Goal: Transaction & Acquisition: Book appointment/travel/reservation

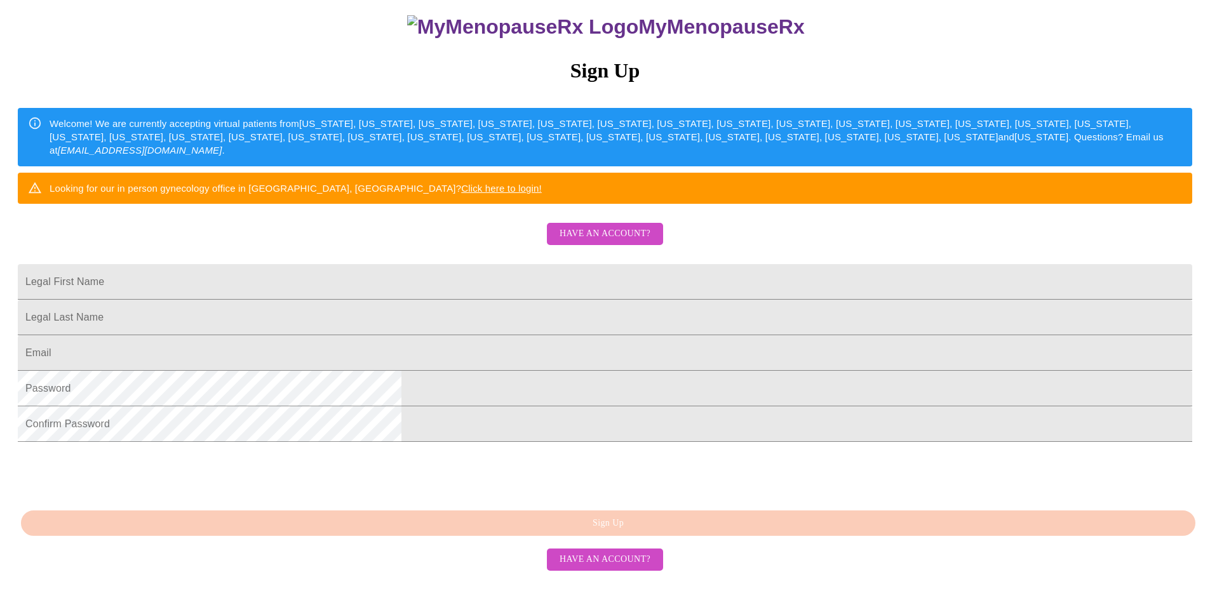
scroll to position [202, 0]
click at [497, 264] on input "Legal First Name" at bounding box center [605, 282] width 1175 height 36
type input "Buffy"
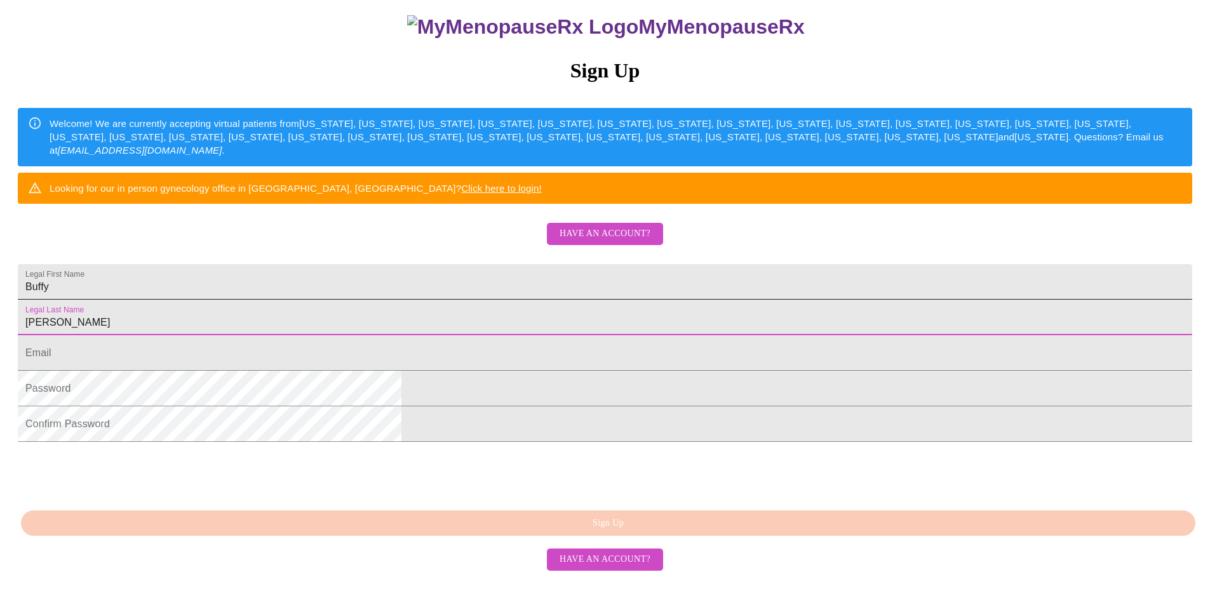
type input "[PERSON_NAME]"
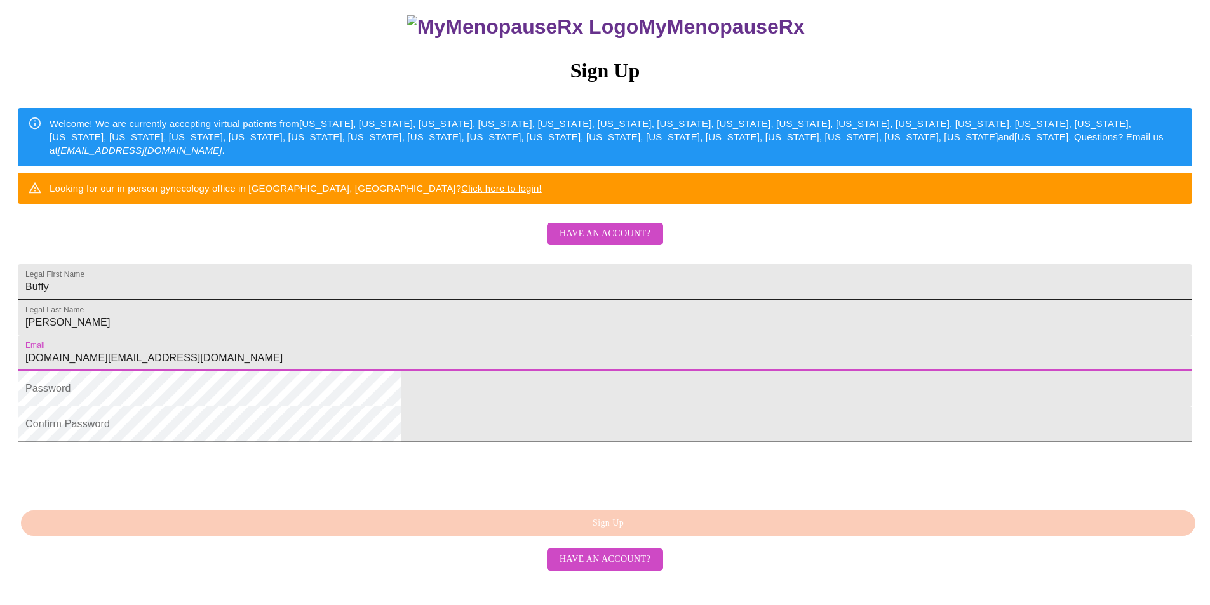
type input "[DOMAIN_NAME][EMAIL_ADDRESS][DOMAIN_NAME]"
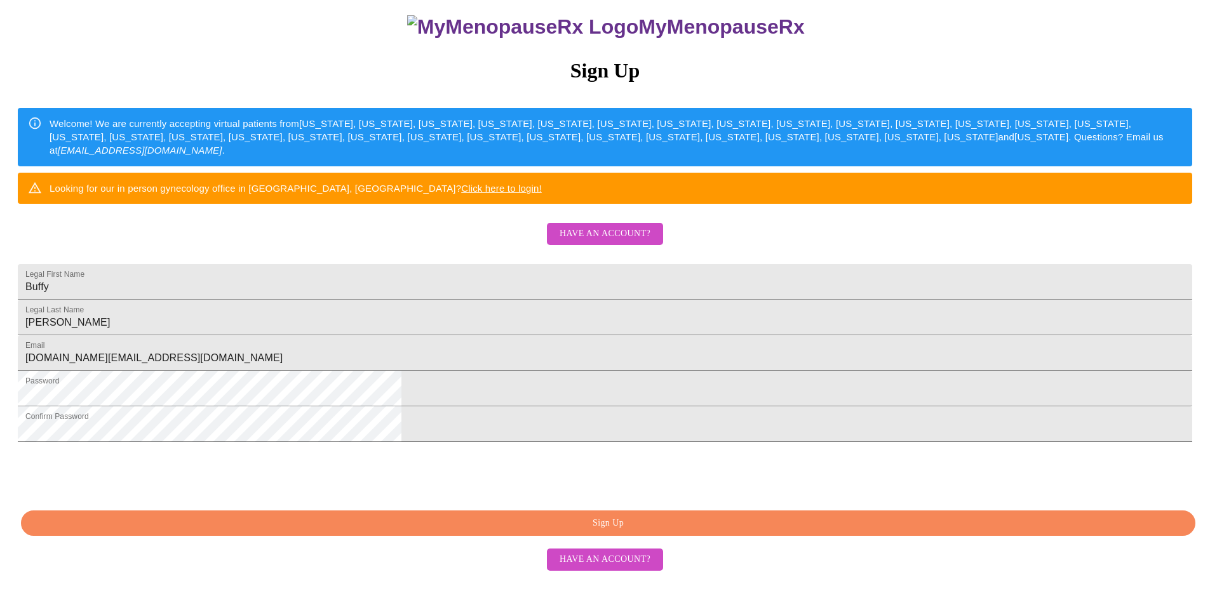
click at [691, 532] on span "Sign Up" at bounding box center [608, 524] width 1145 height 16
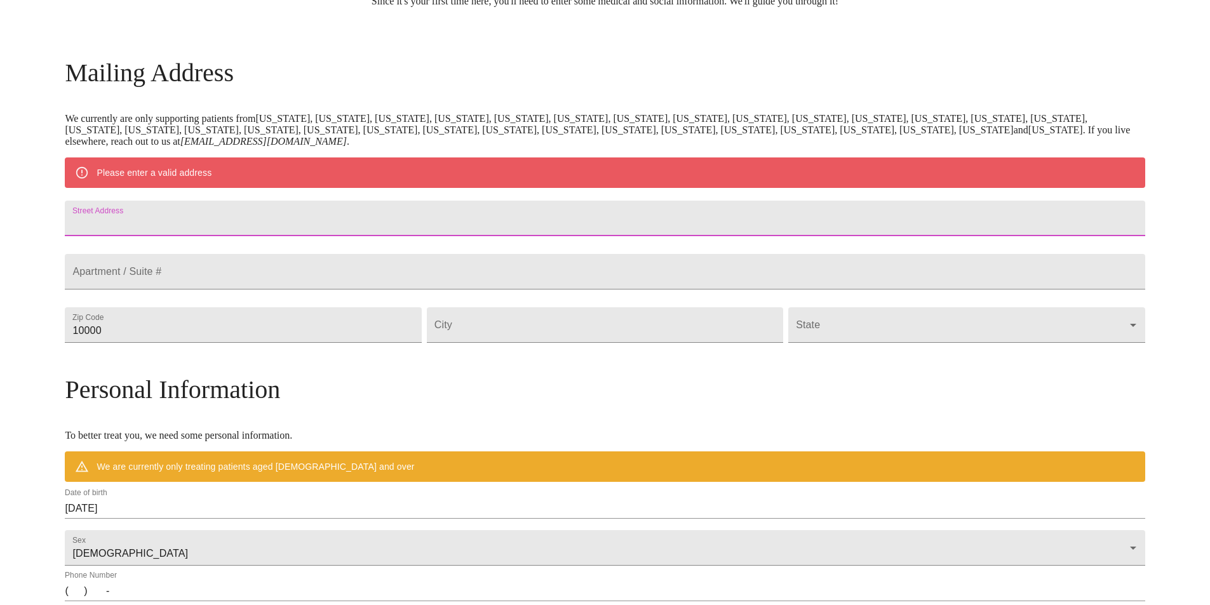
click at [323, 227] on input "Street Address" at bounding box center [605, 219] width 1080 height 36
type input "[STREET_ADDRESS][PERSON_NAME]"
type input "98446"
click at [569, 343] on input "Street Address" at bounding box center [605, 325] width 356 height 36
type input "Tacoma"
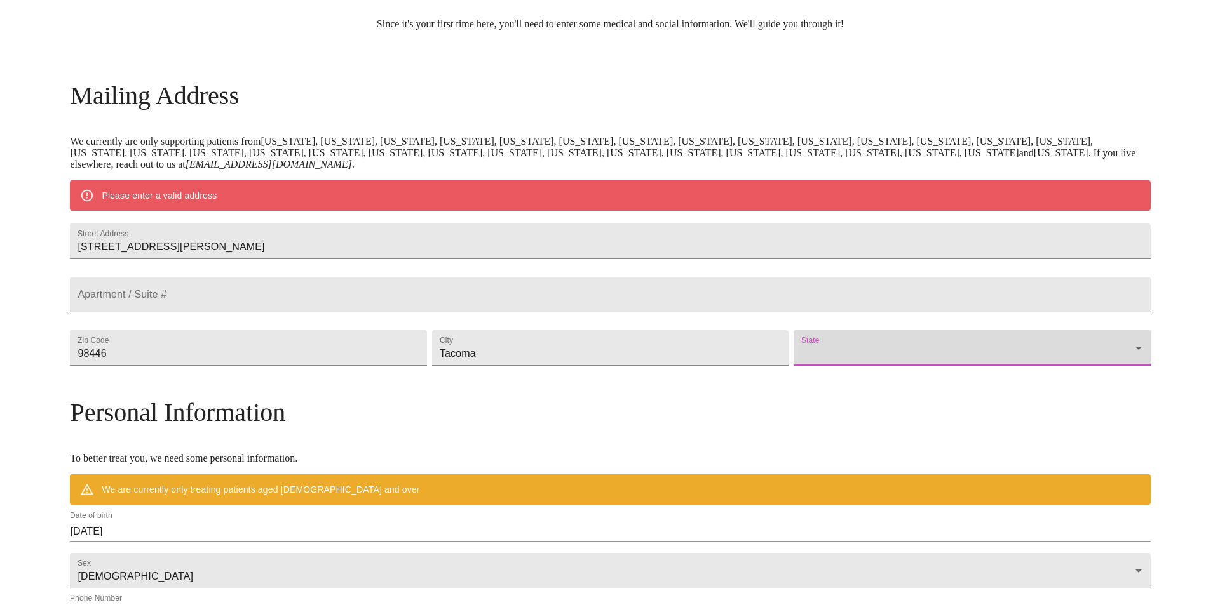
scroll to position [88, 0]
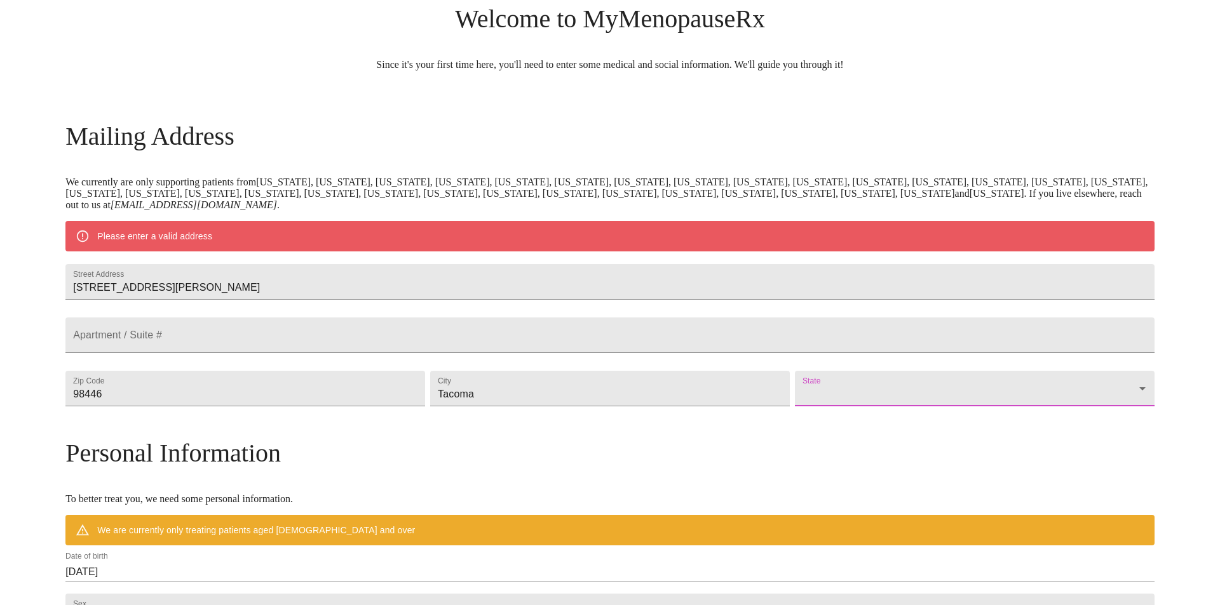
click at [998, 413] on body "MyMenopauseRx Welcome to MyMenopauseRx Since it's your first time here, you'll …" at bounding box center [610, 412] width 1210 height 990
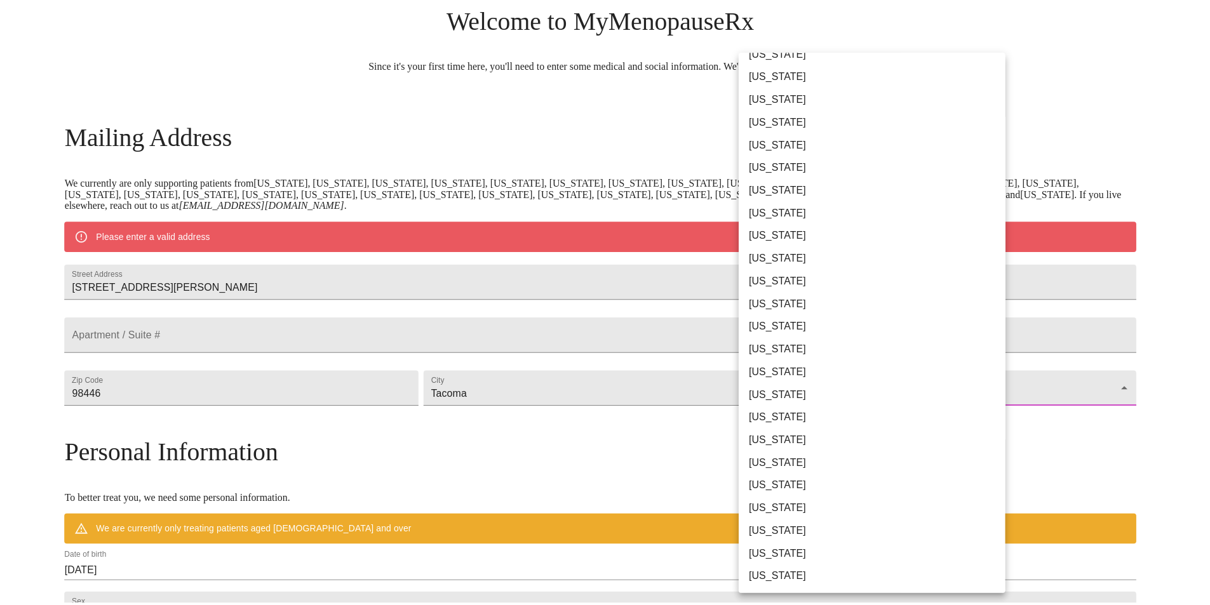
scroll to position [605, 0]
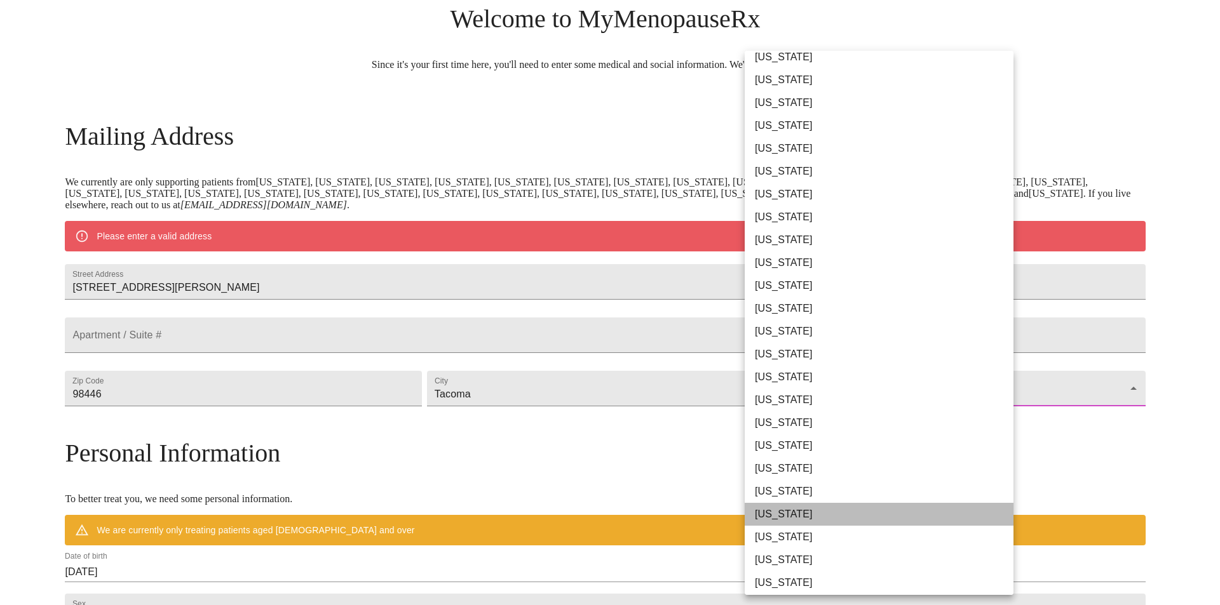
click at [902, 512] on li "[US_STATE]" at bounding box center [884, 514] width 278 height 23
type input "[US_STATE]"
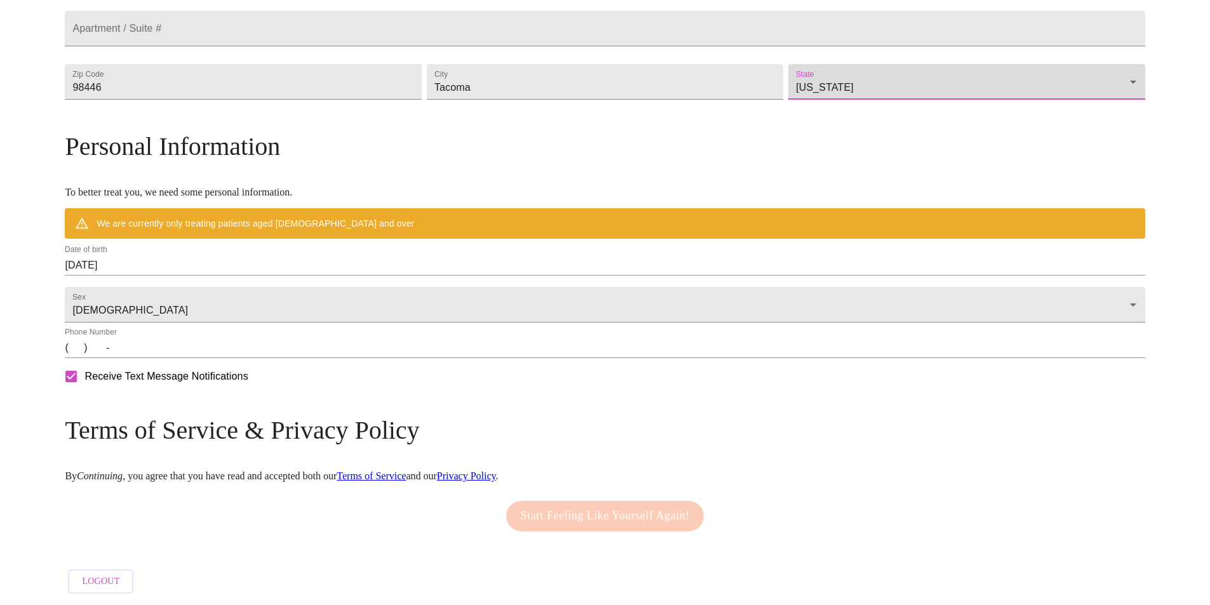
scroll to position [395, 0]
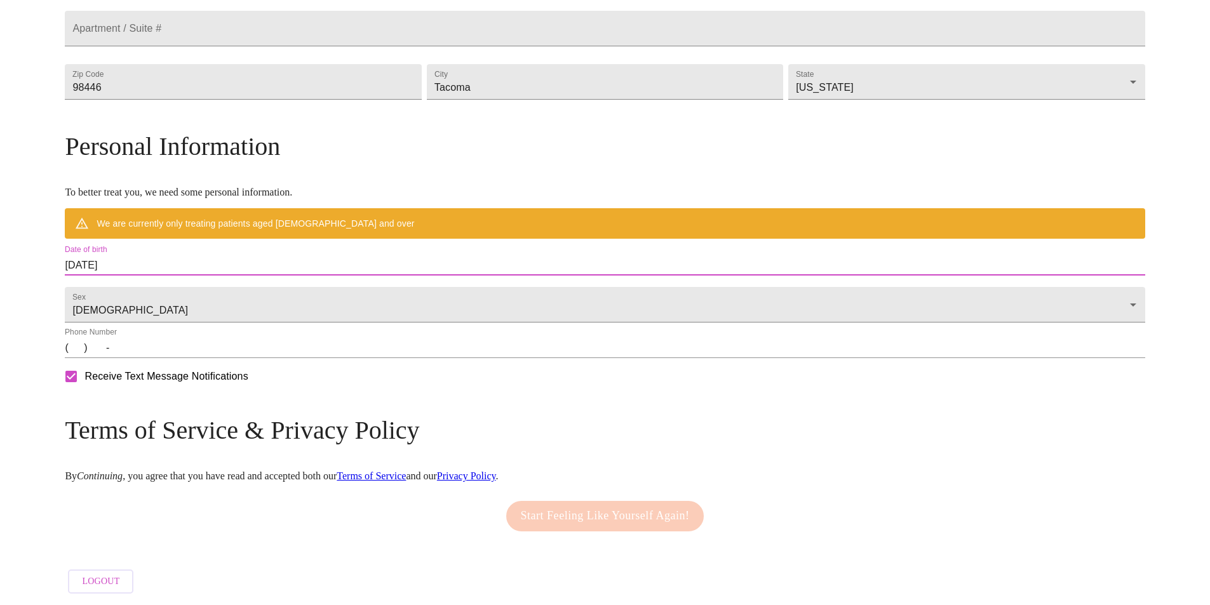
drag, startPoint x: 303, startPoint y: 253, endPoint x: 71, endPoint y: 255, distance: 232.5
click at [69, 258] on div "MyMenopauseRx Welcome to MyMenopauseRx Since it's your first time here, you'll …" at bounding box center [605, 124] width 1080 height 954
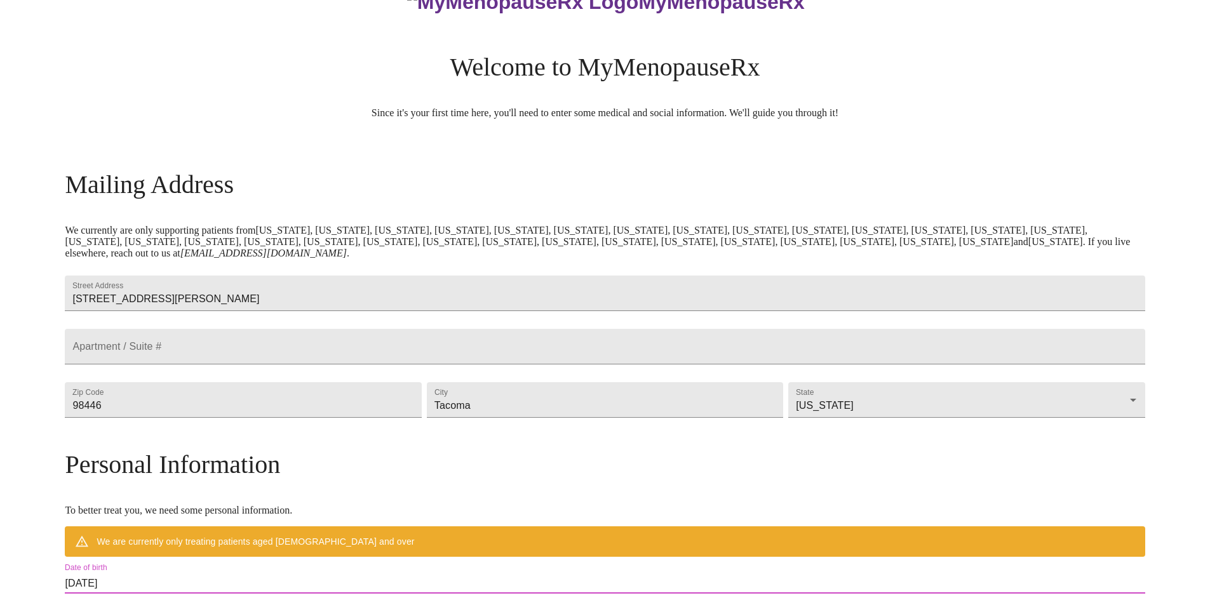
scroll to position [0, 0]
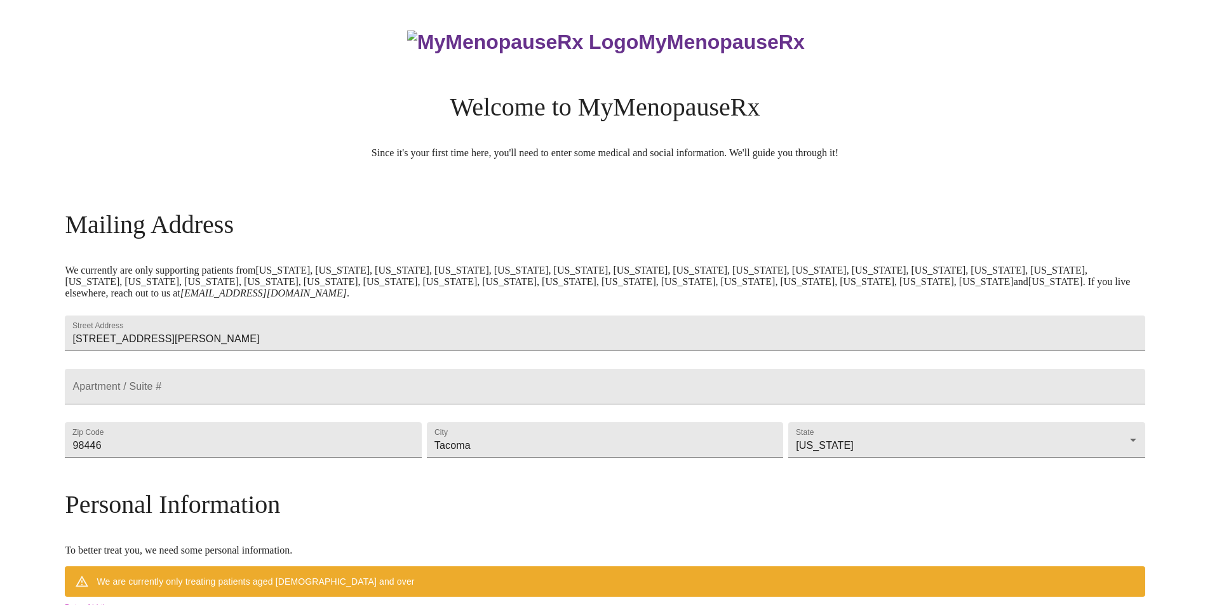
click at [518, 30] on img at bounding box center [522, 42] width 231 height 24
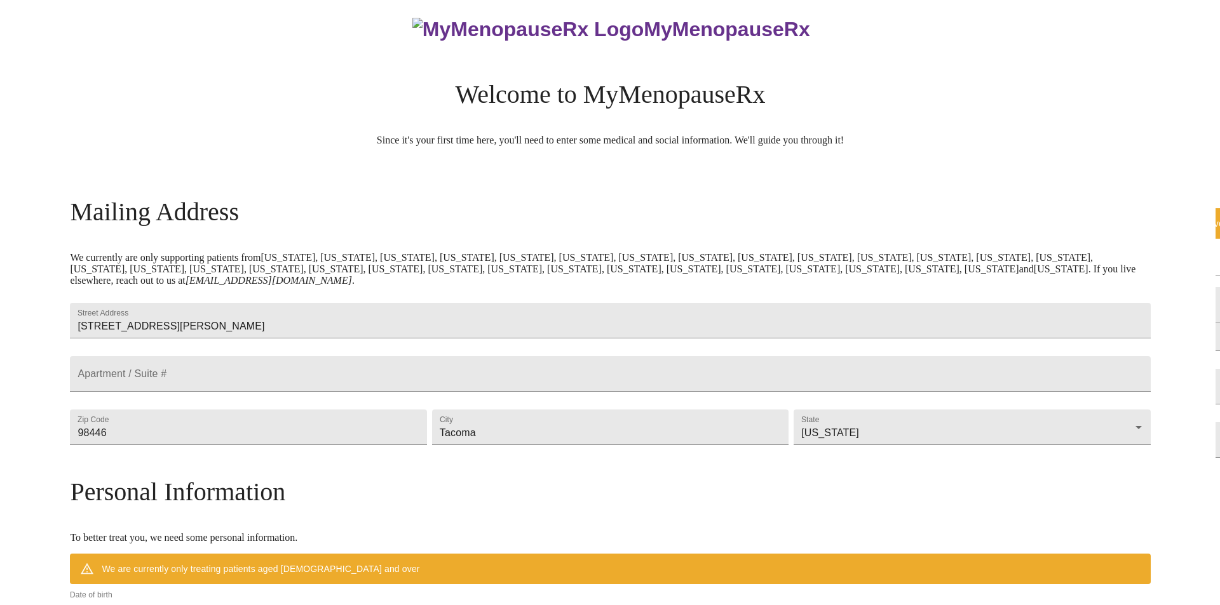
scroll to position [395, 0]
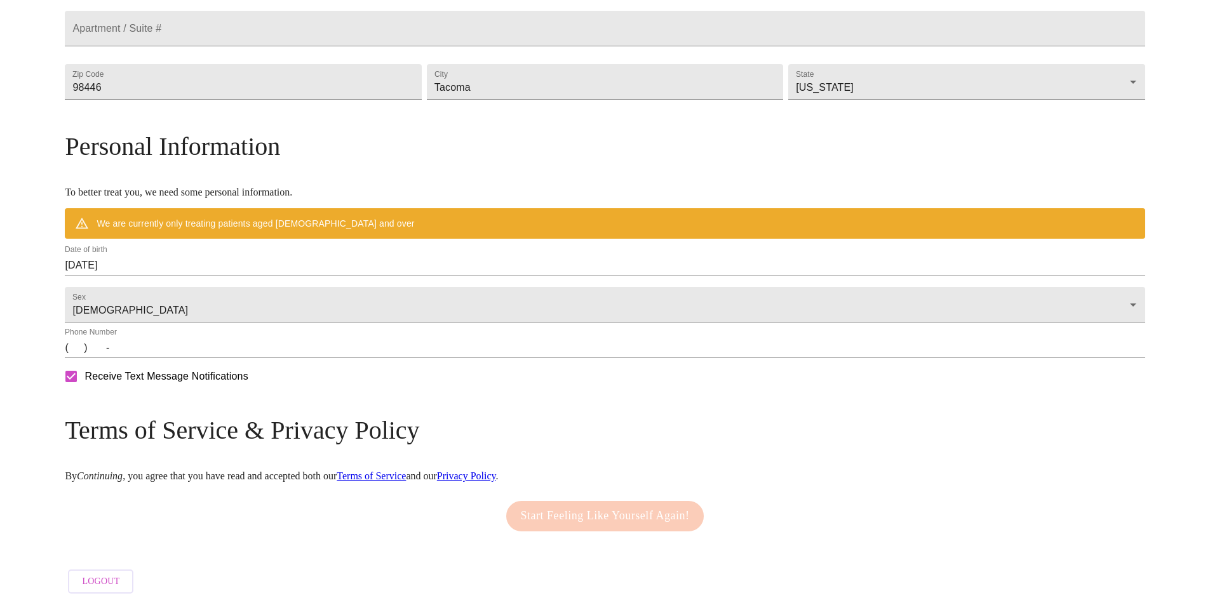
click at [259, 255] on input "[DATE]" at bounding box center [605, 265] width 1080 height 20
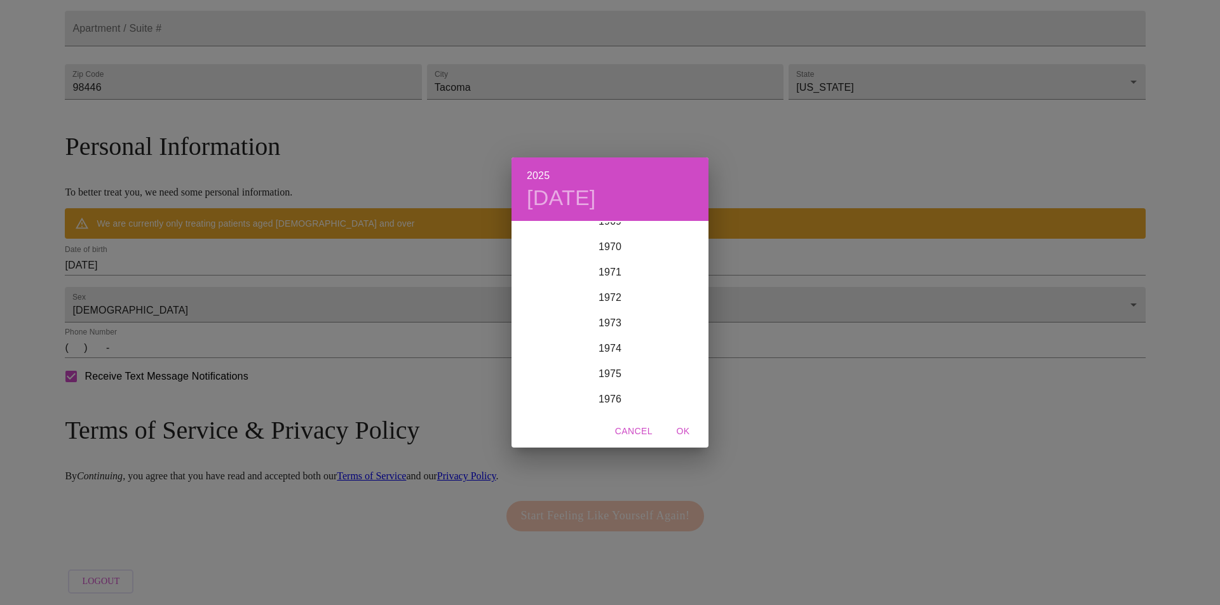
scroll to position [1803, 0]
click at [619, 260] on div "1971" at bounding box center [609, 261] width 197 height 25
click at [555, 336] on div "[DATE]" at bounding box center [543, 342] width 65 height 48
click at [591, 308] on span "6" at bounding box center [584, 311] width 23 height 13
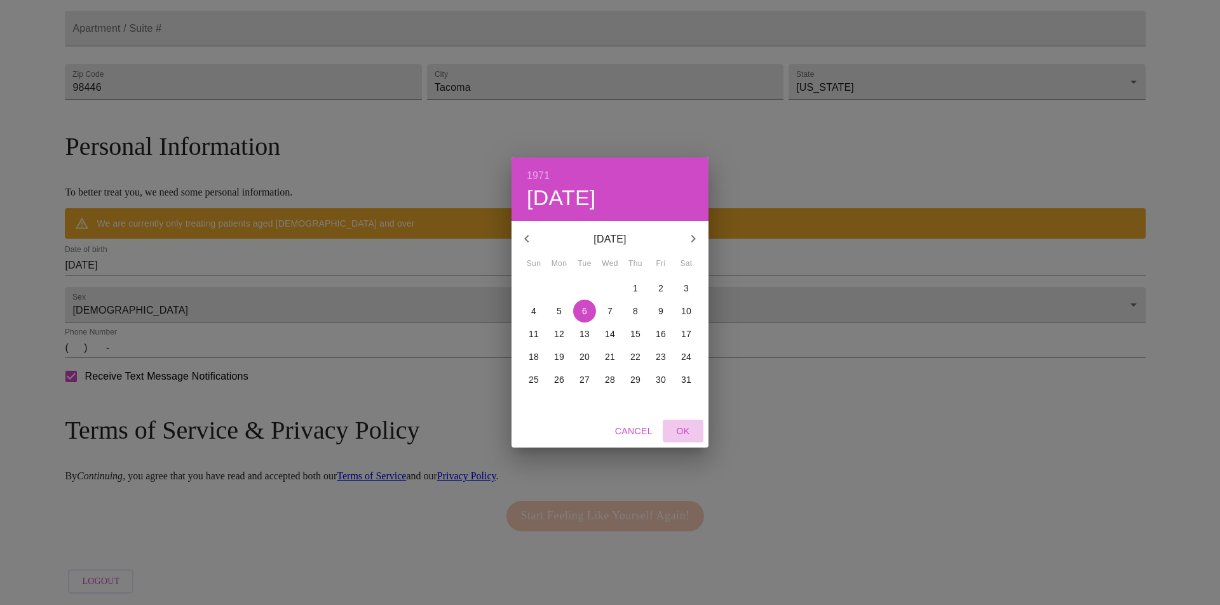
click at [679, 422] on button "OK" at bounding box center [683, 432] width 41 height 24
type input "[DATE]"
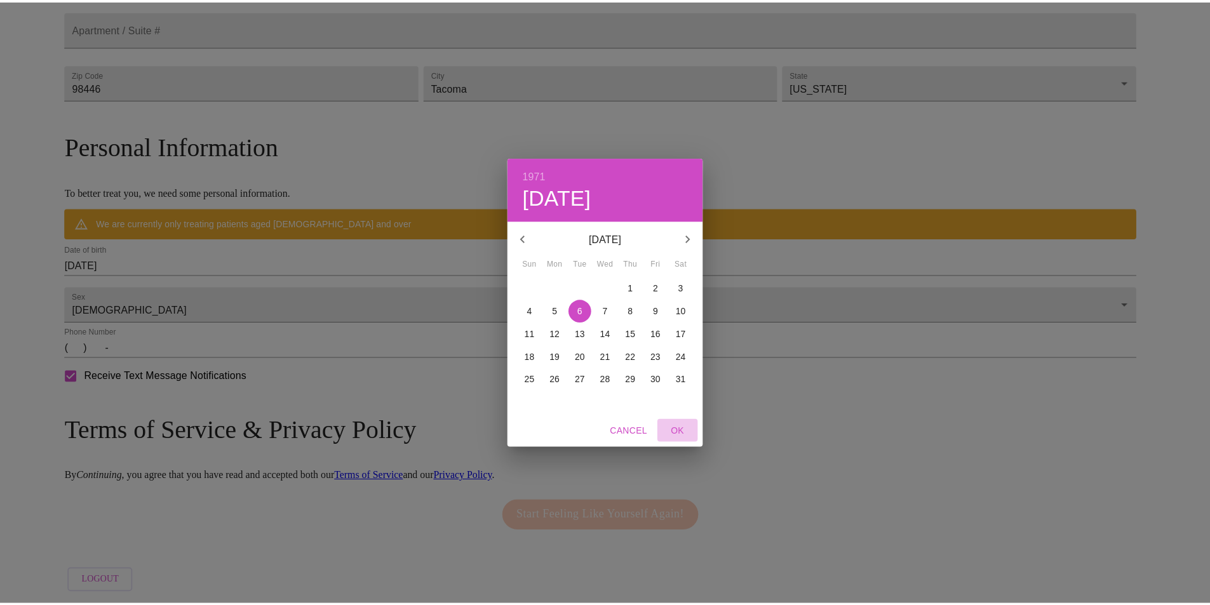
scroll to position [358, 0]
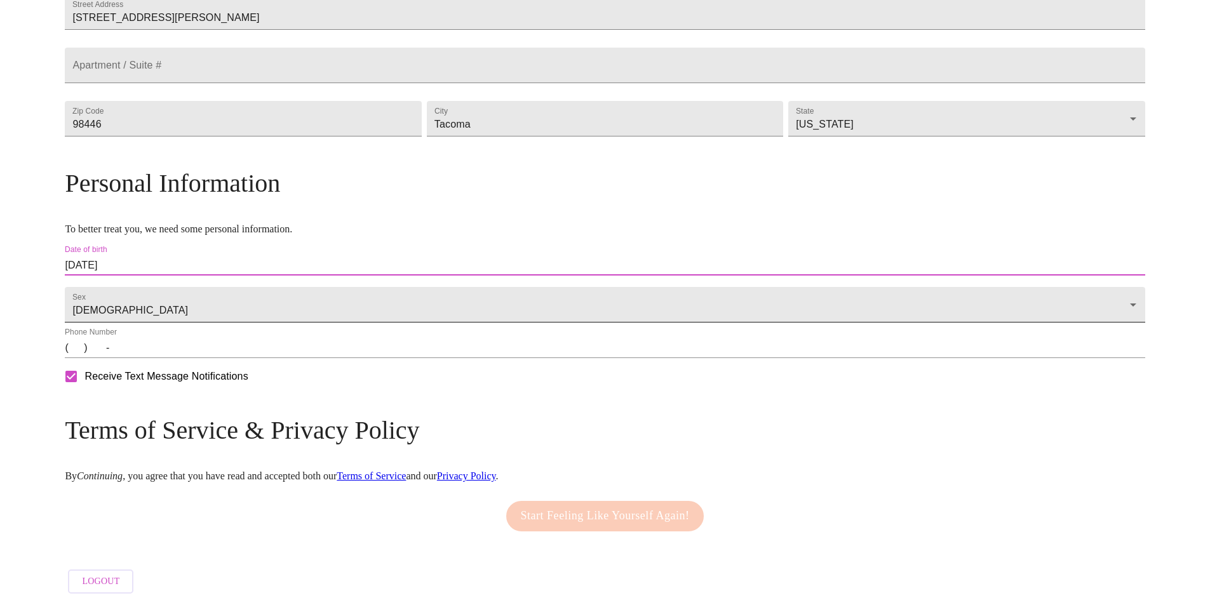
drag, startPoint x: 213, startPoint y: 353, endPoint x: 634, endPoint y: 290, distance: 425.8
click at [213, 353] on input "(   )    -" at bounding box center [605, 348] width 1080 height 20
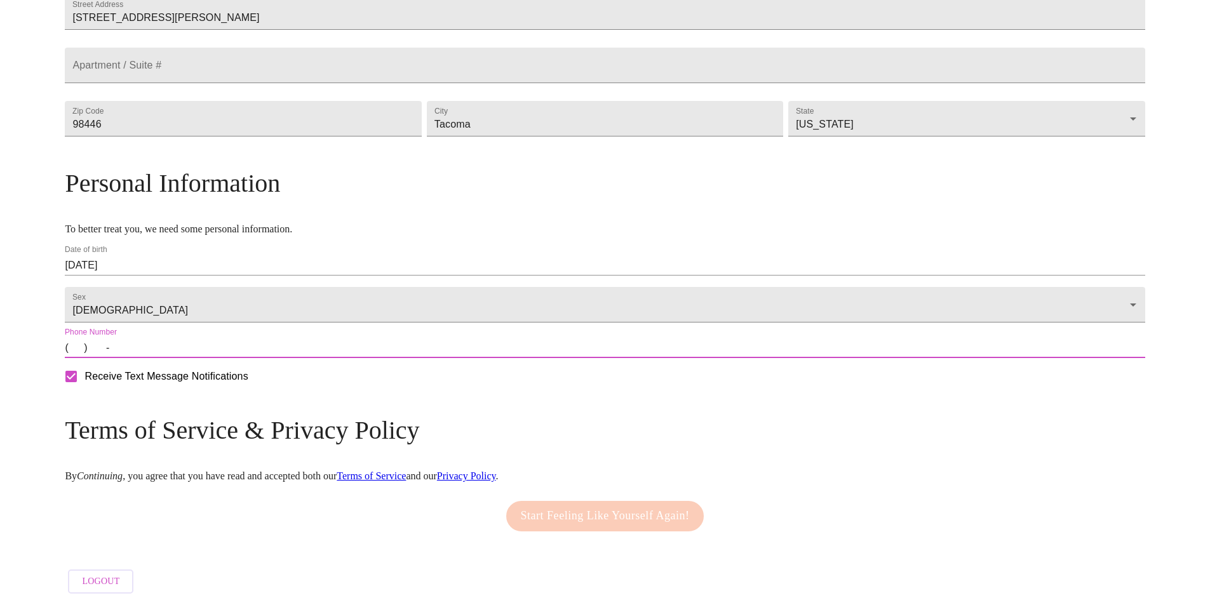
type input "[PHONE_NUMBER]"
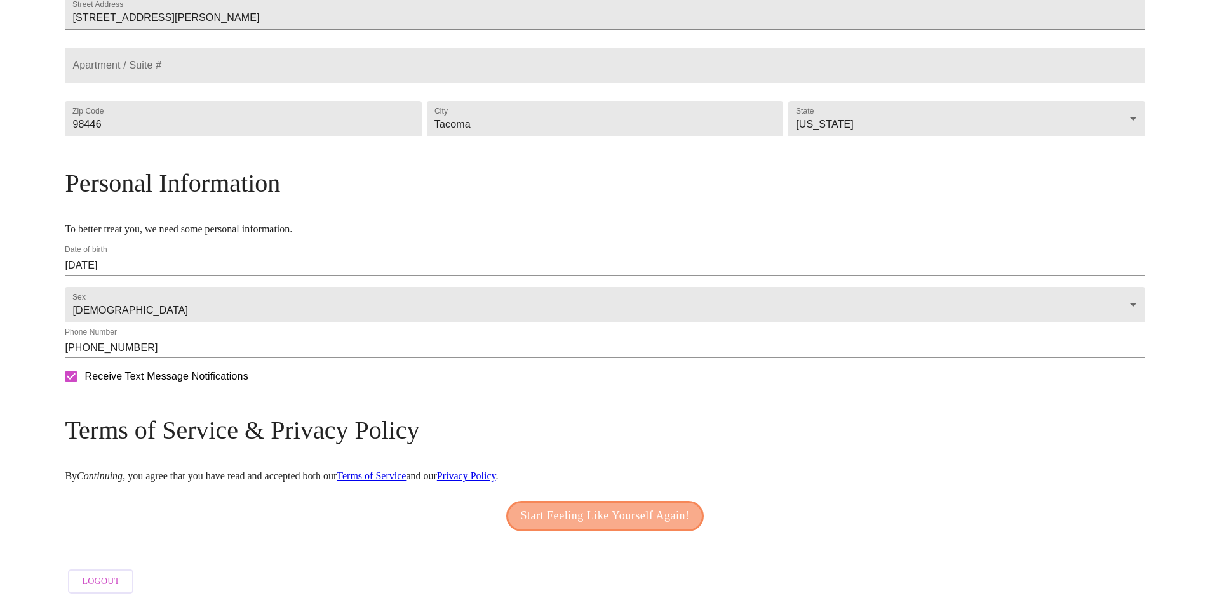
click at [597, 506] on span "Start Feeling Like Yourself Again!" at bounding box center [605, 516] width 169 height 20
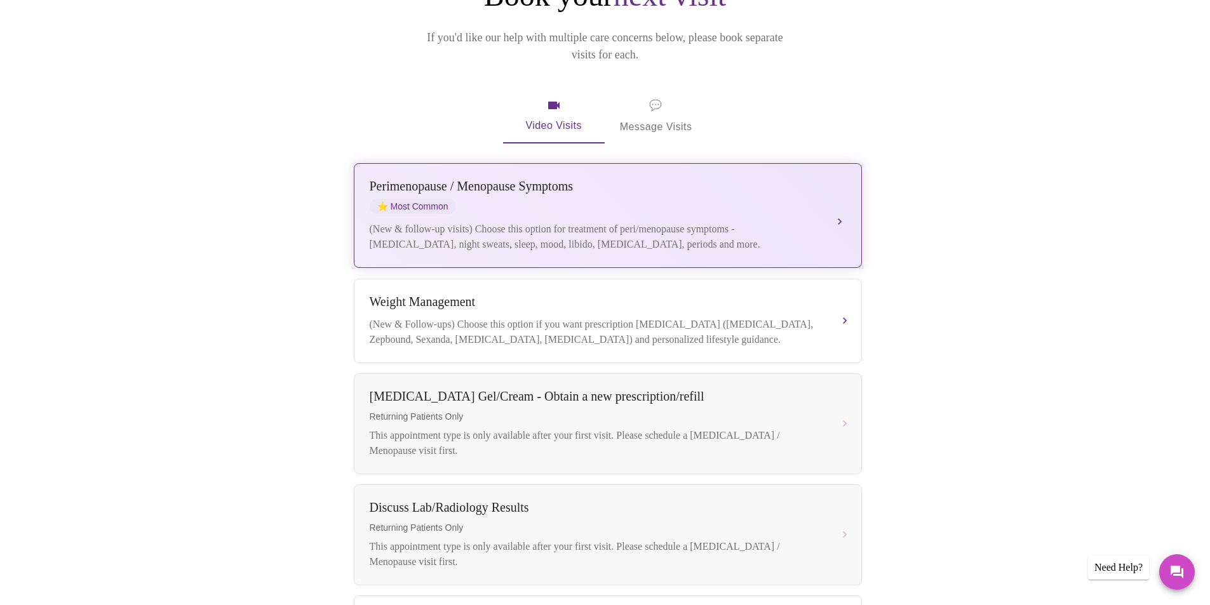
scroll to position [170, 0]
click at [515, 187] on div "[MEDICAL_DATA] / Menopause Symptoms ⭐ Most Common" at bounding box center [595, 199] width 451 height 35
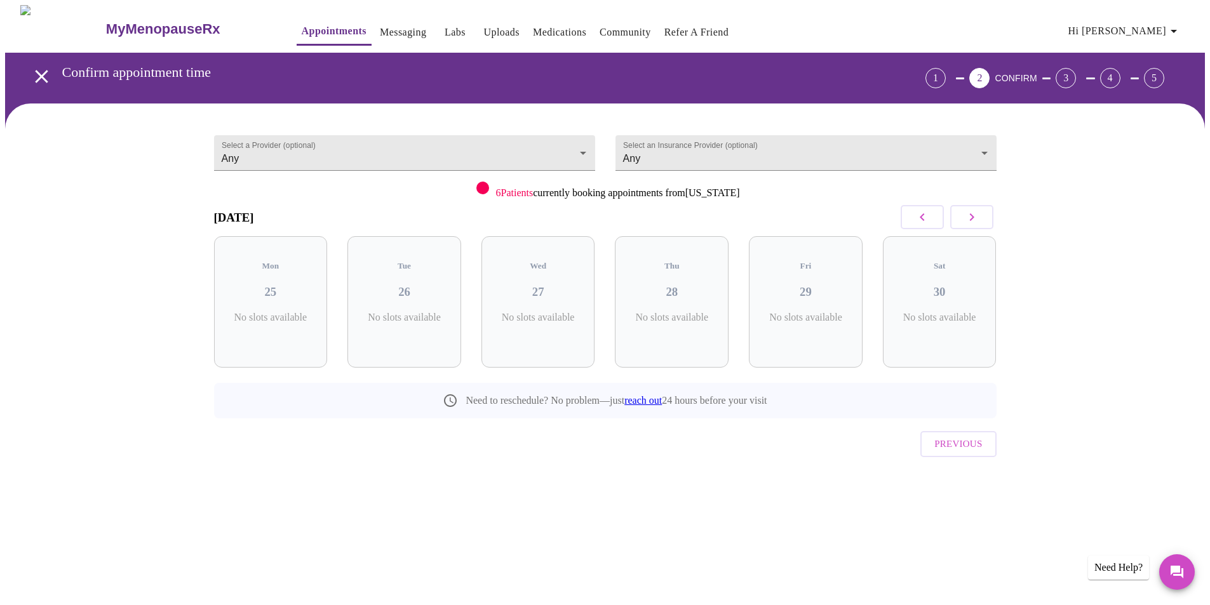
scroll to position [0, 0]
click at [718, 151] on body "MyMenopauseRx Appointments Messaging Labs Uploads Medications Community Refer a…" at bounding box center [610, 263] width 1210 height 516
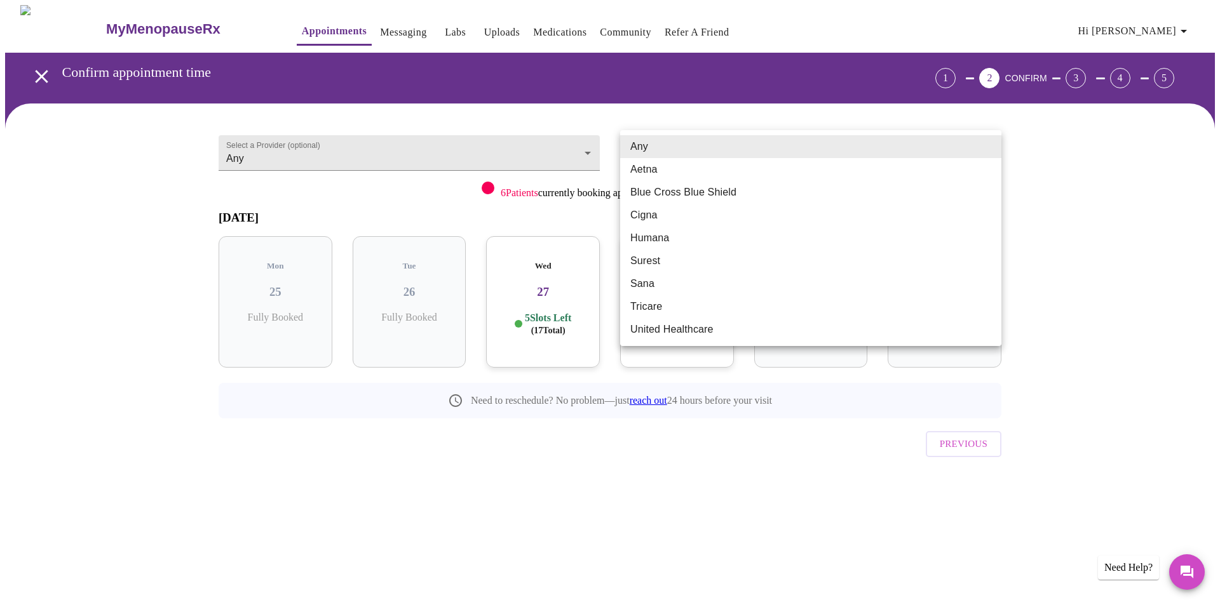
click at [845, 182] on li "Blue Cross Blue Shield" at bounding box center [810, 192] width 381 height 23
type input "Blue Cross Blue Shield"
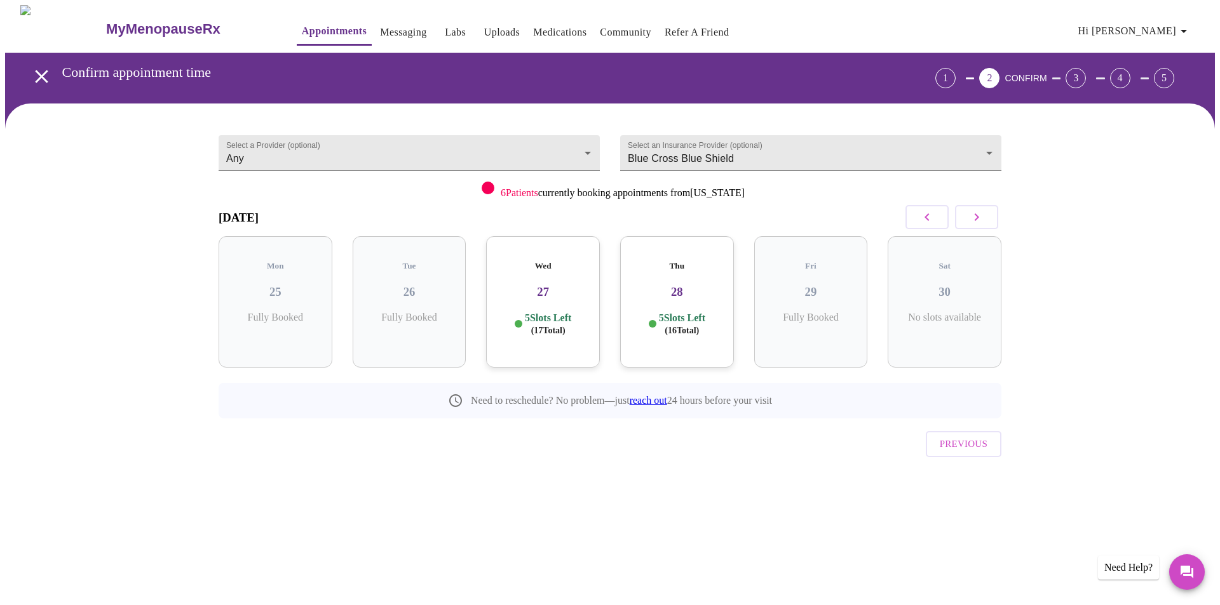
click at [536, 312] on p "5 Slots Left ( 17 Total)" at bounding box center [548, 324] width 46 height 25
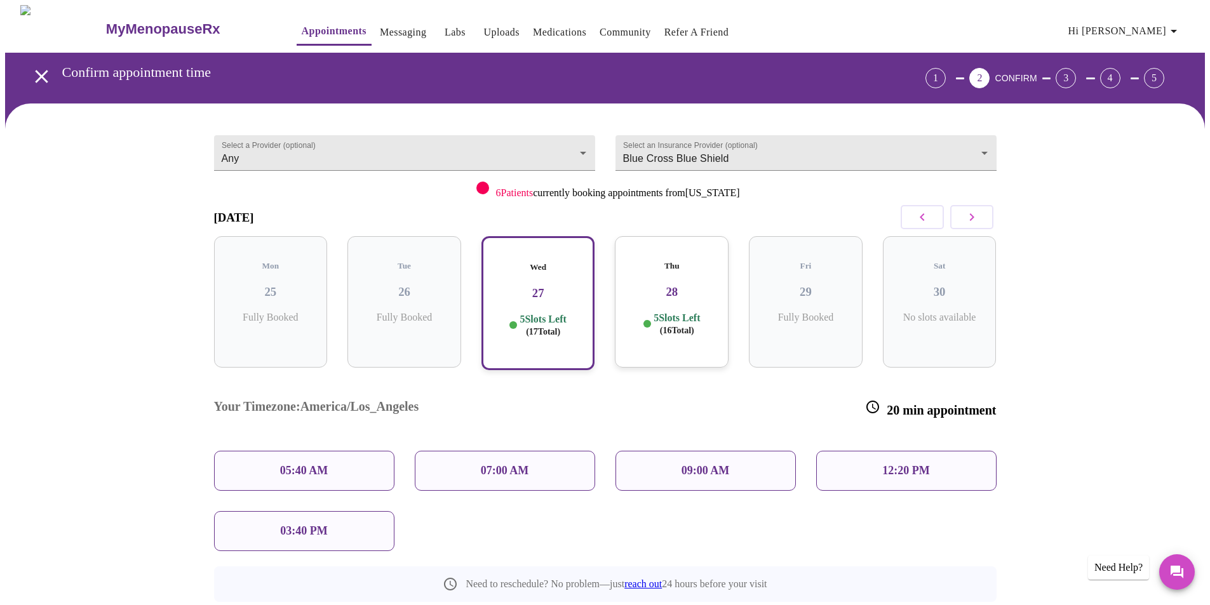
click at [304, 525] on p "03:40 PM" at bounding box center [303, 531] width 47 height 13
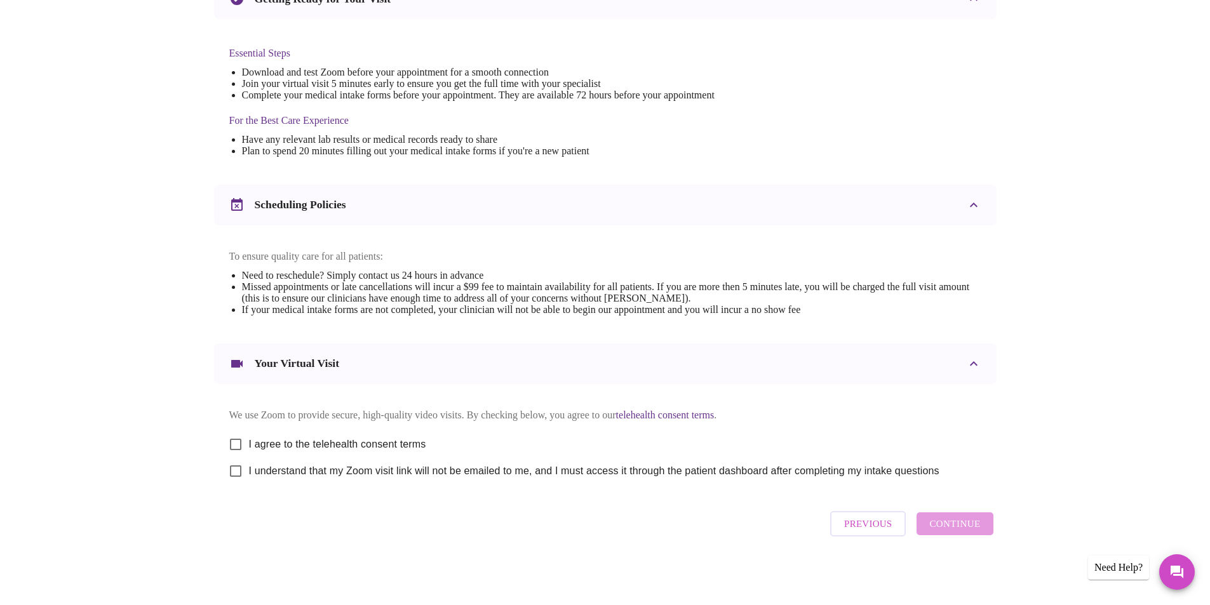
scroll to position [316, 0]
click at [243, 433] on input "I agree to the telehealth consent terms" at bounding box center [235, 444] width 27 height 27
checkbox input "true"
click at [234, 477] on input "I understand that my Zoom visit link will not be emailed to me, and I must acce…" at bounding box center [235, 471] width 27 height 27
checkbox input "true"
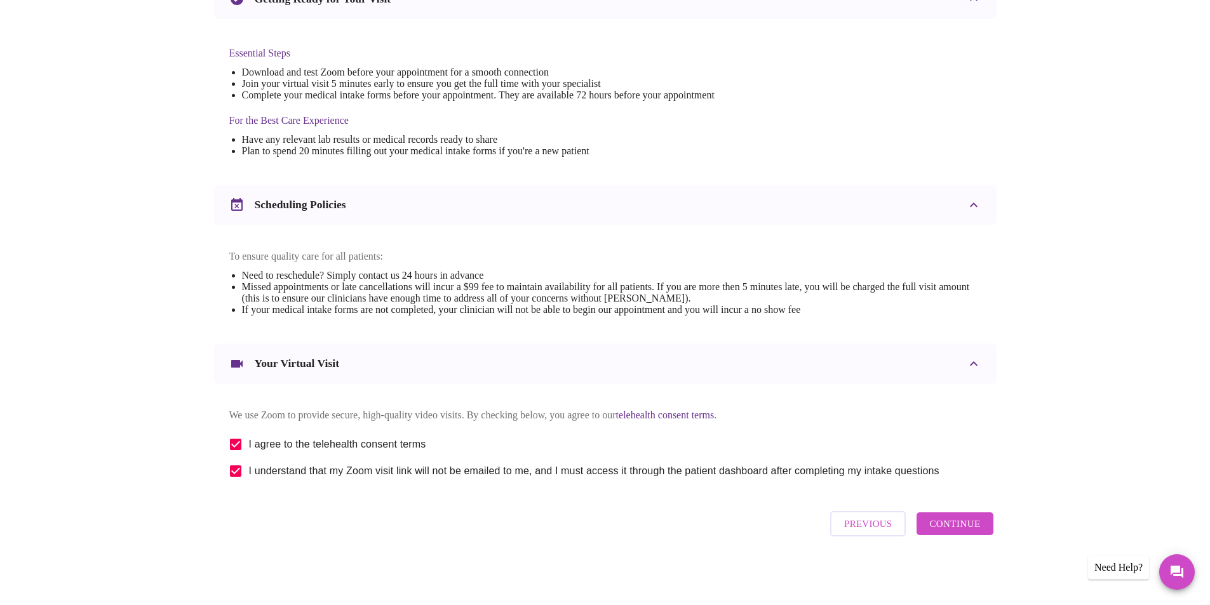
click at [977, 529] on span "Continue" at bounding box center [954, 524] width 51 height 17
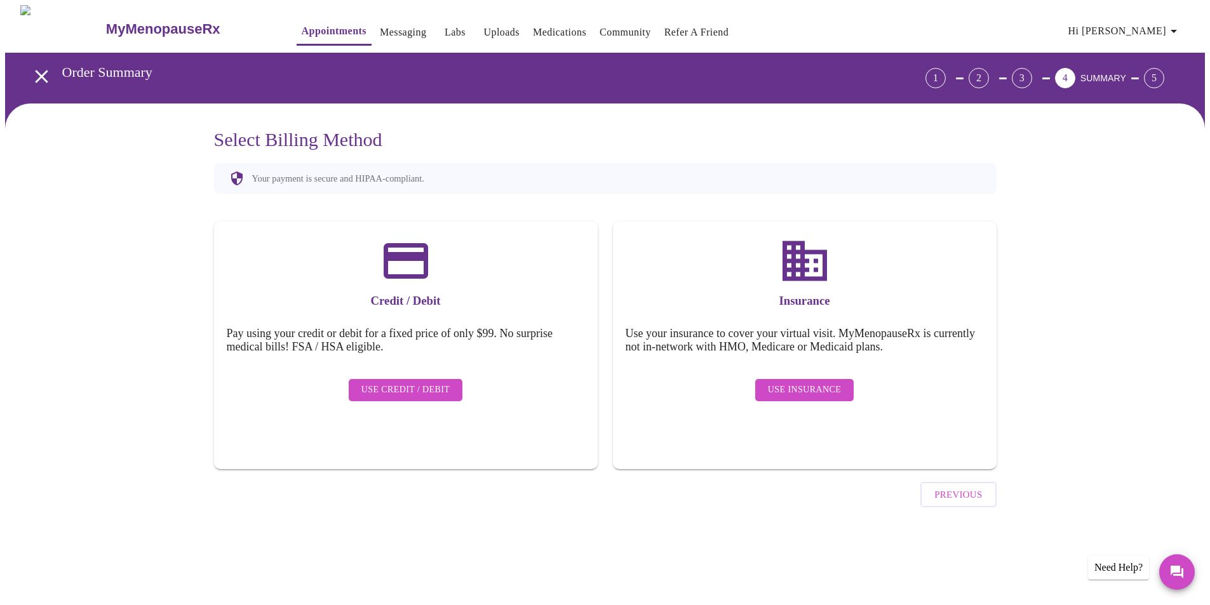
scroll to position [0, 0]
click at [834, 386] on span "Use Insurance" at bounding box center [809, 390] width 73 height 16
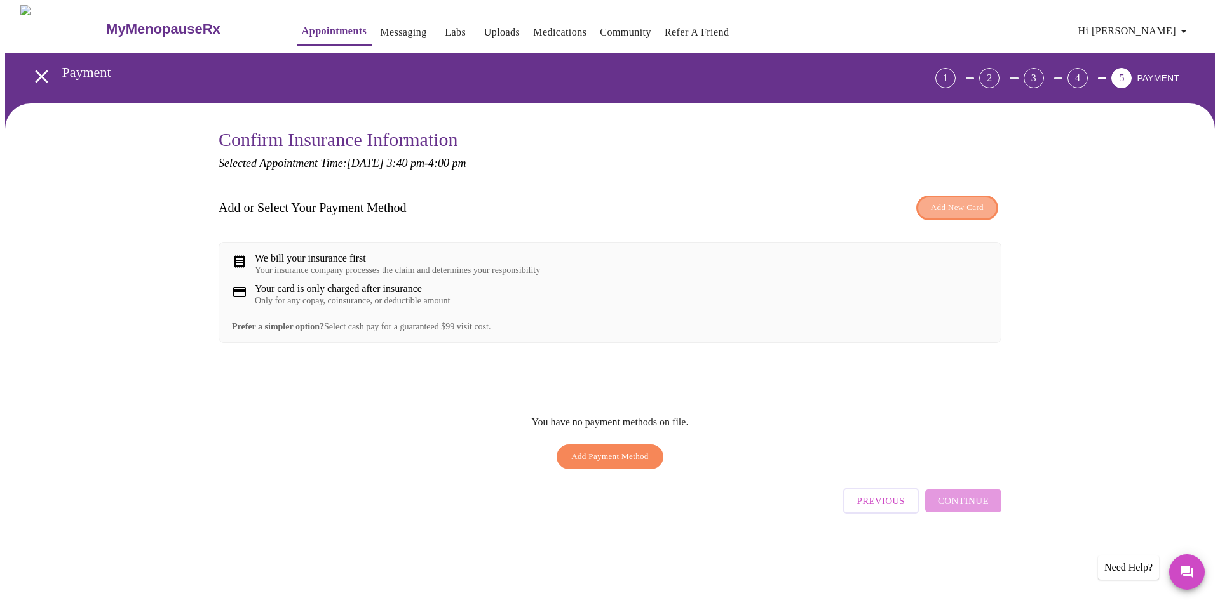
click at [983, 206] on span "Add New Card" at bounding box center [957, 208] width 53 height 15
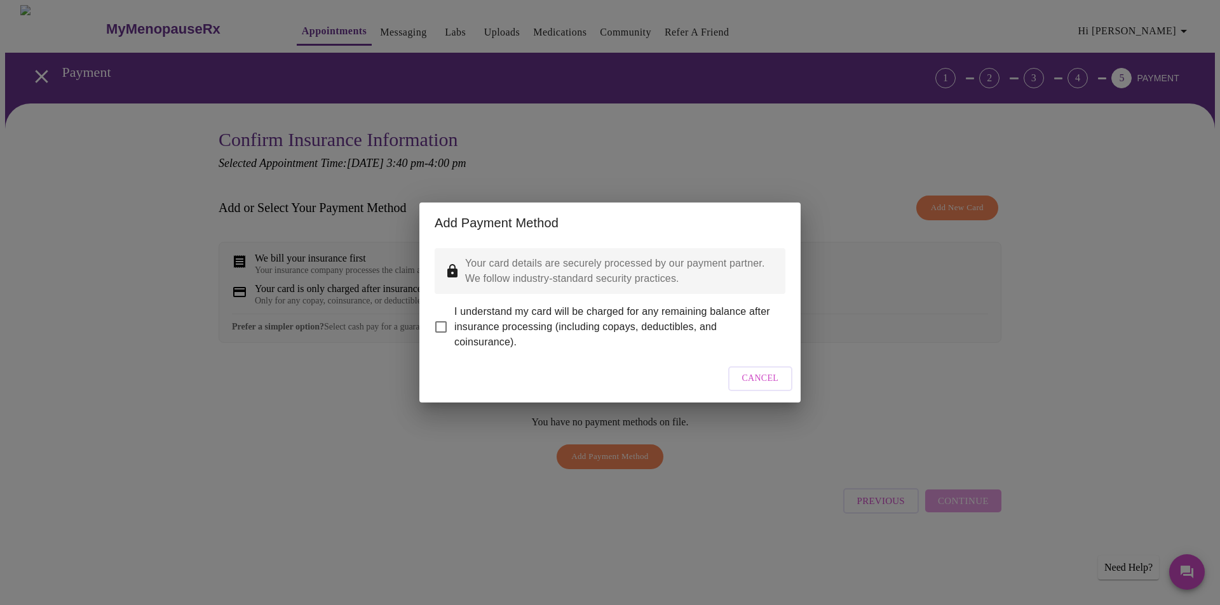
click at [438, 314] on input "I understand my card will be charged for any remaining balance after insurance …" at bounding box center [441, 327] width 27 height 27
checkbox input "true"
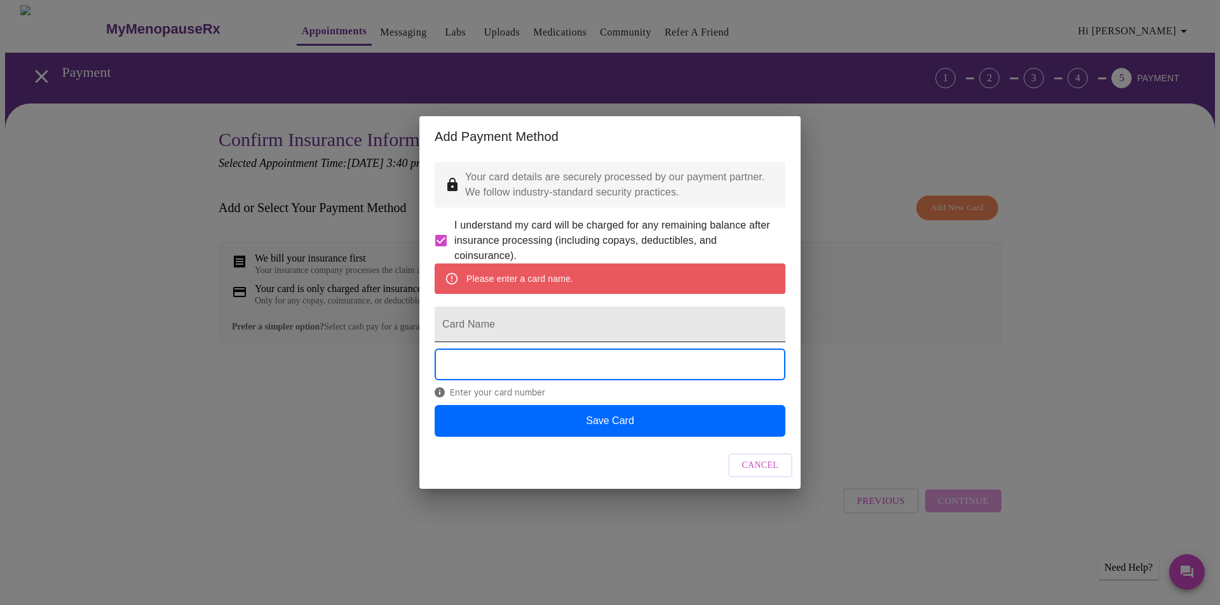
click at [549, 328] on input "Card Name" at bounding box center [610, 325] width 351 height 36
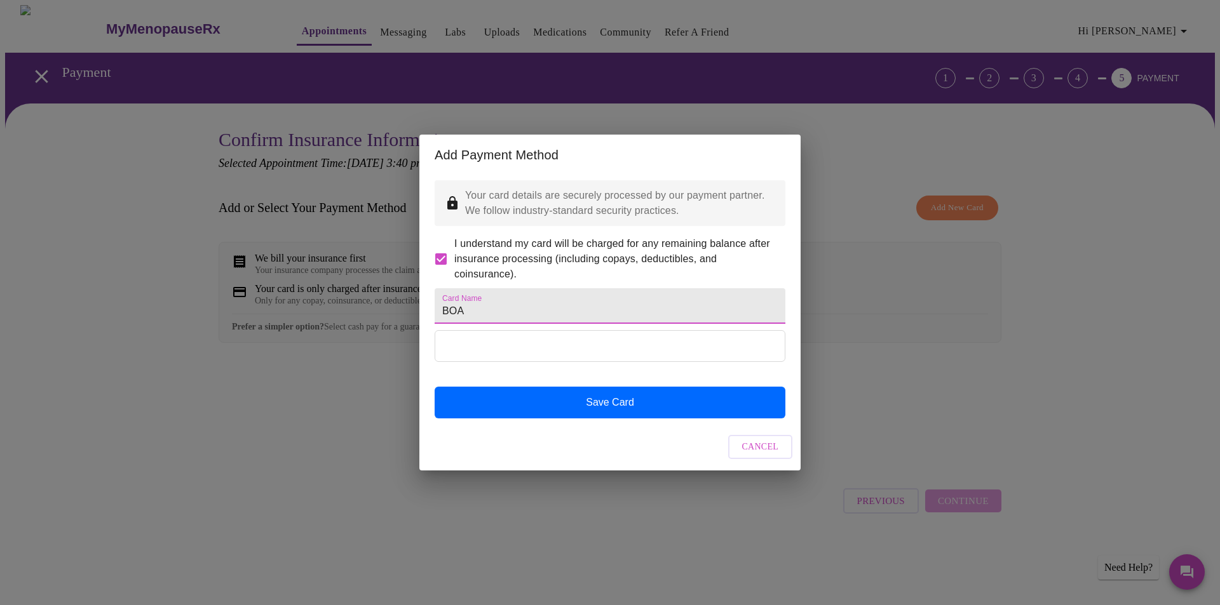
type input "BOA"
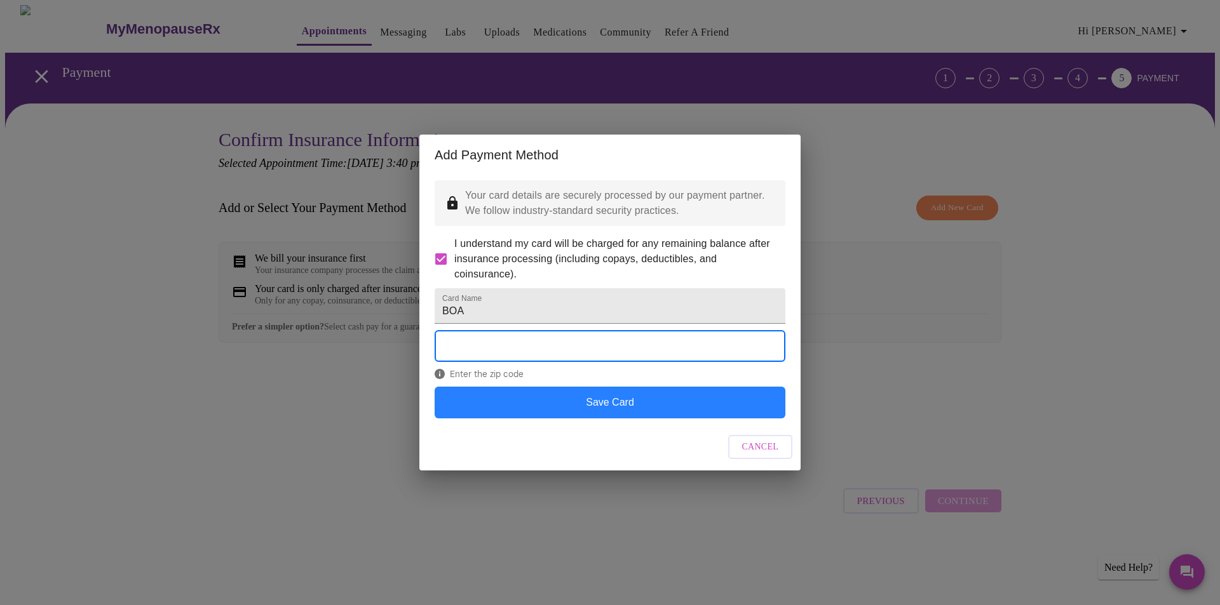
click at [653, 419] on button "Save Card" at bounding box center [610, 403] width 351 height 32
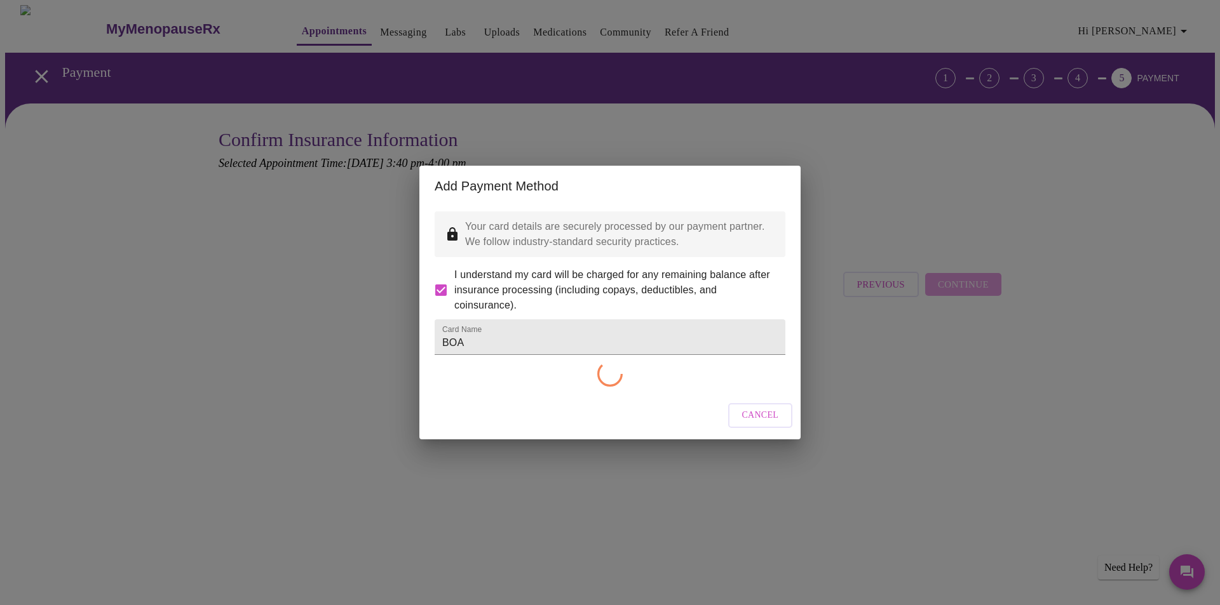
checkbox input "false"
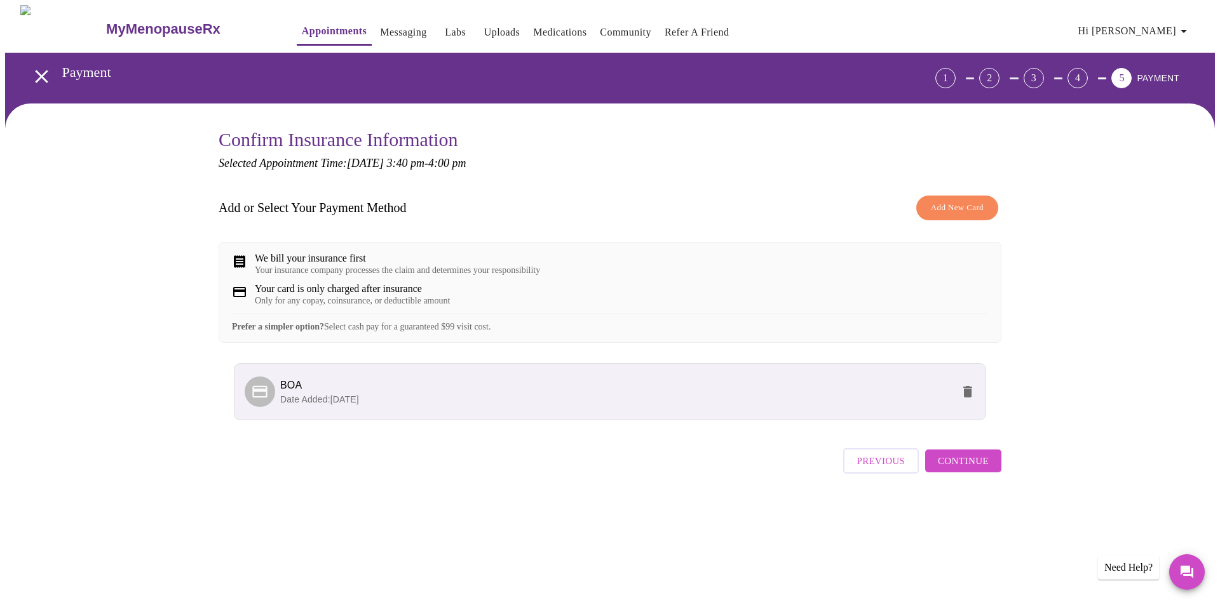
click at [353, 276] on div "Your insurance company processes the claim and determines your responsibility" at bounding box center [397, 271] width 285 height 10
click at [971, 470] on span "Continue" at bounding box center [963, 461] width 51 height 17
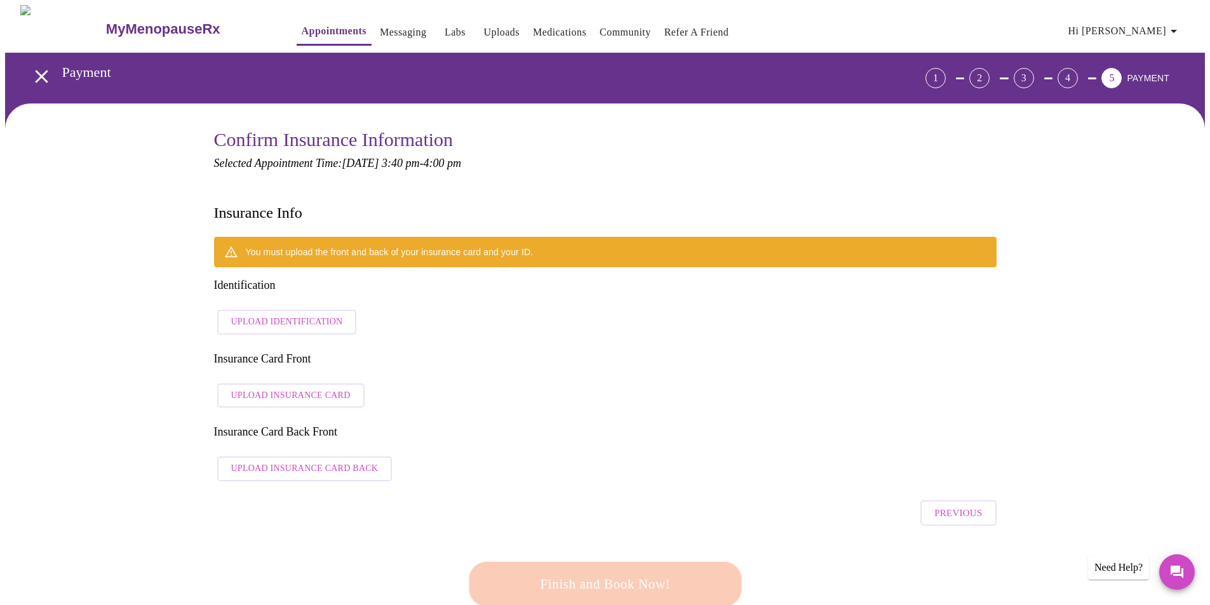
click at [320, 388] on span "Upload Insurance Card" at bounding box center [290, 396] width 119 height 16
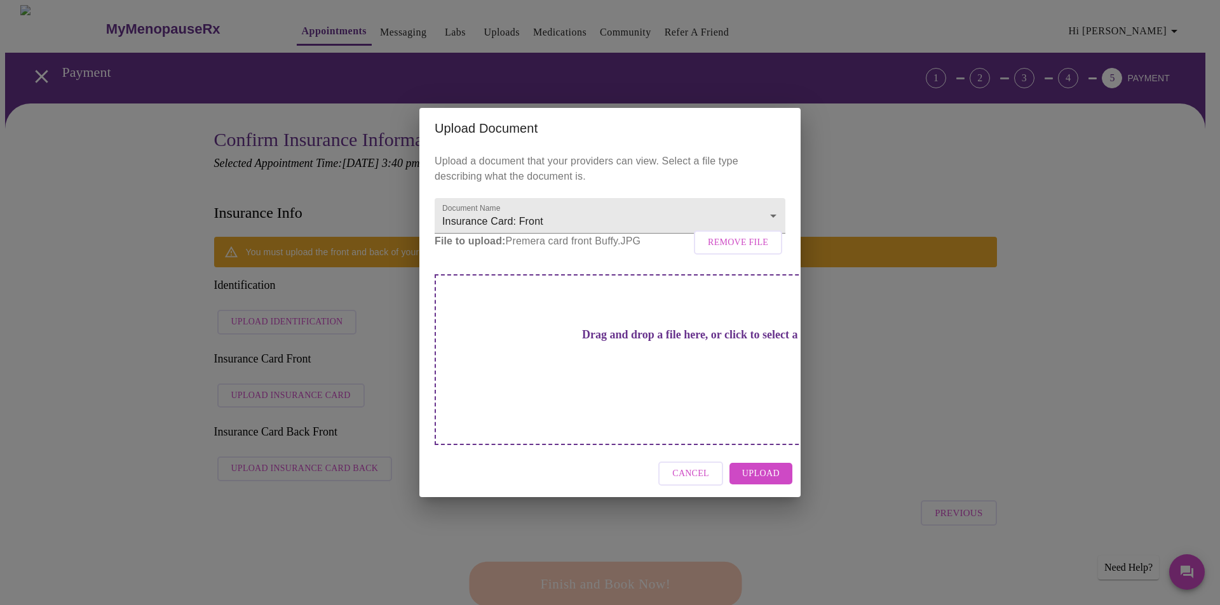
click at [757, 466] on span "Upload" at bounding box center [760, 474] width 37 height 16
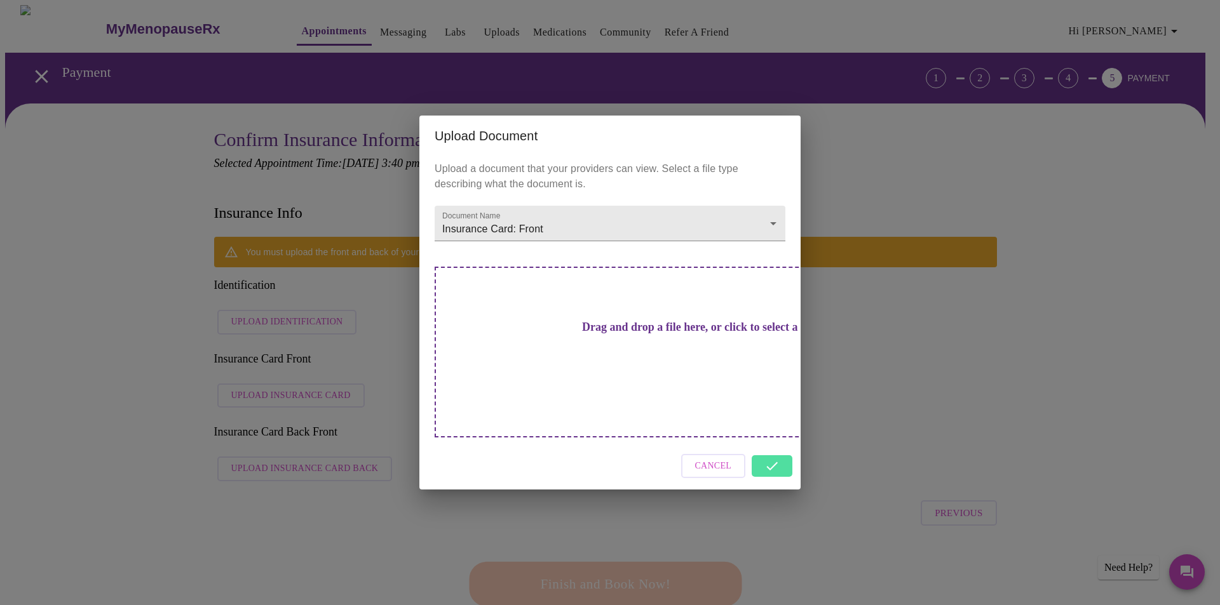
click at [773, 443] on div "Cancel" at bounding box center [609, 467] width 381 height 48
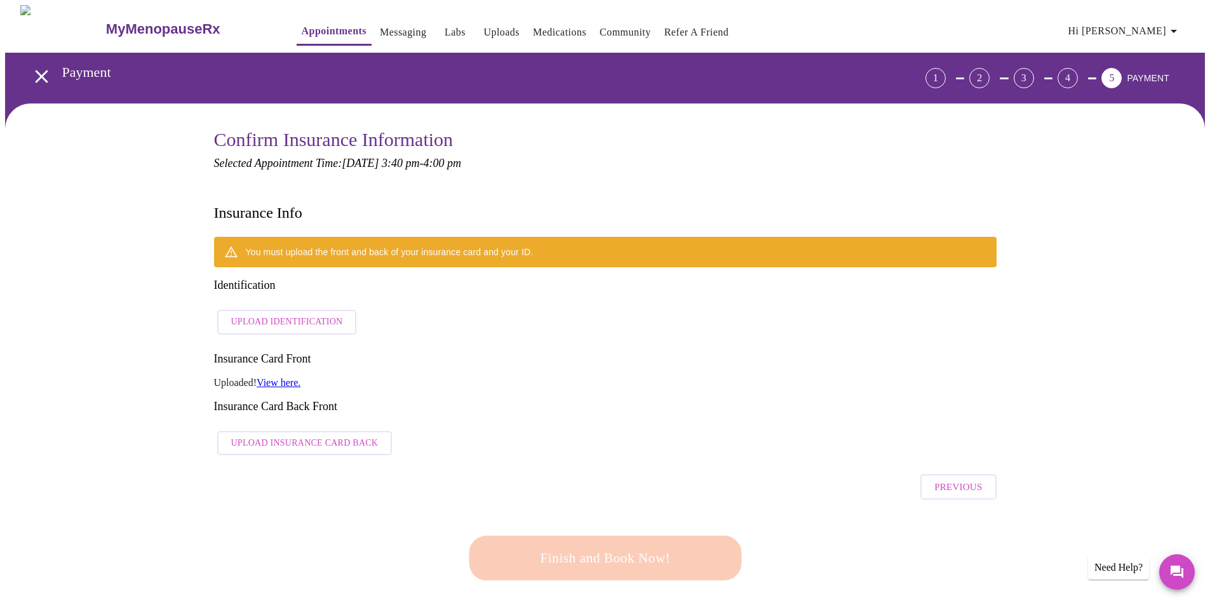
click at [349, 436] on span "Upload Insurance Card Back" at bounding box center [304, 444] width 147 height 16
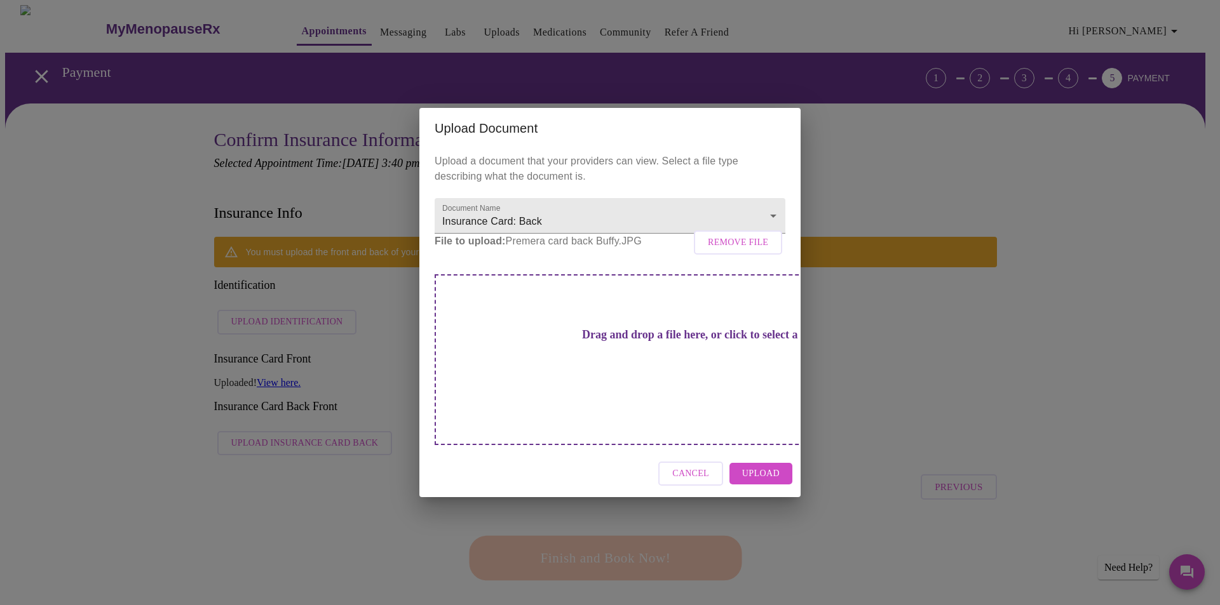
click at [769, 466] on span "Upload" at bounding box center [760, 474] width 37 height 16
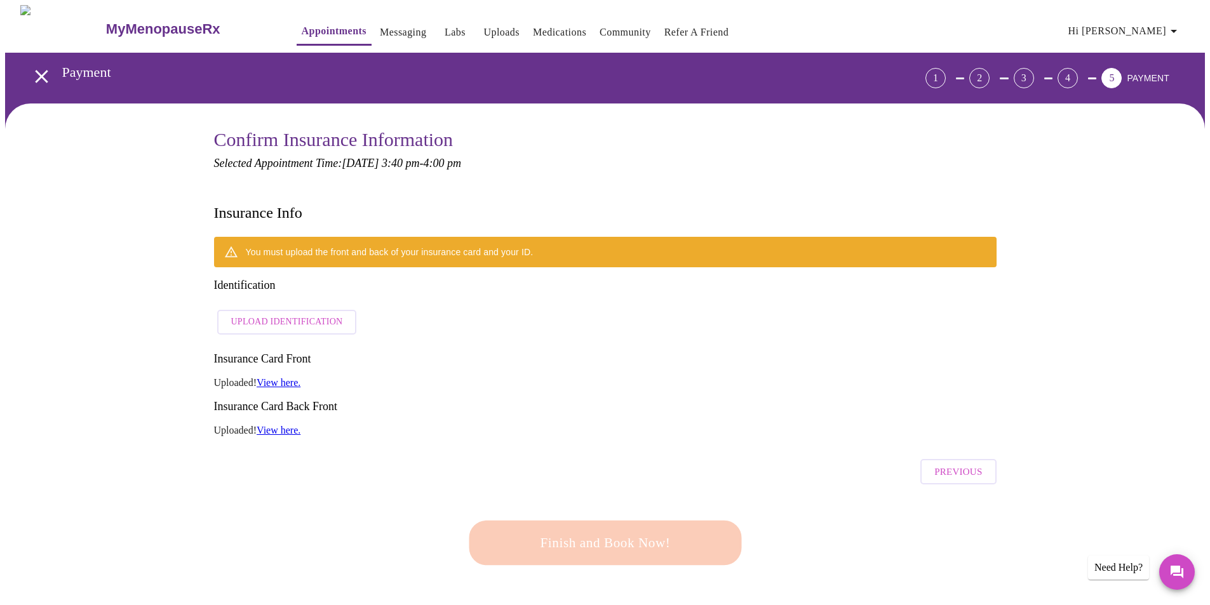
click at [262, 314] on span "Upload Identification" at bounding box center [287, 322] width 112 height 16
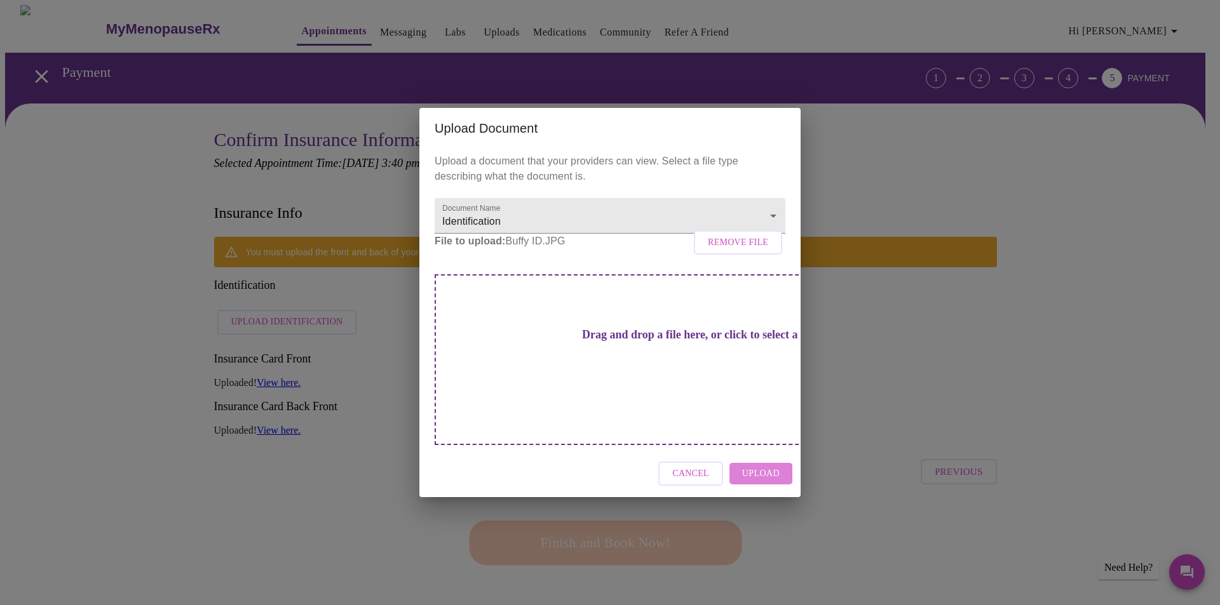
click at [772, 466] on span "Upload" at bounding box center [760, 474] width 37 height 16
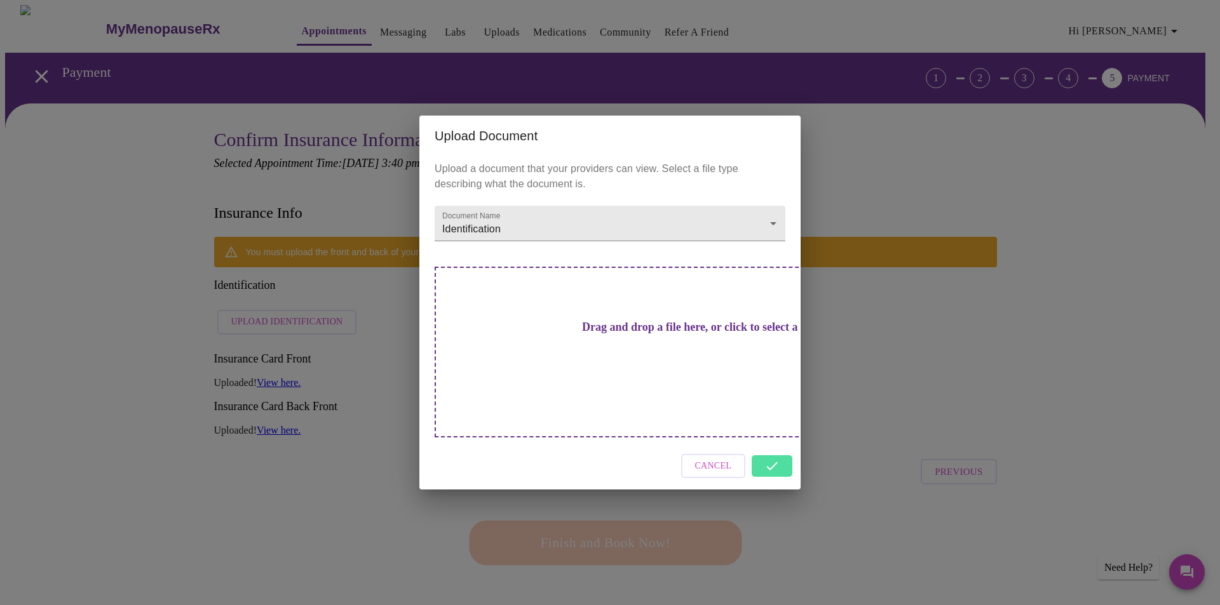
click at [774, 443] on div "Cancel" at bounding box center [609, 467] width 381 height 48
click at [769, 444] on div "Cancel" at bounding box center [609, 467] width 381 height 48
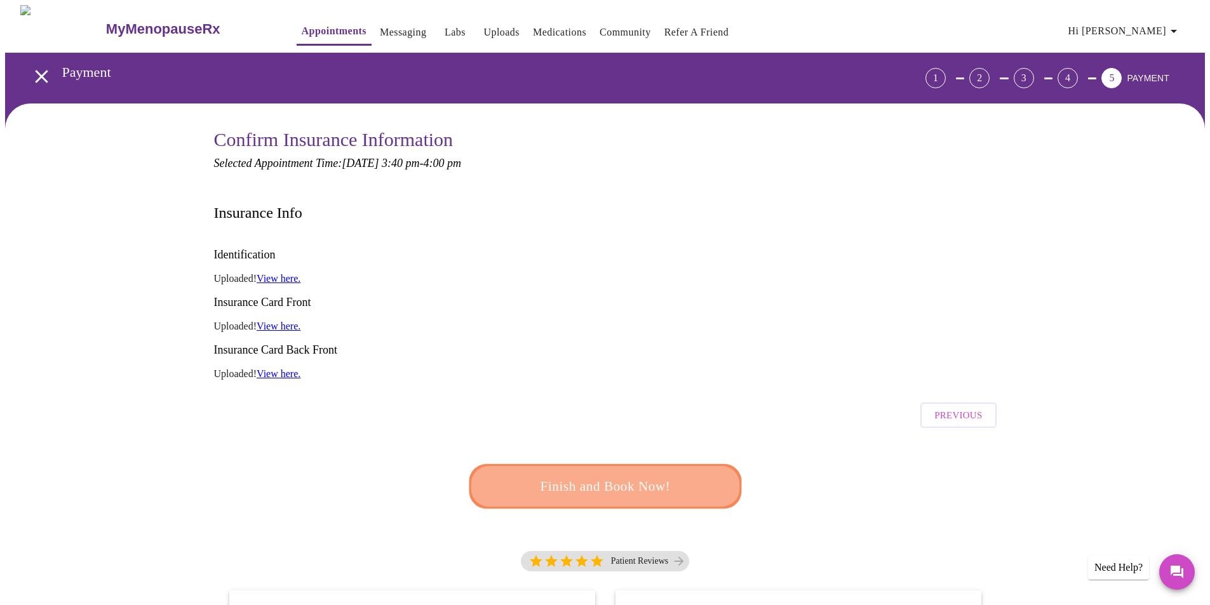
click at [675, 475] on span "Finish and Book Now!" at bounding box center [605, 487] width 235 height 24
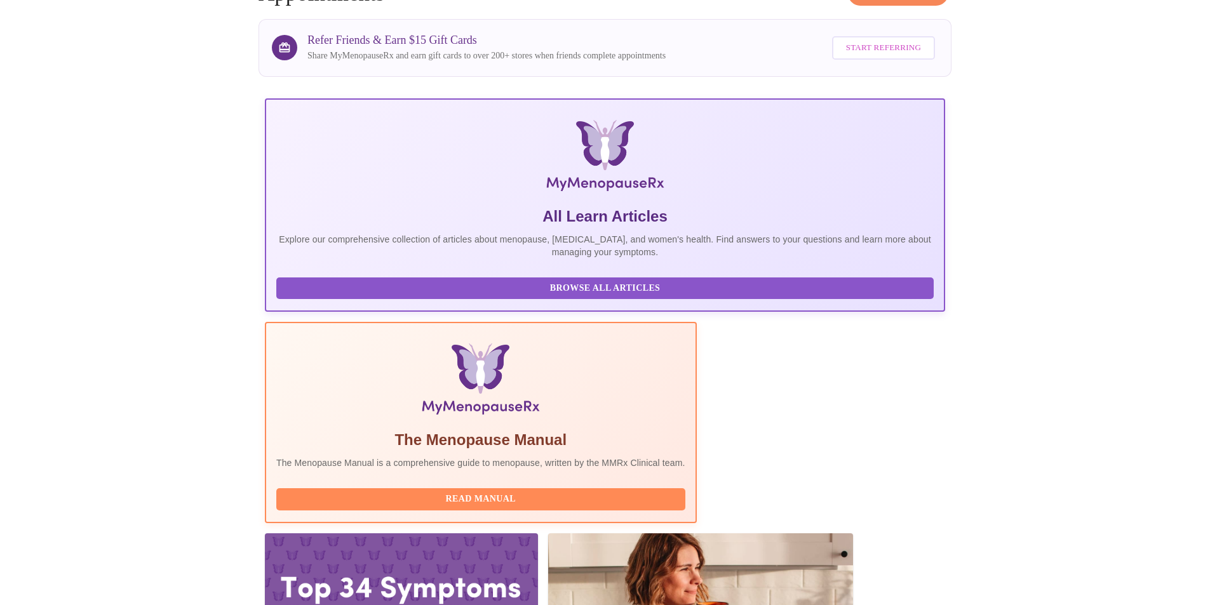
scroll to position [90, 0]
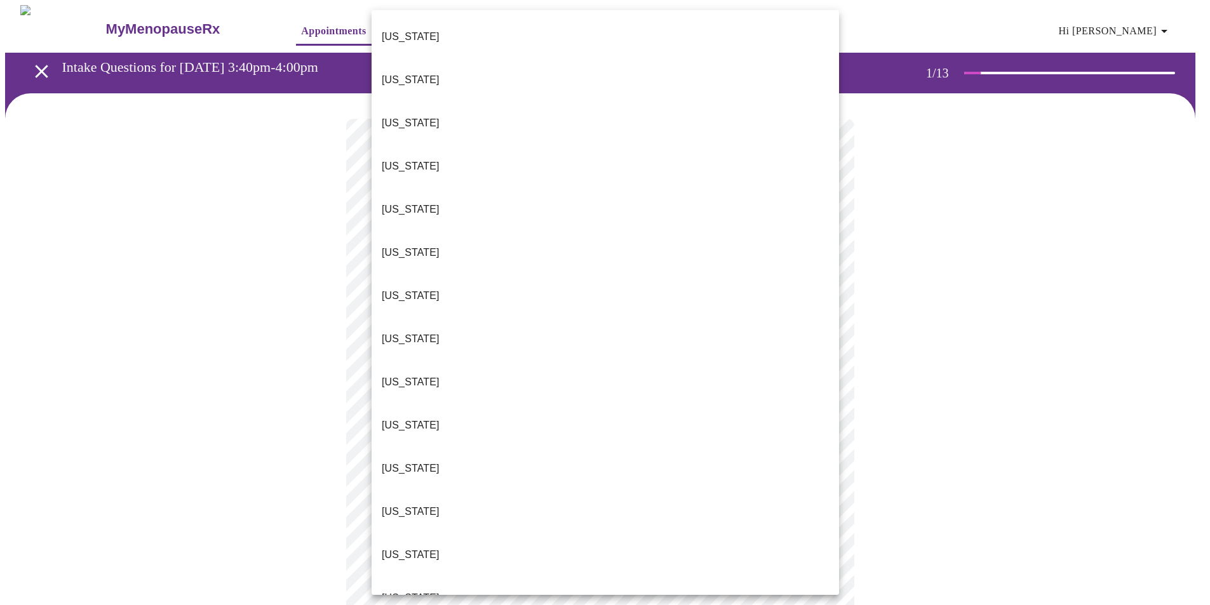
click at [741, 281] on body "MyMenopauseRx Appointments Messaging Labs Uploads Medications Community Refer a…" at bounding box center [605, 589] width 1200 height 1168
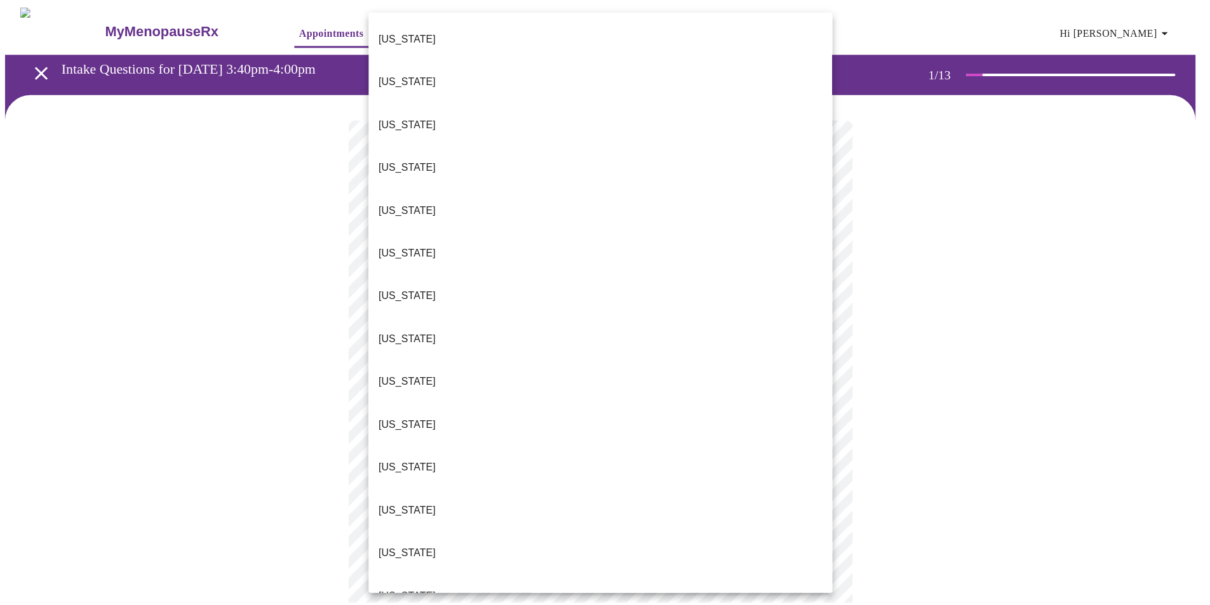
scroll to position [1077, 0]
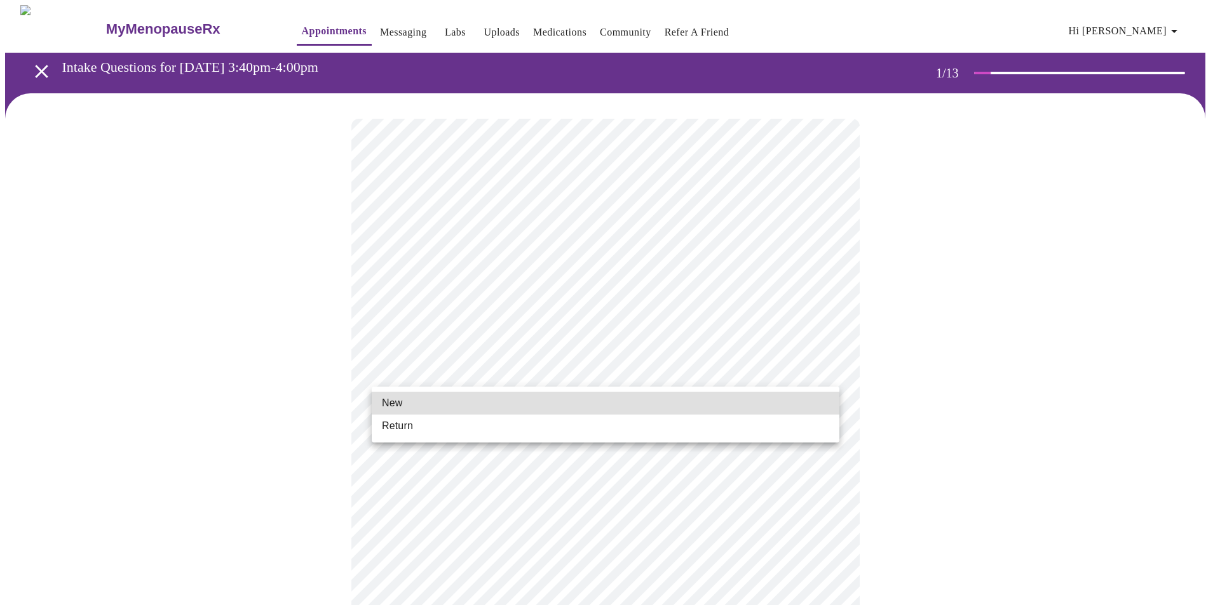
click at [610, 375] on body "MyMenopauseRx Appointments Messaging Labs Uploads Medications Community Refer a…" at bounding box center [610, 585] width 1210 height 1161
click at [567, 403] on li "New" at bounding box center [606, 403] width 468 height 23
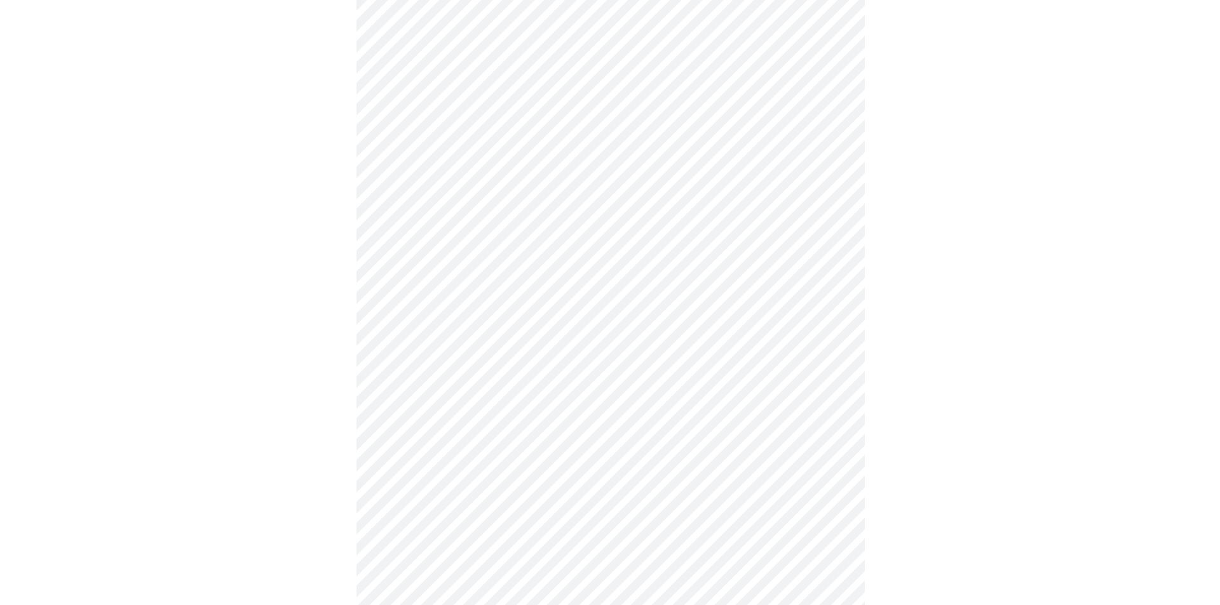
scroll to position [537, 0]
click at [716, 421] on body "MyMenopauseRx Appointments Messaging Labs Uploads Medications Community Refer a…" at bounding box center [605, 39] width 1200 height 1143
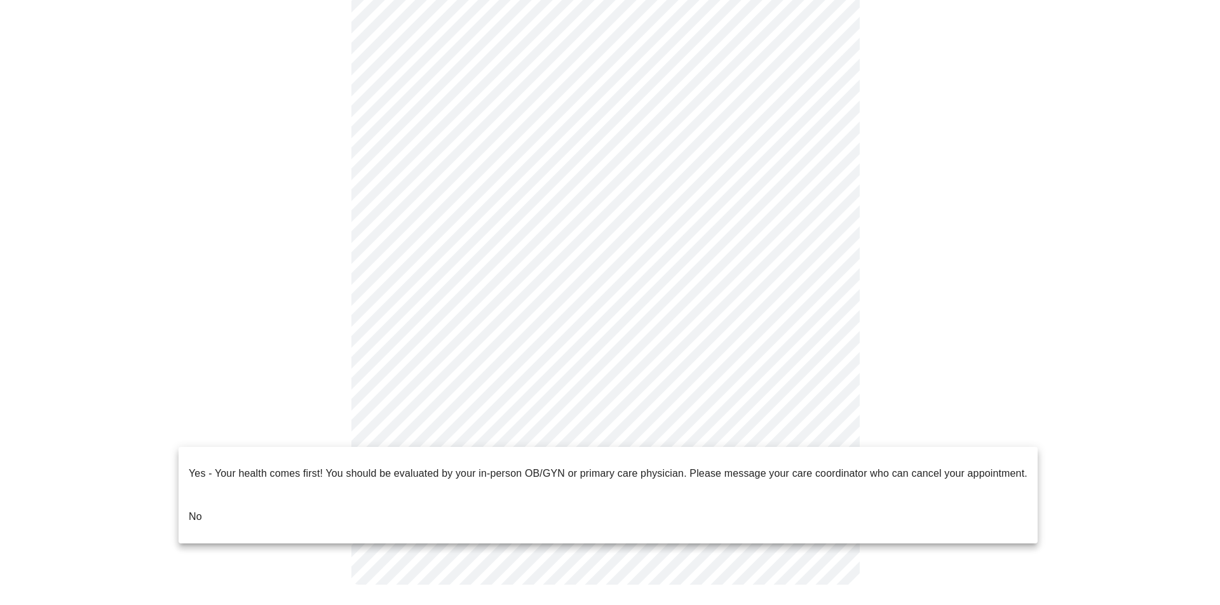
click at [232, 496] on li "No" at bounding box center [608, 517] width 859 height 43
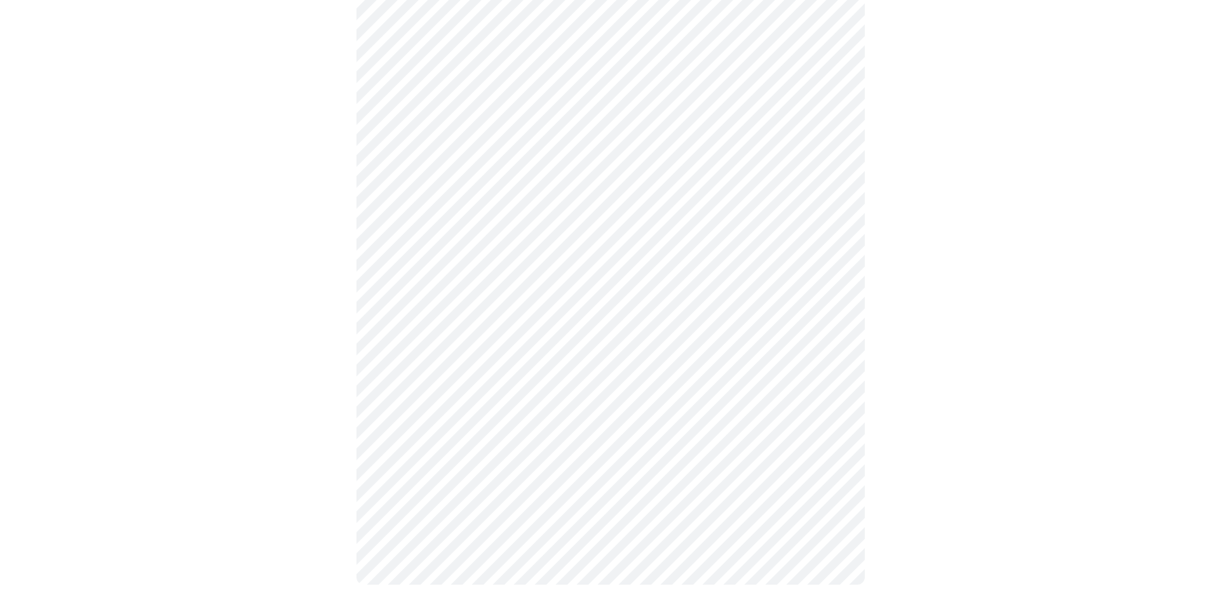
scroll to position [0, 0]
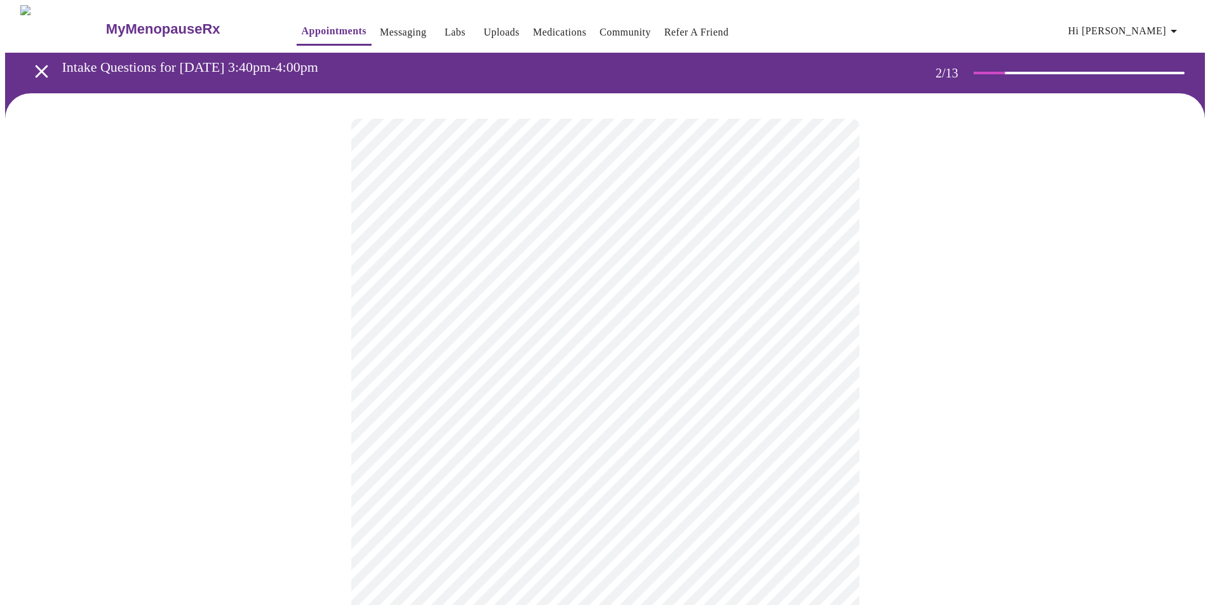
click at [768, 266] on body "MyMenopauseRx Appointments Messaging Labs Uploads Medications Community Refer a…" at bounding box center [605, 387] width 1200 height 764
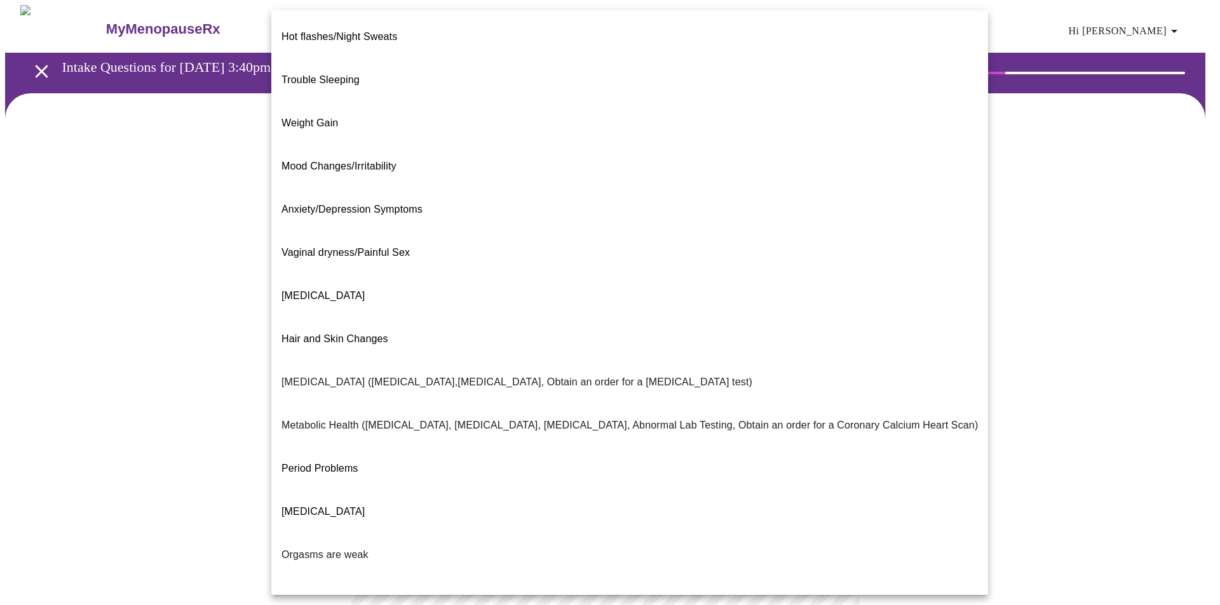
click at [717, 62] on li "Trouble Sleeping" at bounding box center [629, 79] width 717 height 43
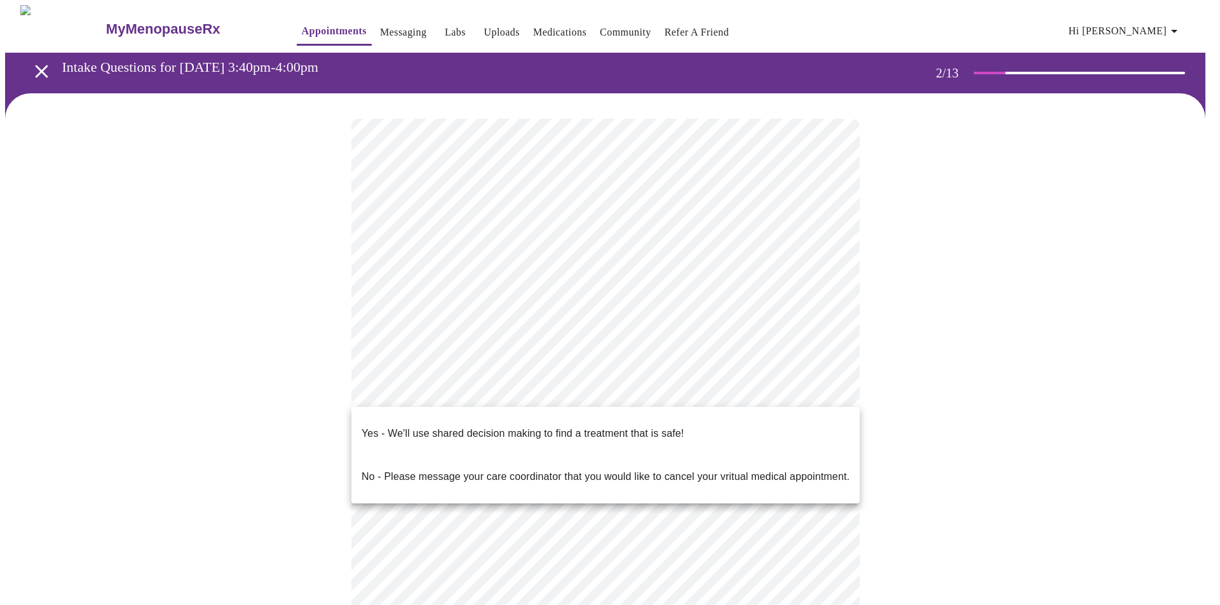
click at [645, 383] on body "MyMenopauseRx Appointments Messaging Labs Uploads Medications Community Refer a…" at bounding box center [610, 383] width 1210 height 756
click at [623, 428] on p "Yes - We'll use shared decision making to find a treatment that is safe!" at bounding box center [523, 433] width 322 height 15
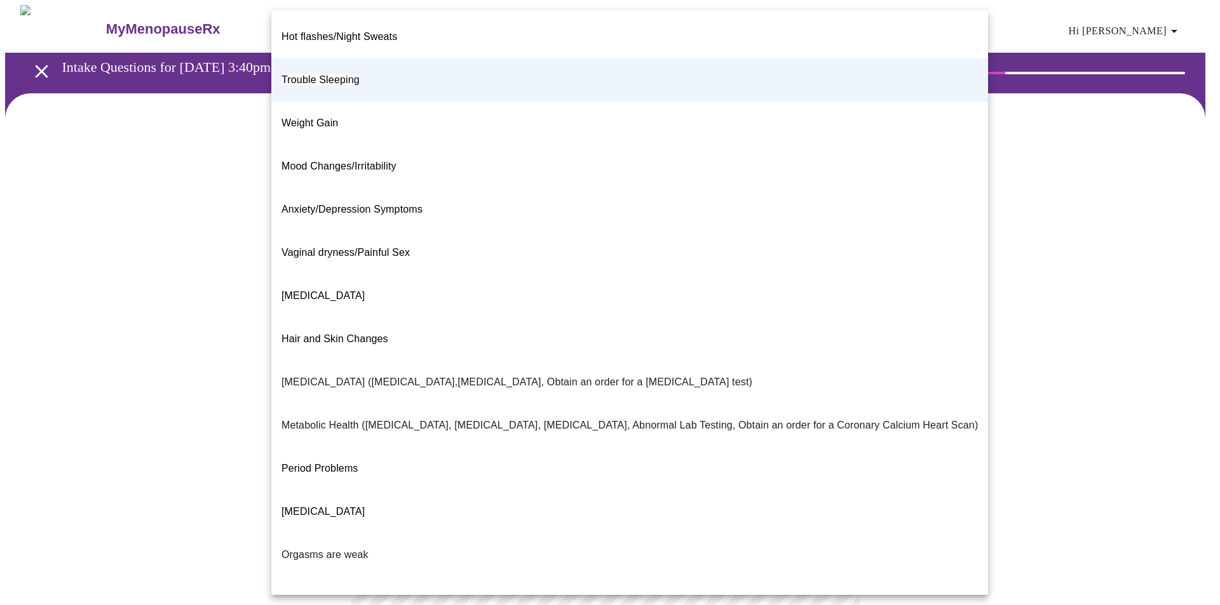
click at [714, 265] on body "MyMenopauseRx Appointments Messaging Labs Uploads Medications Community Refer a…" at bounding box center [610, 379] width 1210 height 748
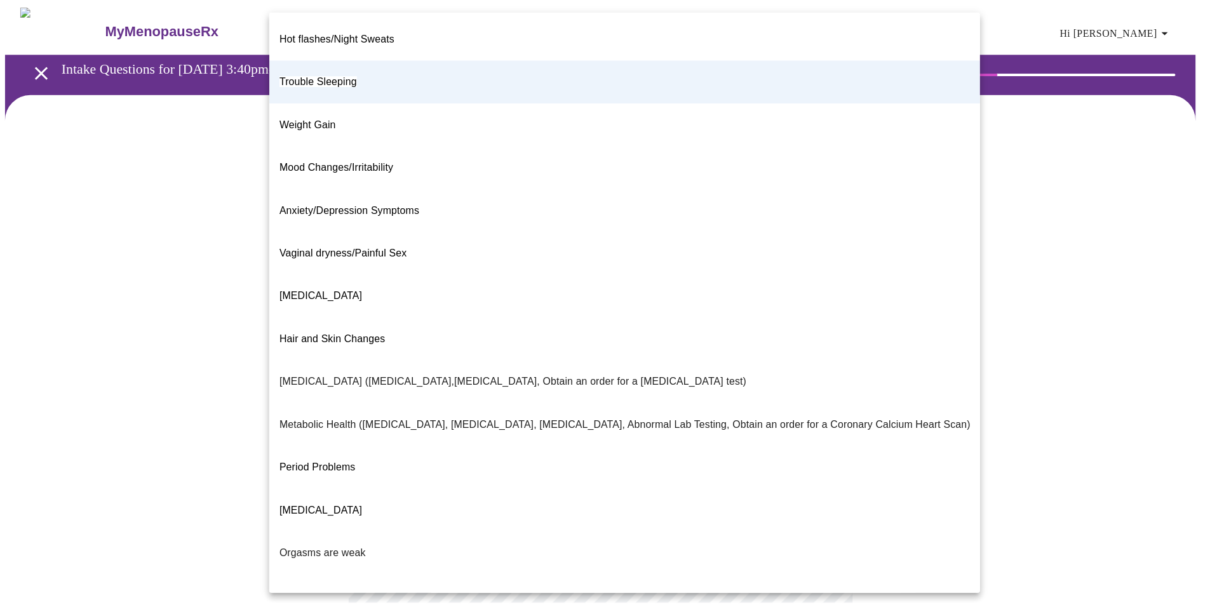
scroll to position [53, 0]
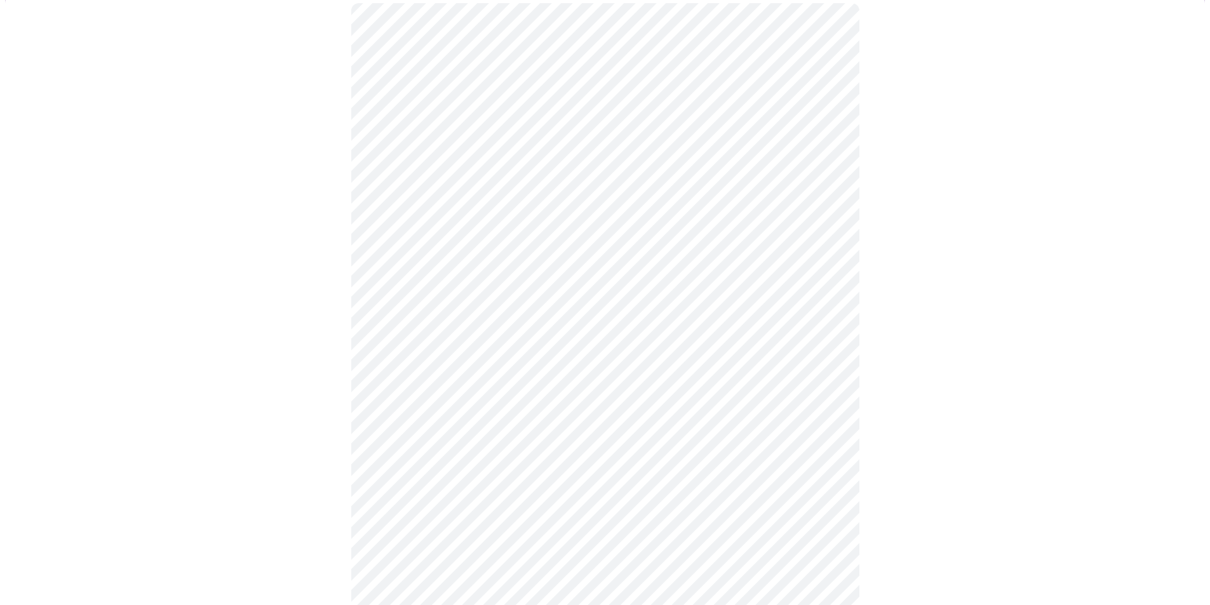
scroll to position [0, 0]
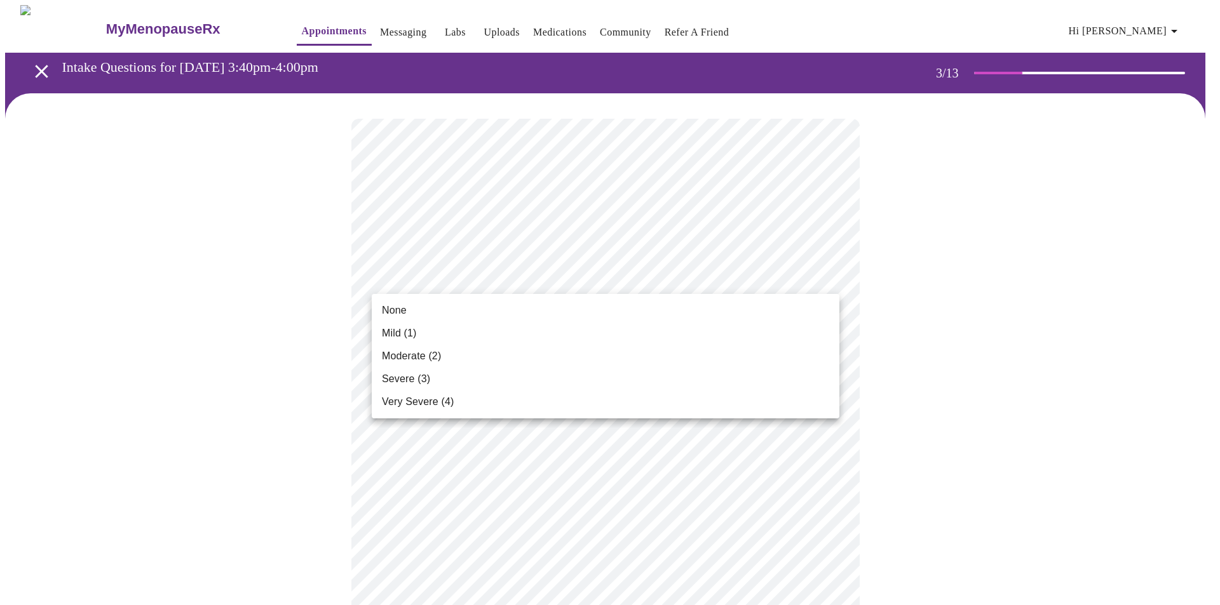
click at [666, 339] on li "Mild (1)" at bounding box center [606, 333] width 468 height 23
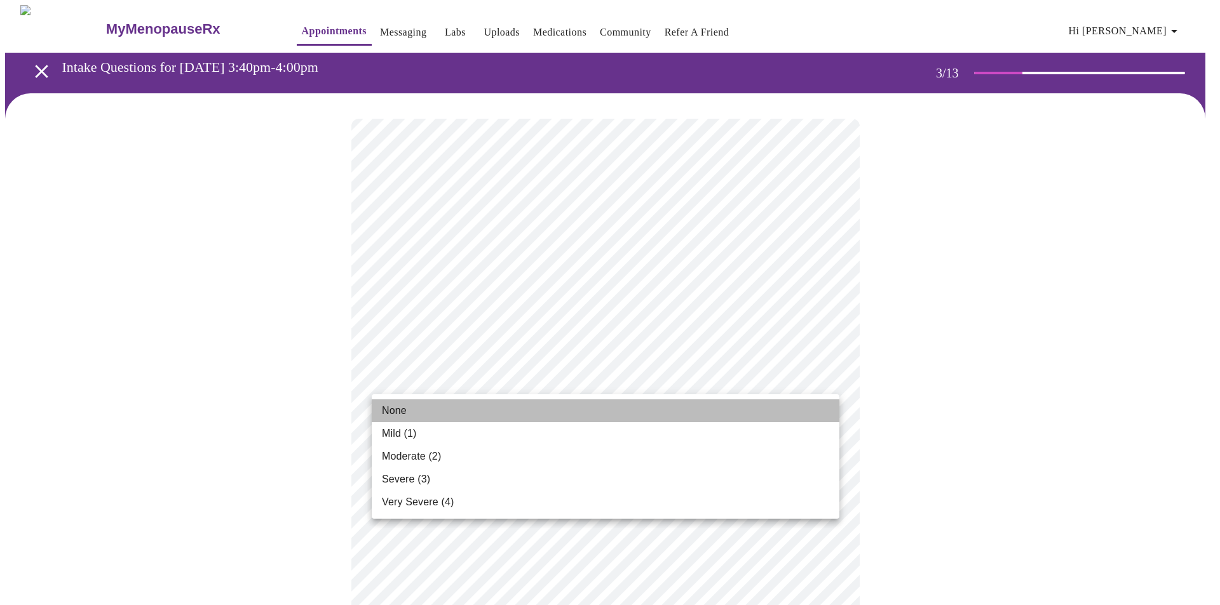
click at [621, 414] on li "None" at bounding box center [606, 411] width 468 height 23
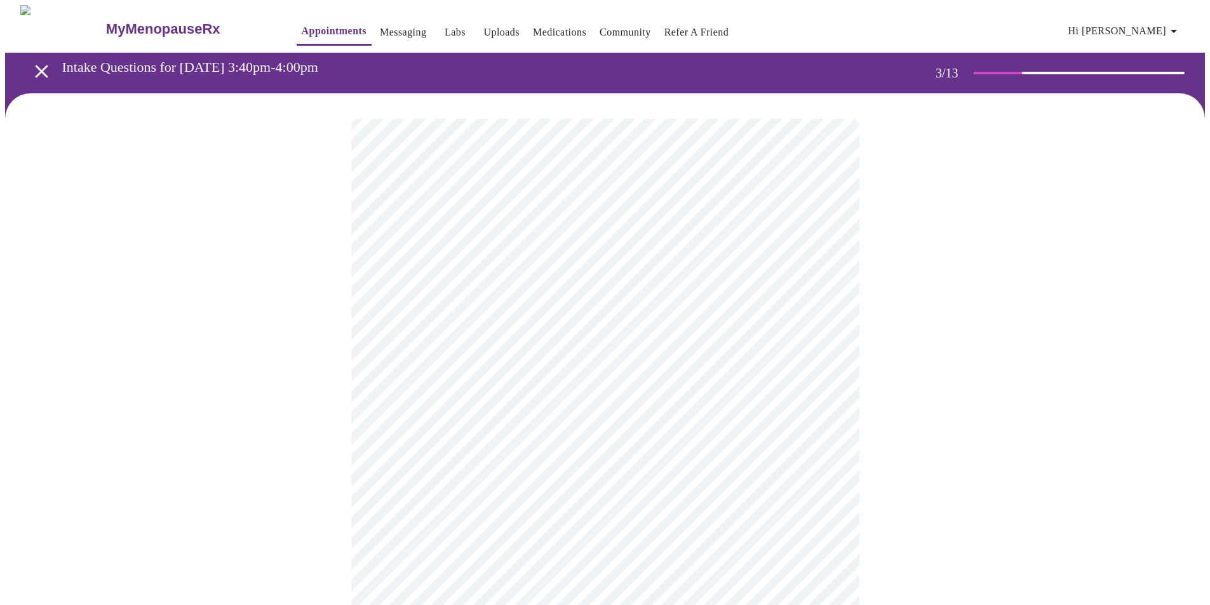
scroll to position [127, 0]
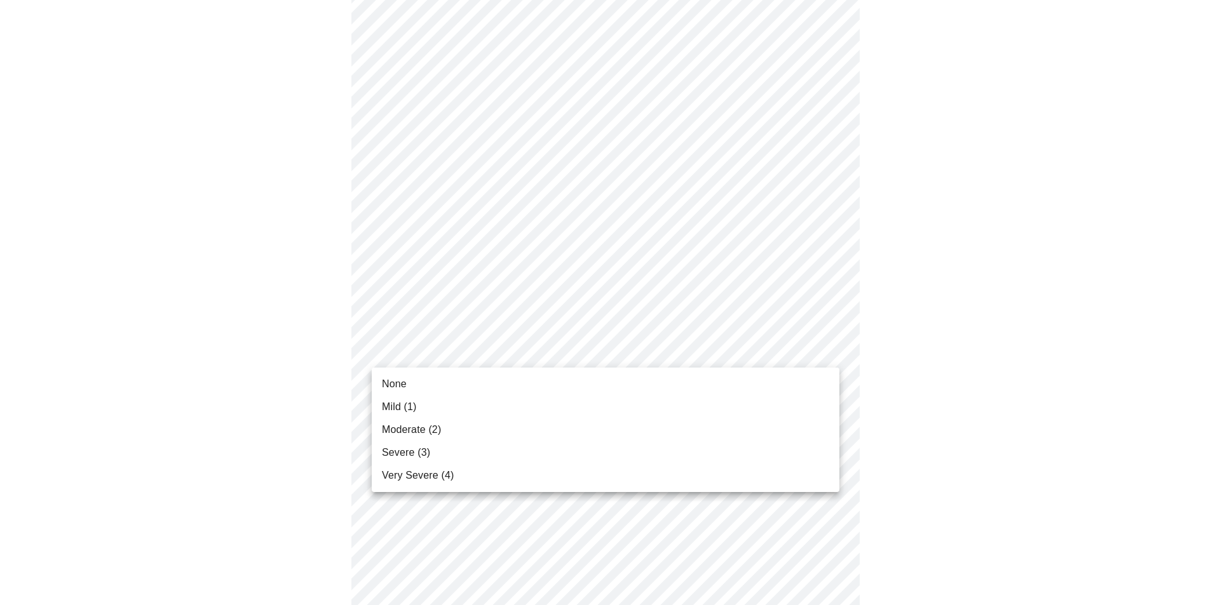
click at [537, 467] on li "Very Severe (4)" at bounding box center [606, 475] width 468 height 23
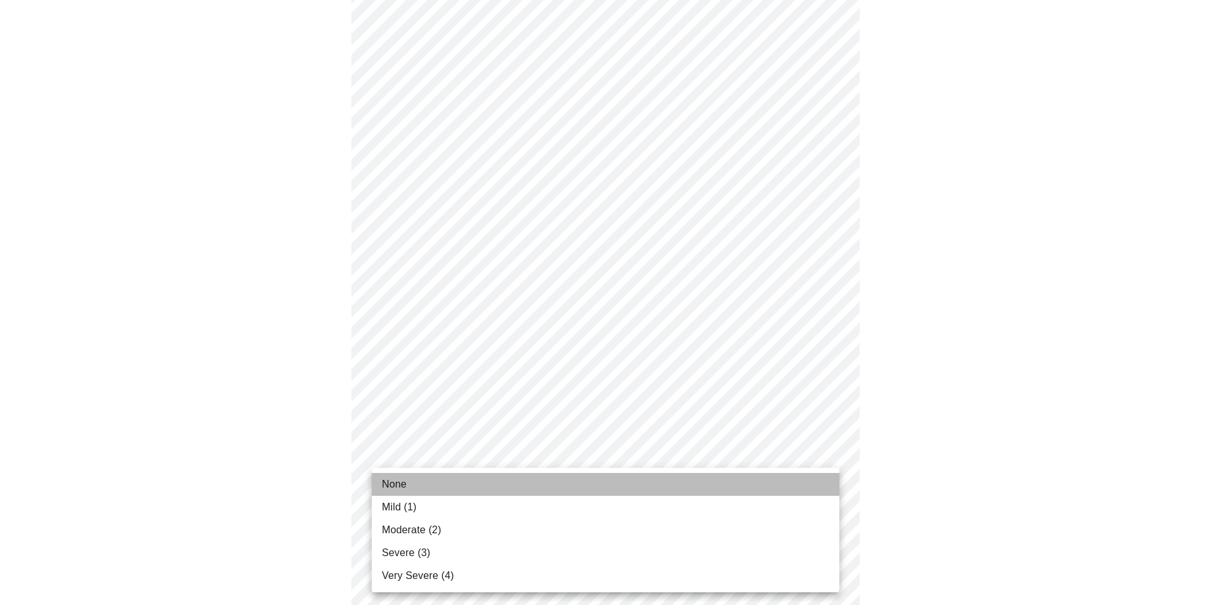
click at [506, 483] on li "None" at bounding box center [606, 484] width 468 height 23
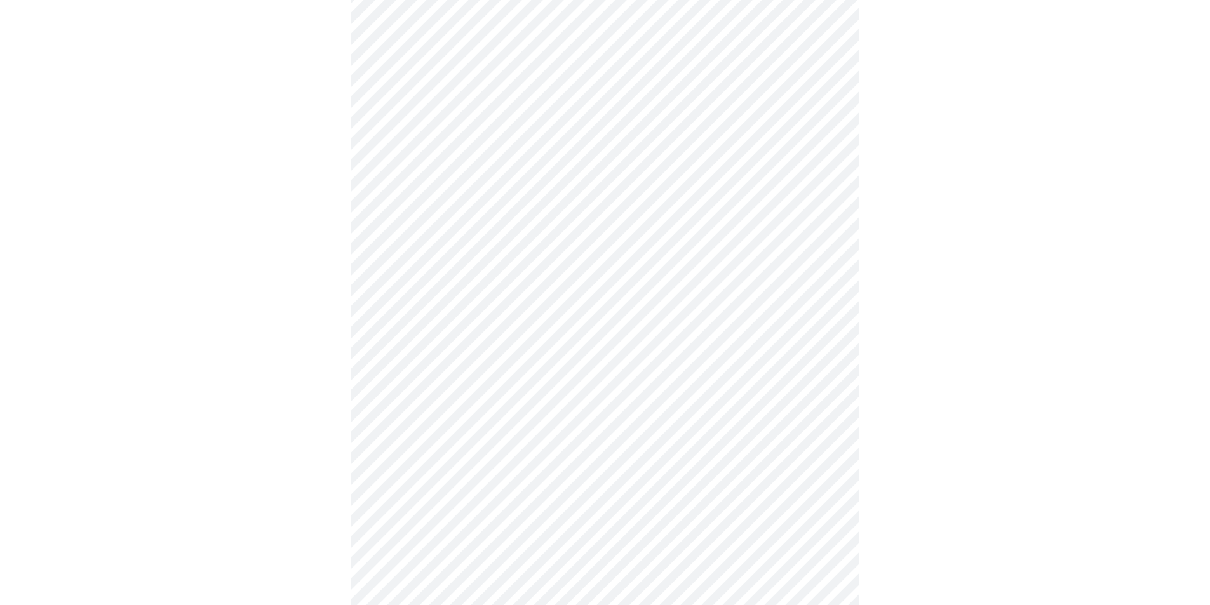
scroll to position [381, 0]
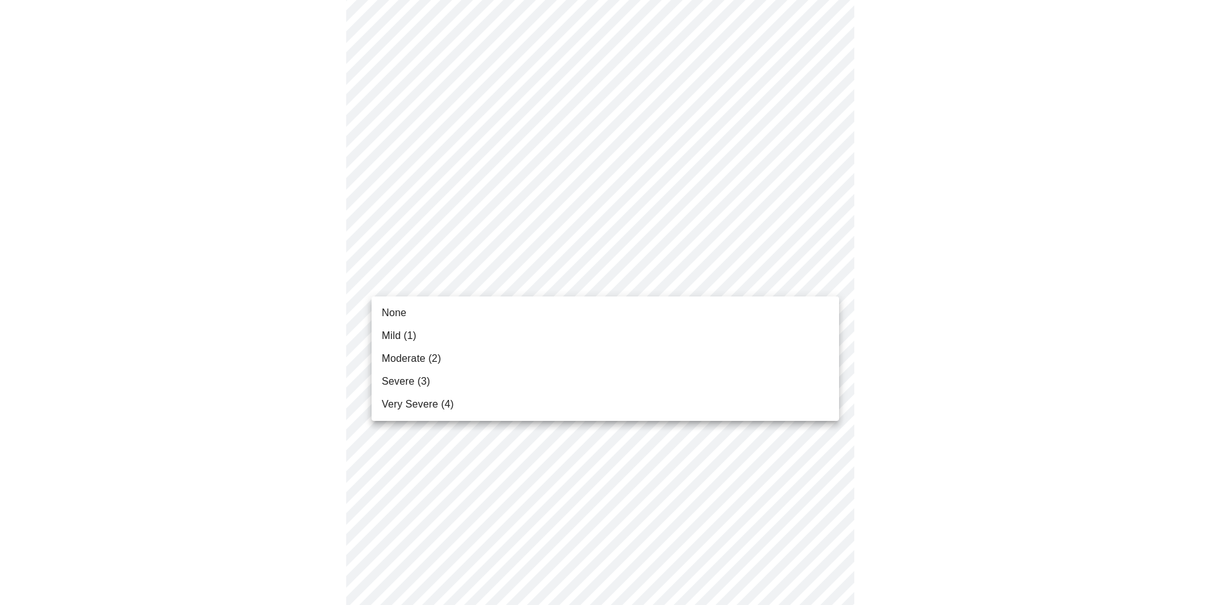
click at [582, 270] on body "MyMenopauseRx Appointments Messaging Labs Uploads Medications Community Refer a…" at bounding box center [605, 433] width 1200 height 1619
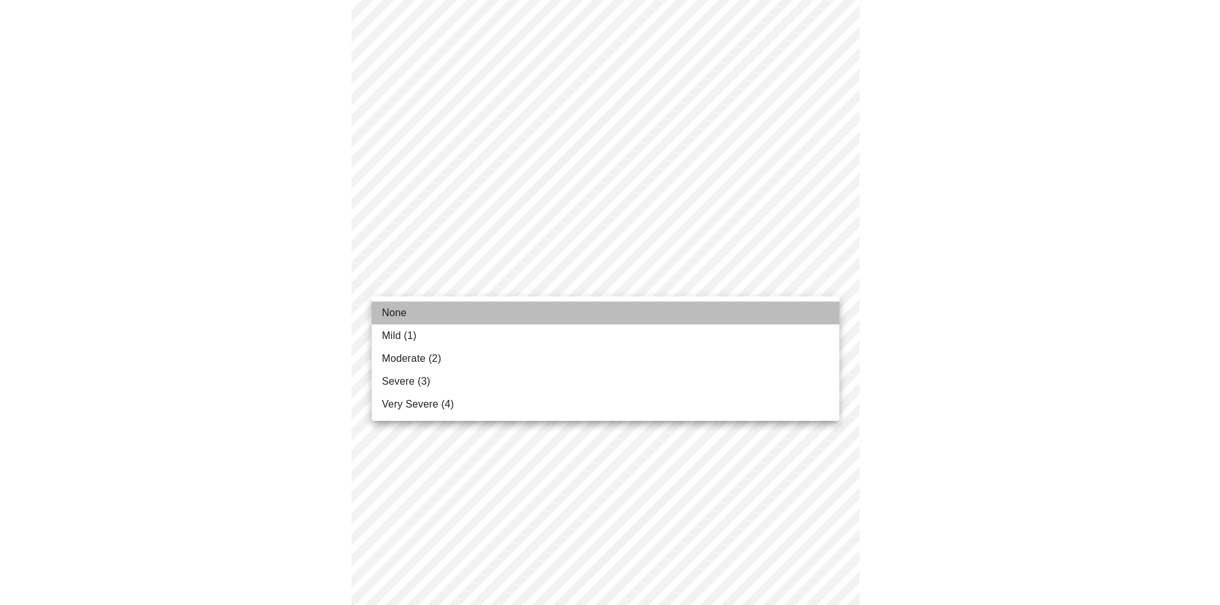
click at [545, 315] on li "None" at bounding box center [606, 313] width 468 height 23
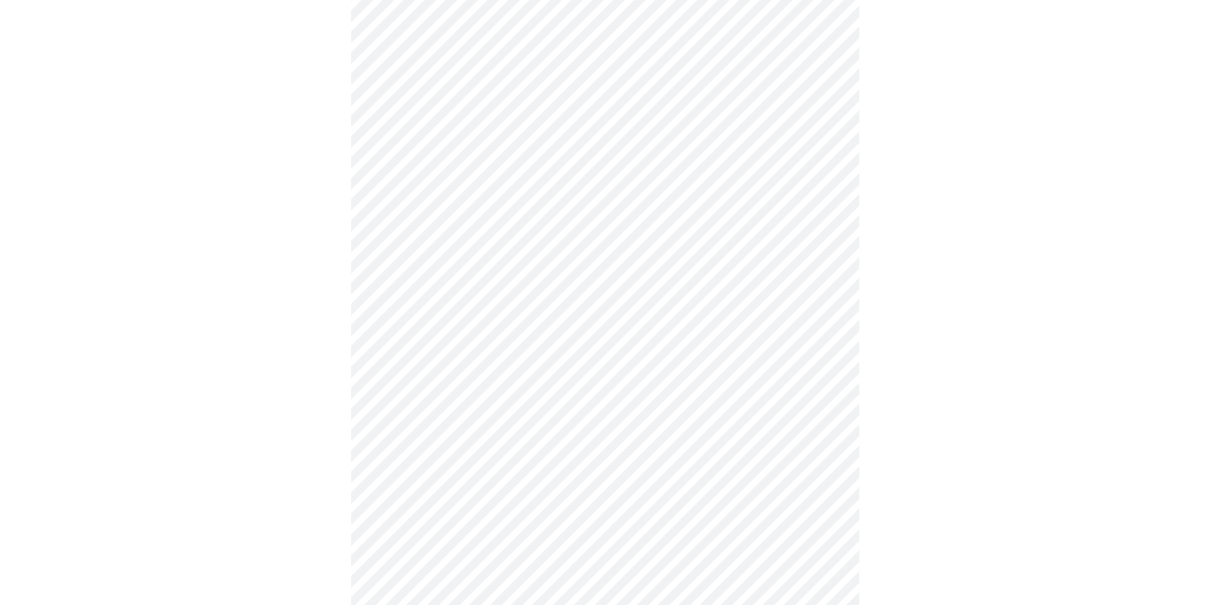
click at [539, 364] on body "MyMenopauseRx Appointments Messaging Labs Uploads Medications Community Refer a…" at bounding box center [605, 424] width 1200 height 1601
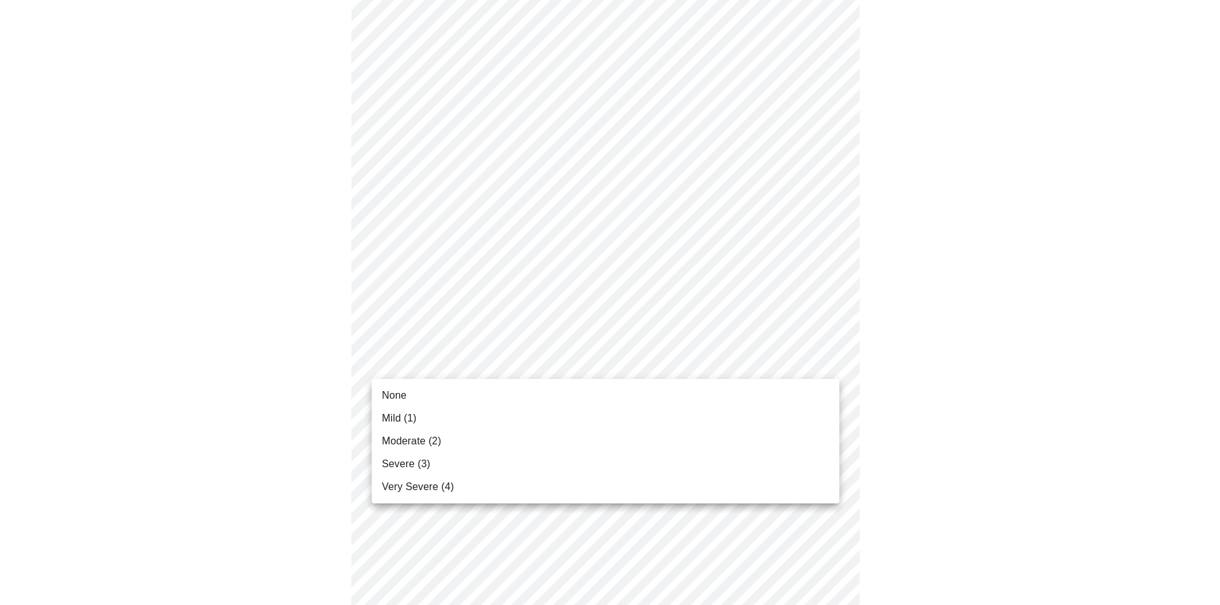
click at [511, 401] on li "None" at bounding box center [606, 395] width 468 height 23
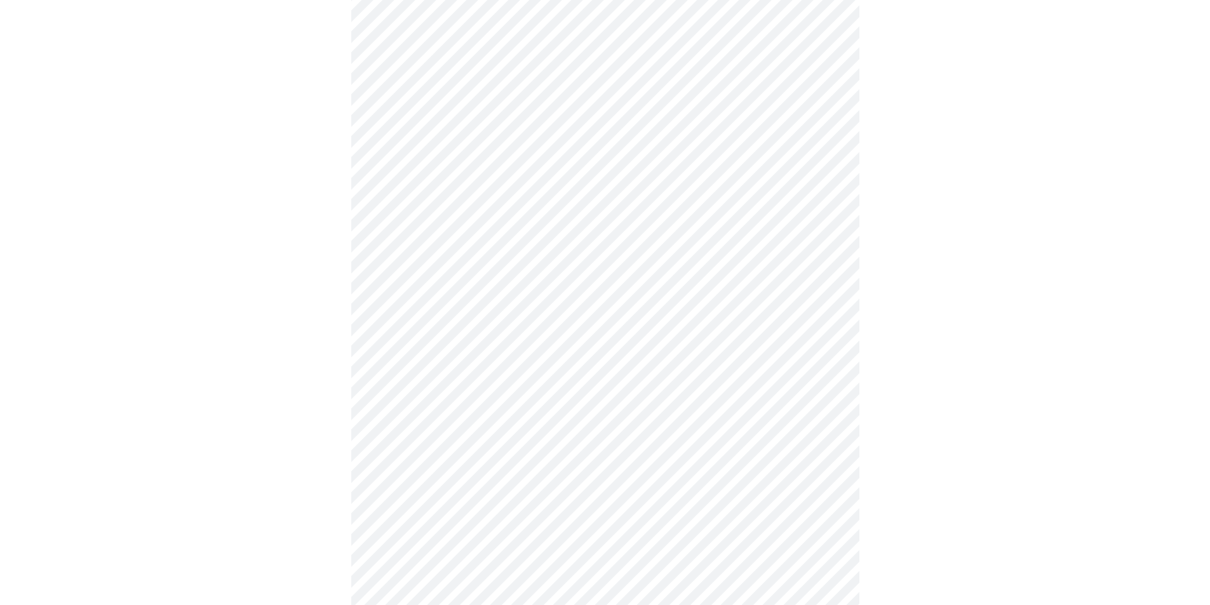
scroll to position [508, 0]
click at [535, 335] on body "MyMenopauseRx Appointments Messaging Labs Uploads Medications Community Refer a…" at bounding box center [605, 288] width 1200 height 1583
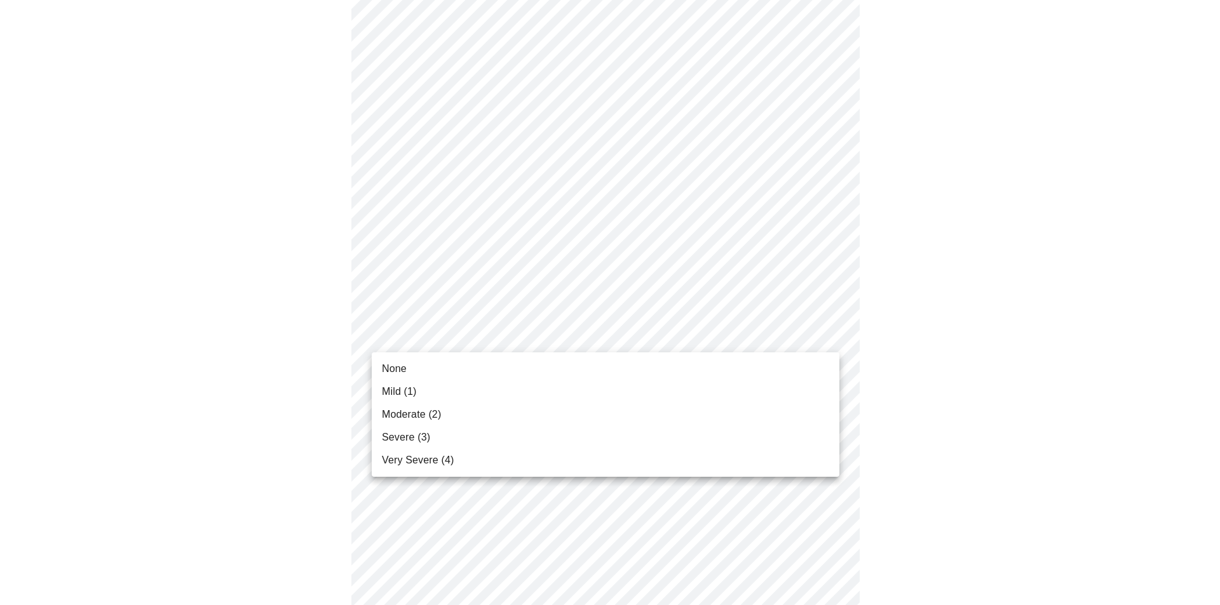
click at [503, 410] on li "Moderate (2)" at bounding box center [606, 414] width 468 height 23
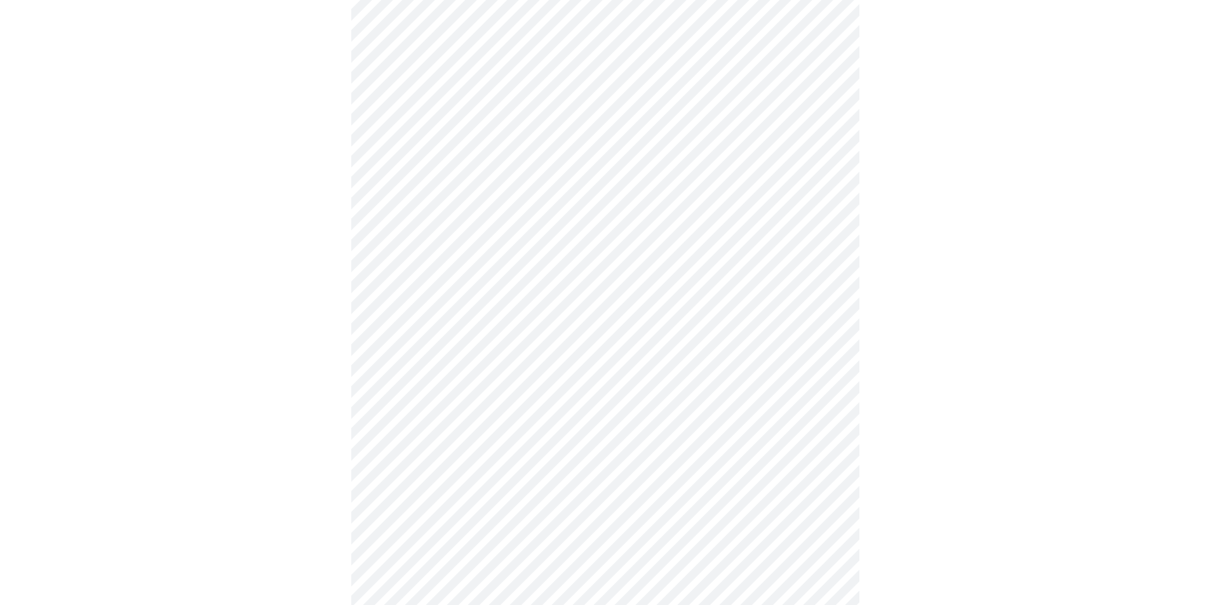
click at [508, 440] on body "MyMenopauseRx Appointments Messaging Labs Uploads Medications Community Refer a…" at bounding box center [605, 279] width 1200 height 1565
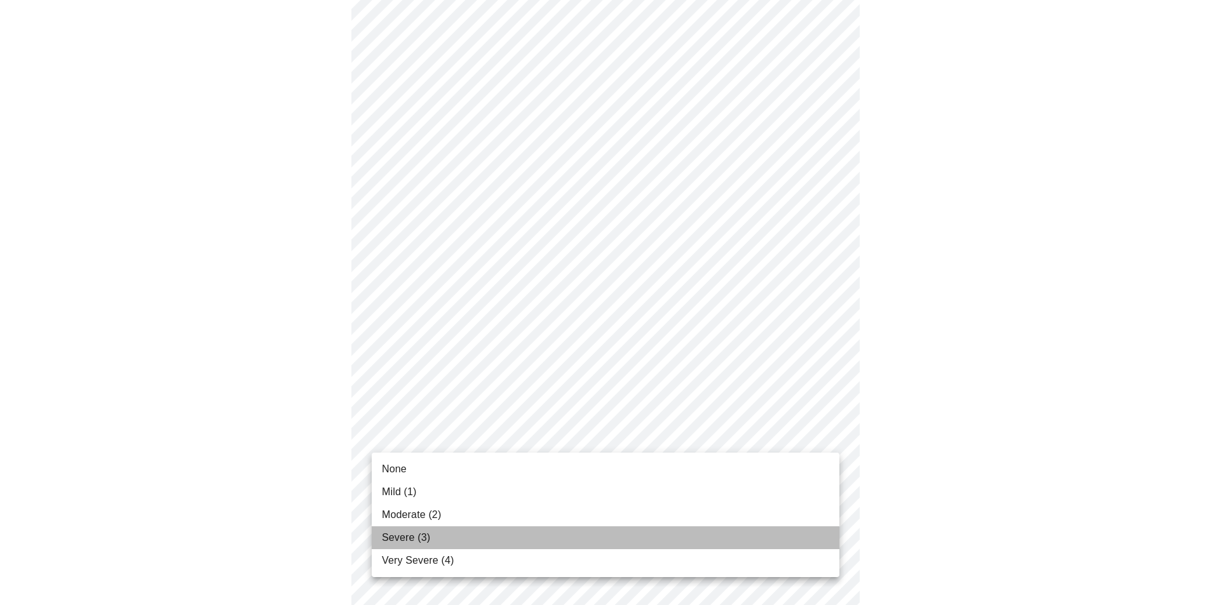
click at [487, 539] on li "Severe (3)" at bounding box center [606, 538] width 468 height 23
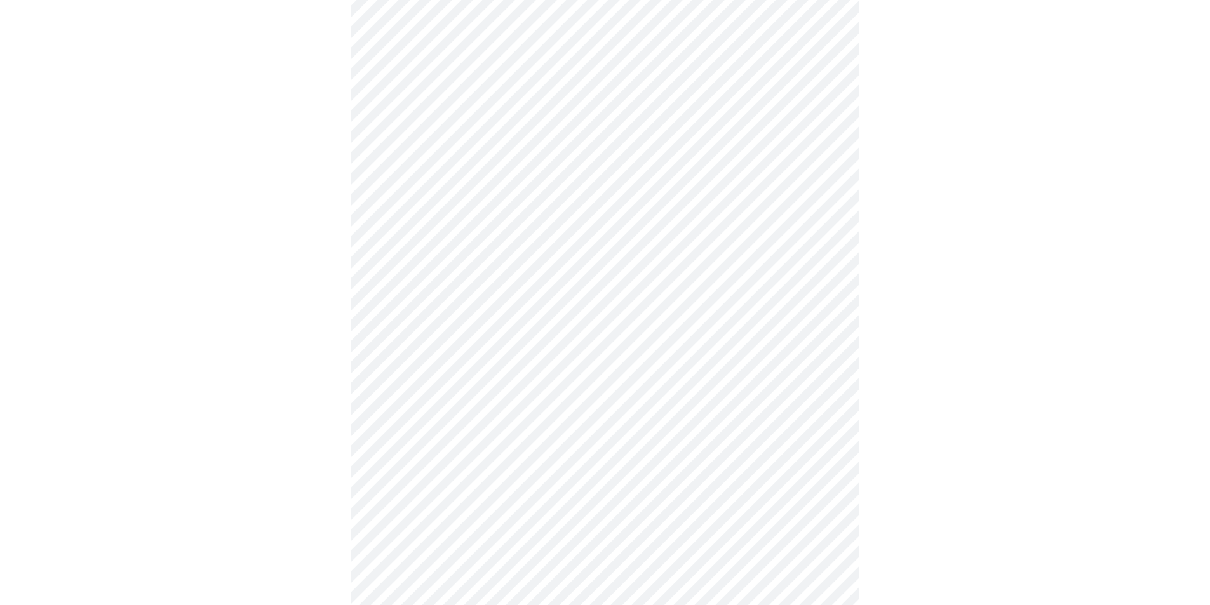
scroll to position [699, 0]
click at [577, 346] on body "MyMenopauseRx Appointments Messaging Labs Uploads Medications Community Refer a…" at bounding box center [610, 80] width 1210 height 1548
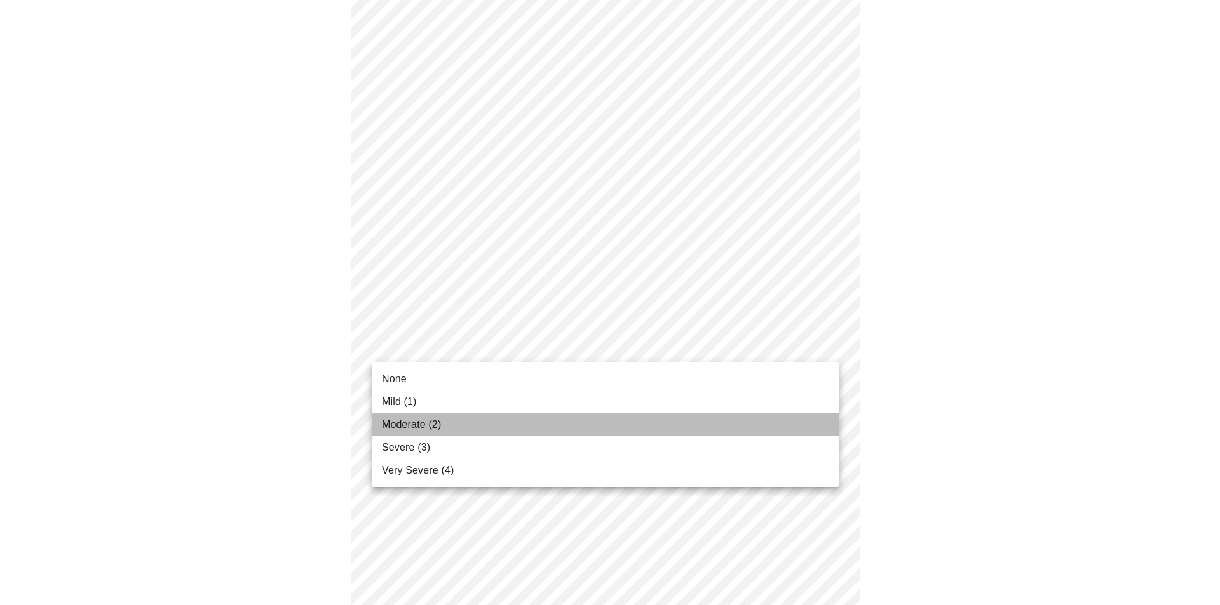
click at [517, 433] on li "Moderate (2)" at bounding box center [606, 425] width 468 height 23
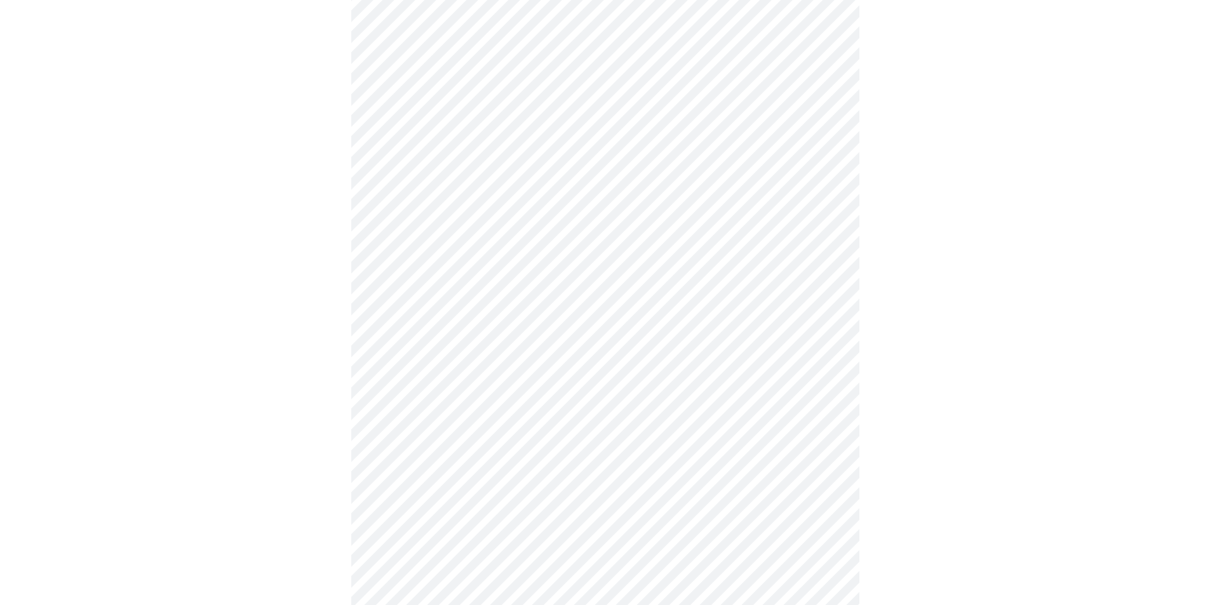
scroll to position [826, 0]
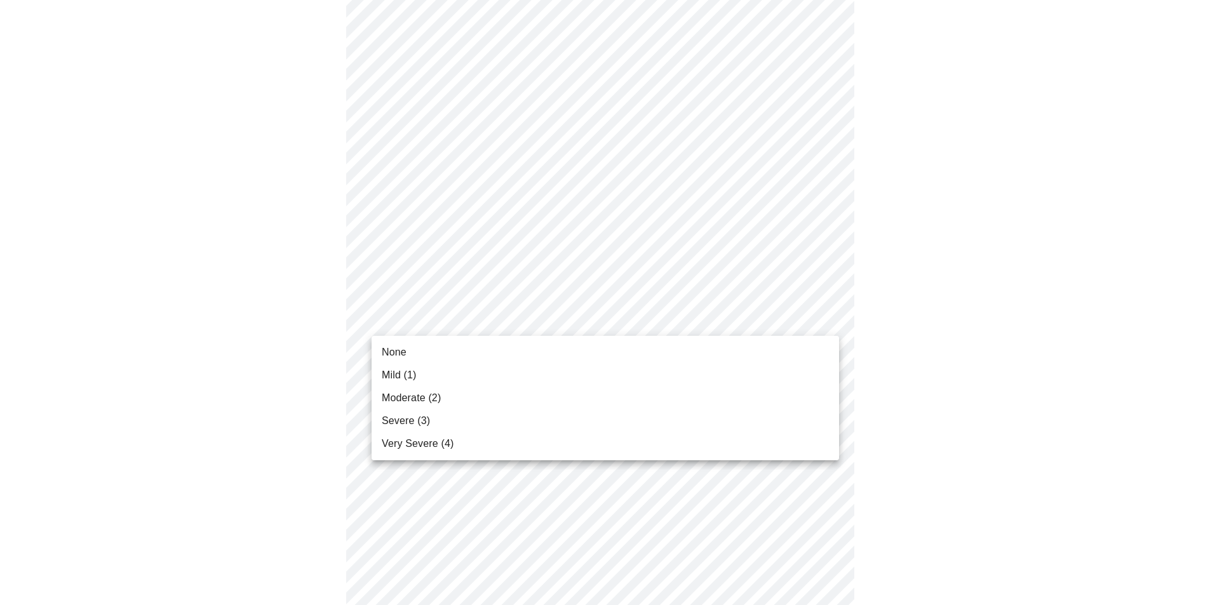
click at [489, 398] on li "Moderate (2)" at bounding box center [606, 398] width 468 height 23
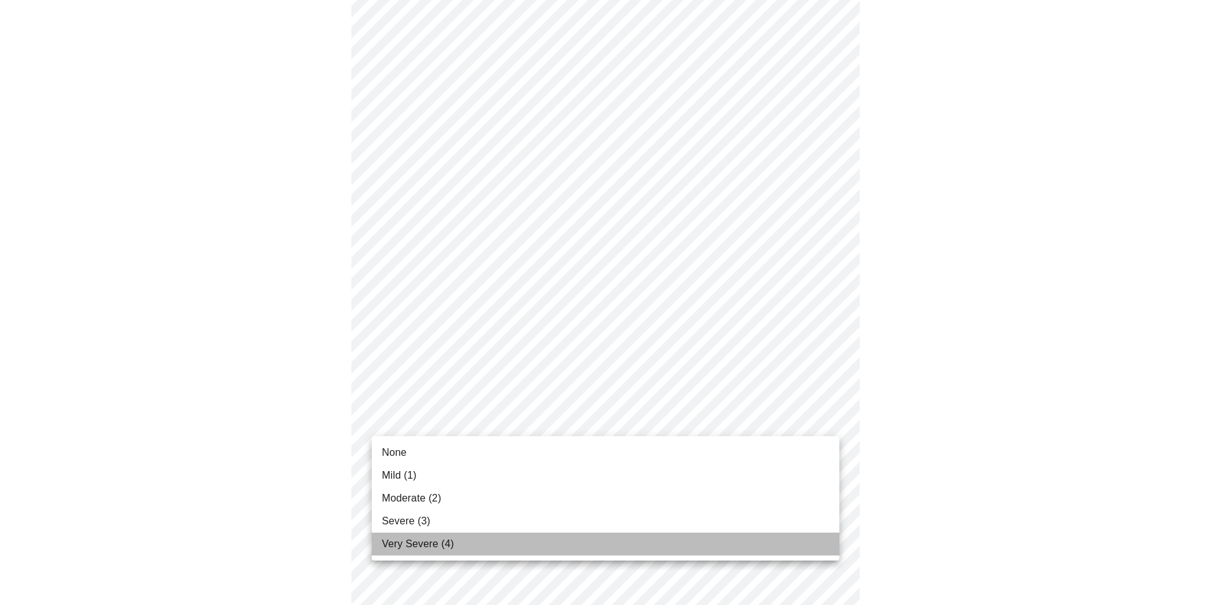
click at [429, 544] on span "Very Severe (4)" at bounding box center [418, 544] width 72 height 15
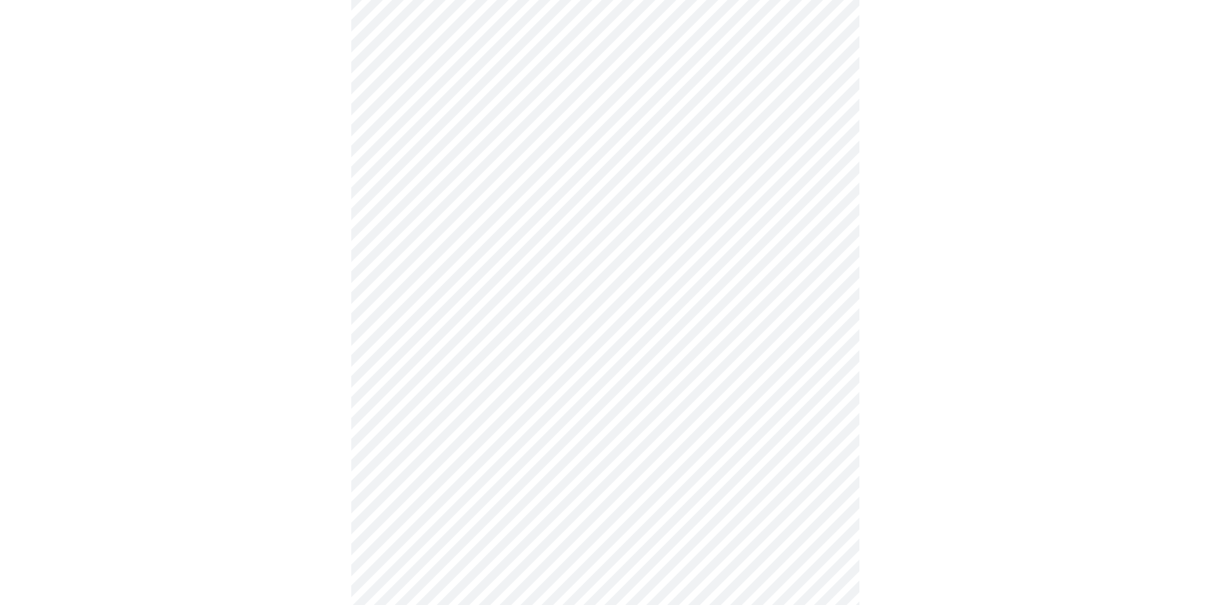
scroll to position [445, 0]
click at [675, 273] on body "MyMenopauseRx Appointments Messaging Labs Uploads Medications Community Refer a…" at bounding box center [610, 161] width 1210 height 1203
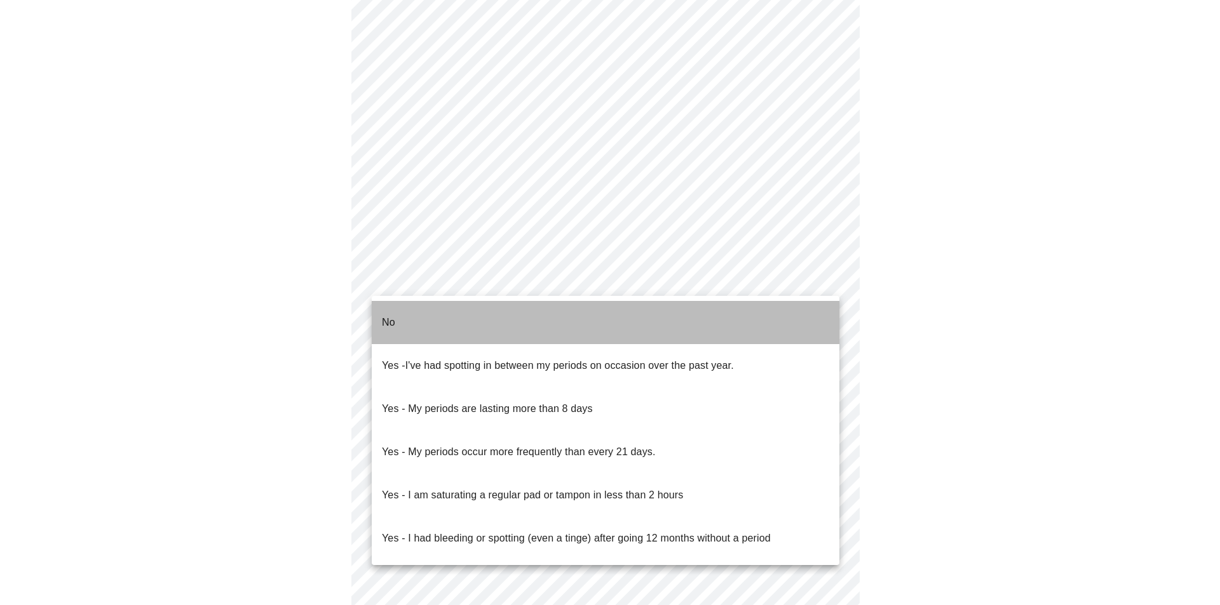
click at [651, 320] on li "No" at bounding box center [606, 322] width 468 height 43
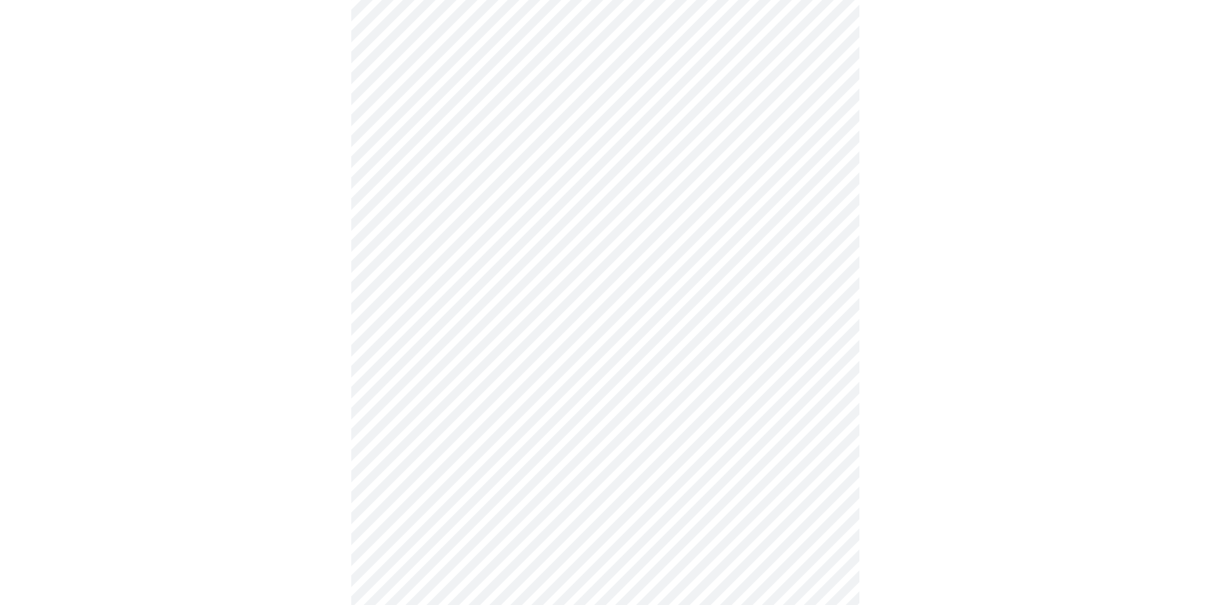
click at [630, 372] on body "MyMenopauseRx Appointments Messaging Labs Uploads Medications Community Refer a…" at bounding box center [605, 157] width 1200 height 1195
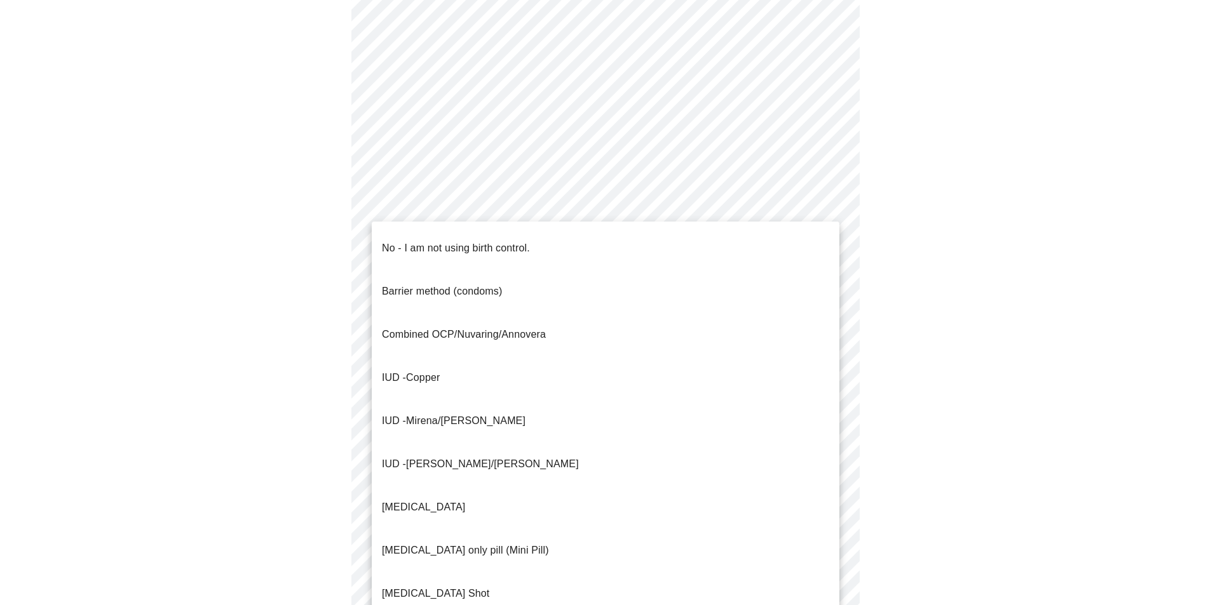
click at [578, 236] on li "No - I am not using birth control." at bounding box center [606, 248] width 468 height 43
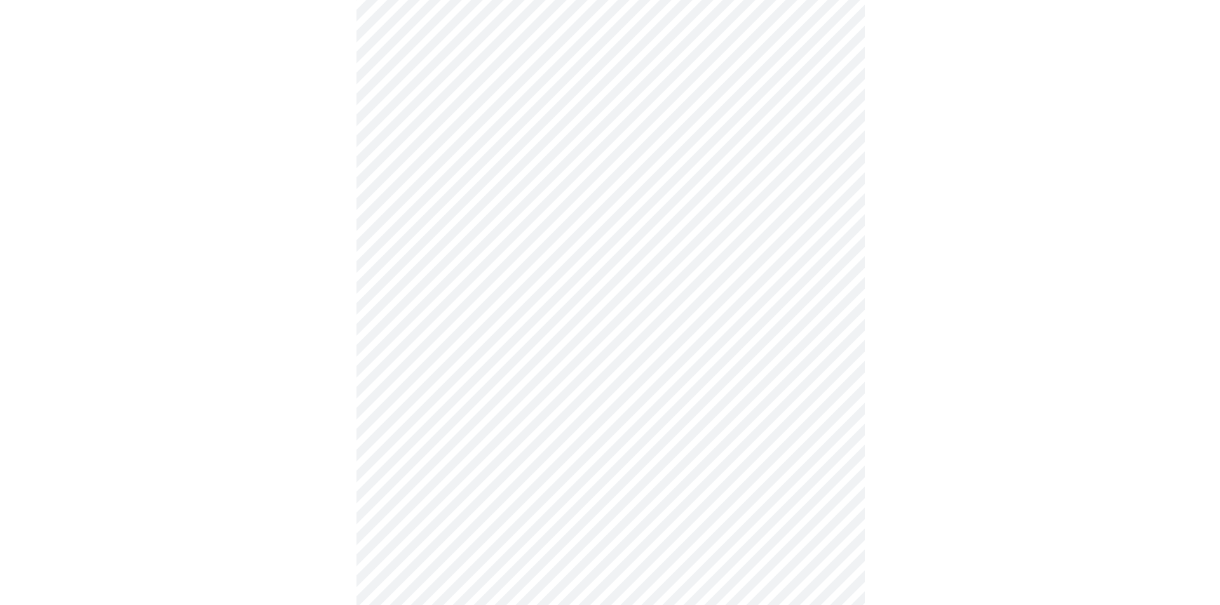
scroll to position [572, 0]
click at [646, 336] on body "MyMenopauseRx Appointments Messaging Labs Uploads Medications Community Refer a…" at bounding box center [605, 26] width 1200 height 1187
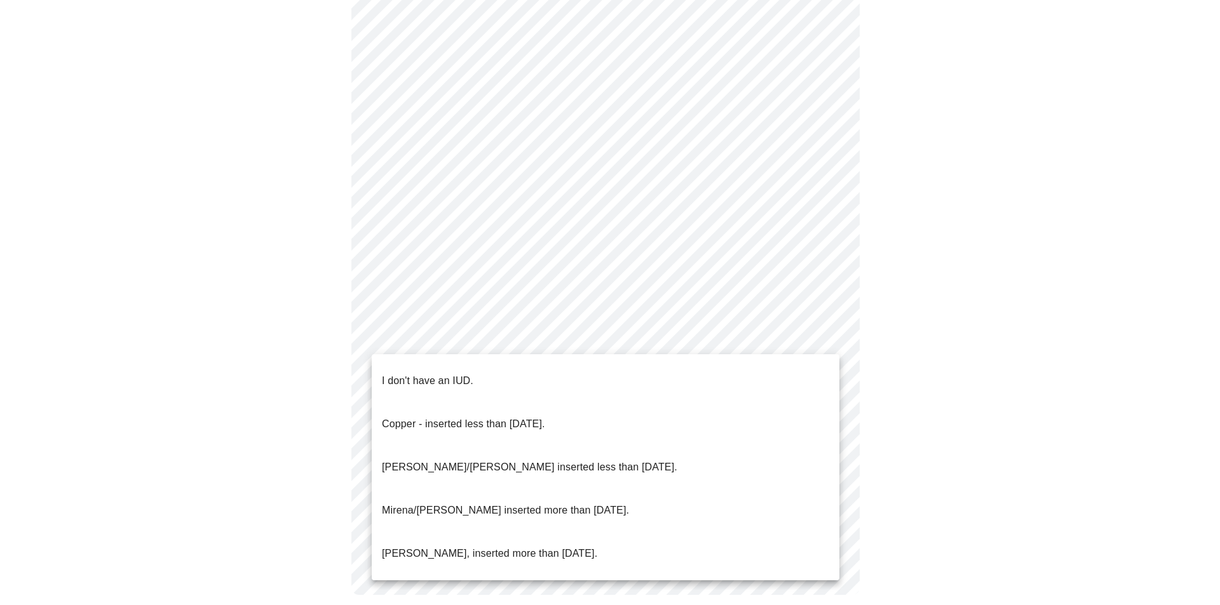
click at [574, 503] on p "Mirena/[PERSON_NAME] inserted more than [DATE]." at bounding box center [505, 510] width 247 height 15
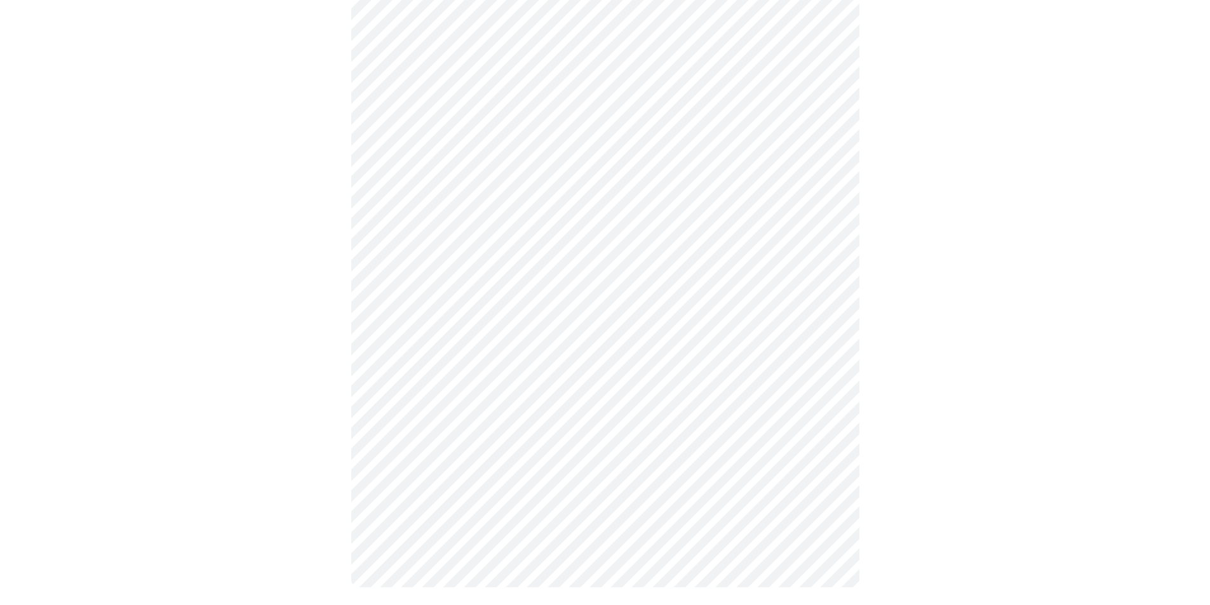
click at [671, 438] on body "MyMenopauseRx Appointments Messaging Labs Uploads Medications Community Refer a…" at bounding box center [605, 23] width 1200 height 1180
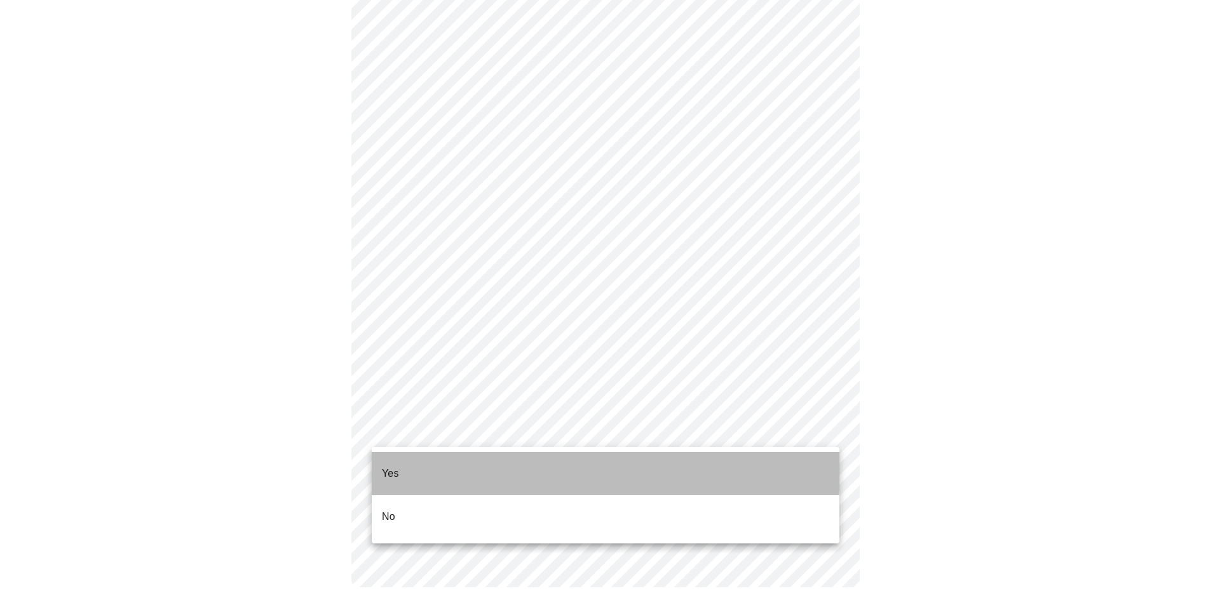
click at [592, 466] on li "Yes" at bounding box center [606, 473] width 468 height 43
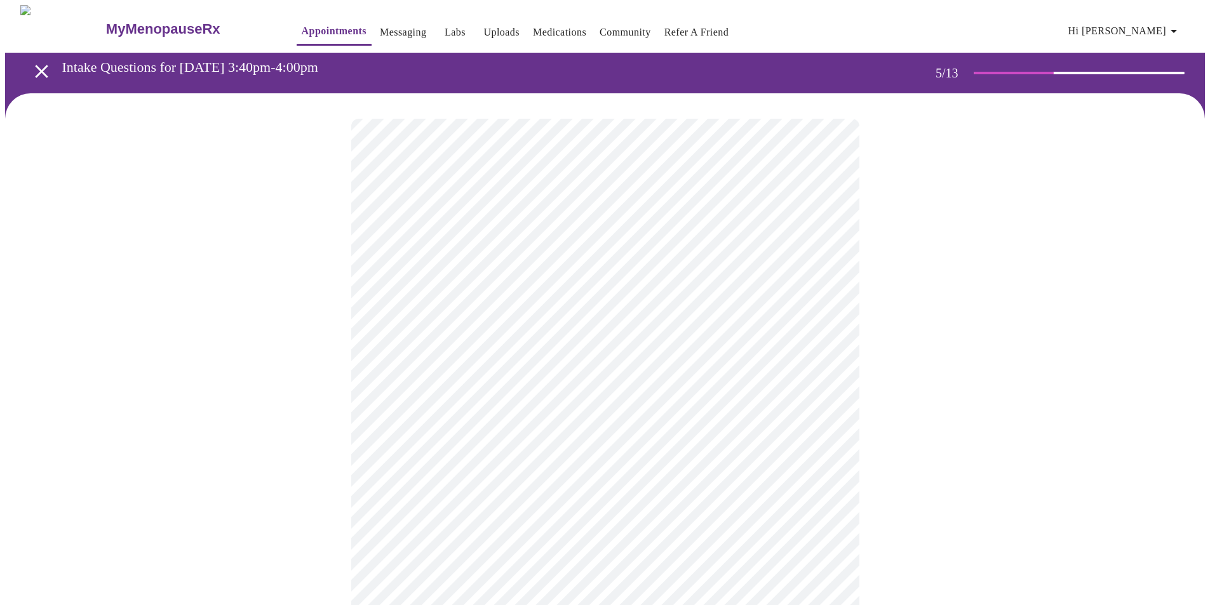
scroll to position [64, 0]
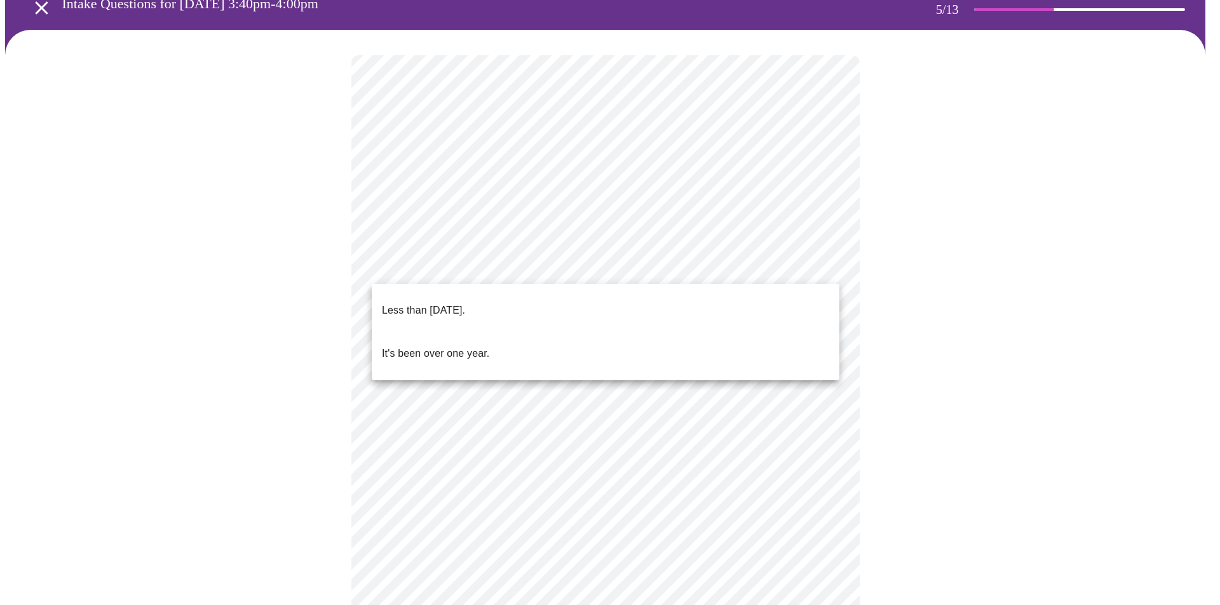
click at [734, 265] on body "MyMenopauseRx Appointments Messaging Labs Uploads Medications Community Refer a…" at bounding box center [610, 456] width 1210 height 1029
click at [694, 307] on li "Less than [DATE]." at bounding box center [606, 310] width 468 height 43
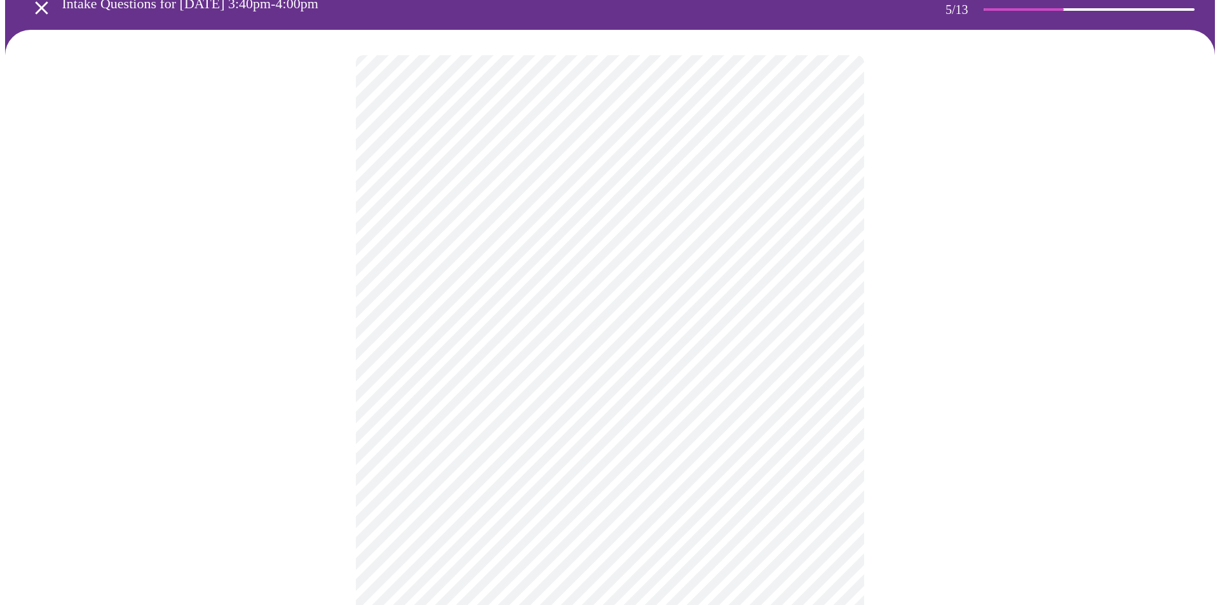
click at [699, 372] on body "MyMenopauseRx Appointments Messaging Labs Uploads Medications Community Refer a…" at bounding box center [610, 453] width 1210 height 1022
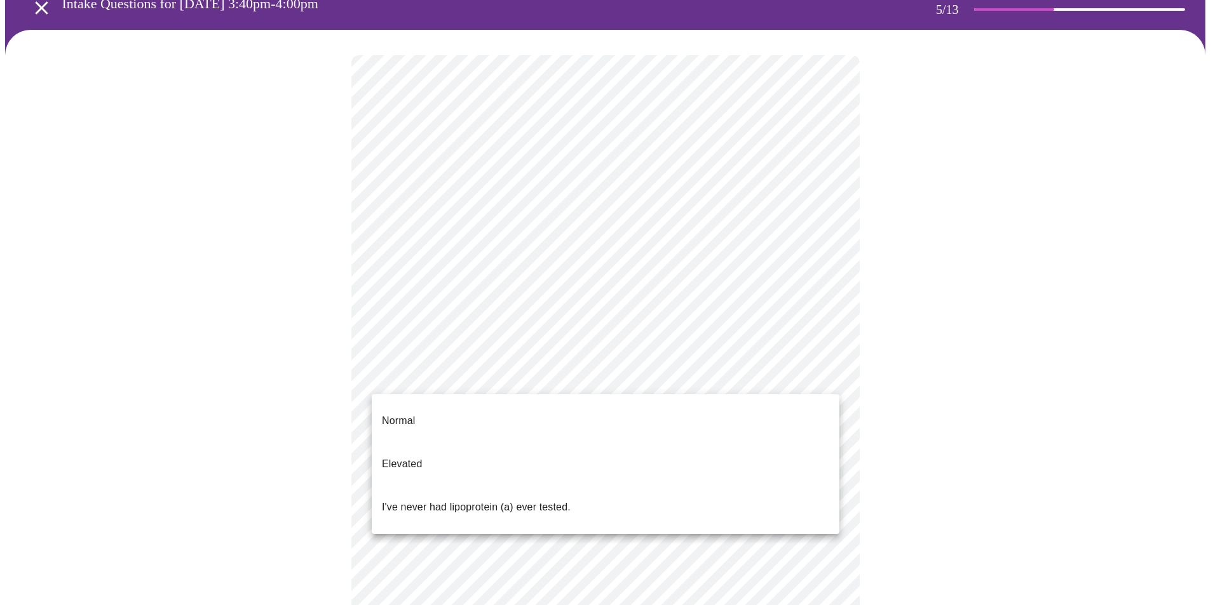
click at [661, 486] on li "I've never had lipoprotein (a) ever tested." at bounding box center [606, 507] width 468 height 43
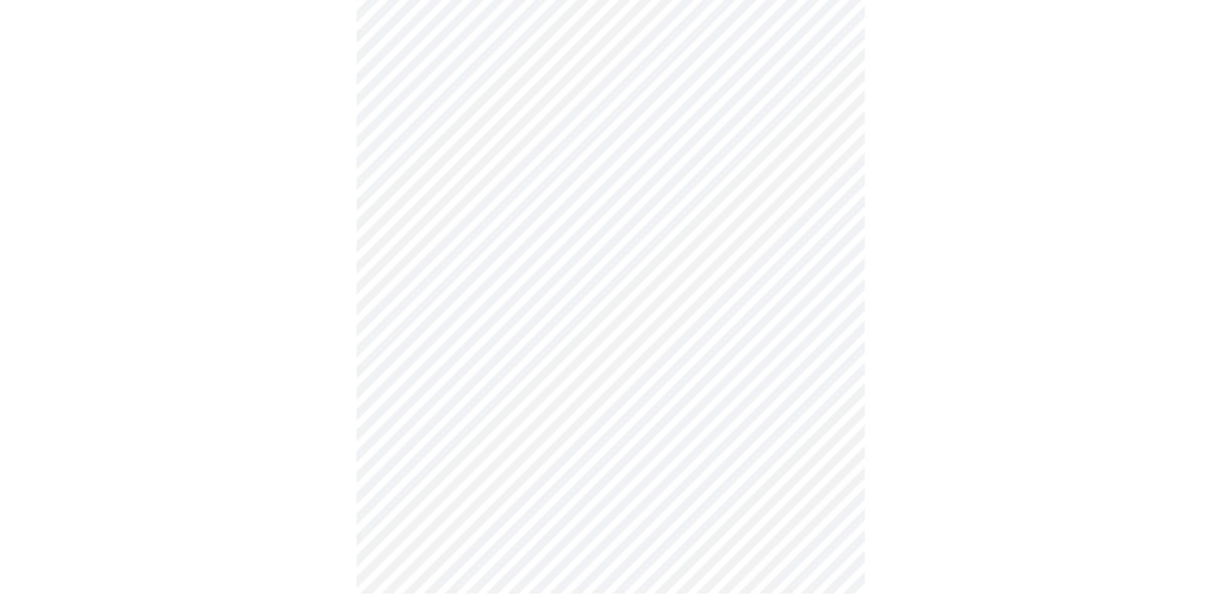
scroll to position [0, 0]
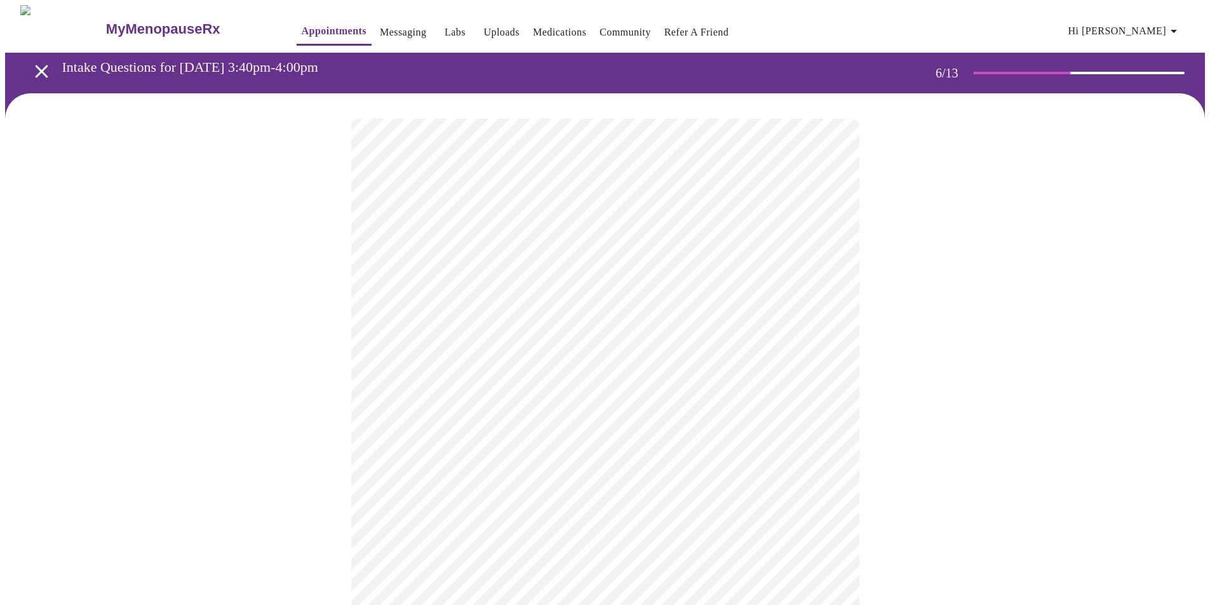
click at [722, 360] on body "MyMenopauseRx Appointments Messaging Labs Uploads Medications Community Refer a…" at bounding box center [605, 344] width 1200 height 679
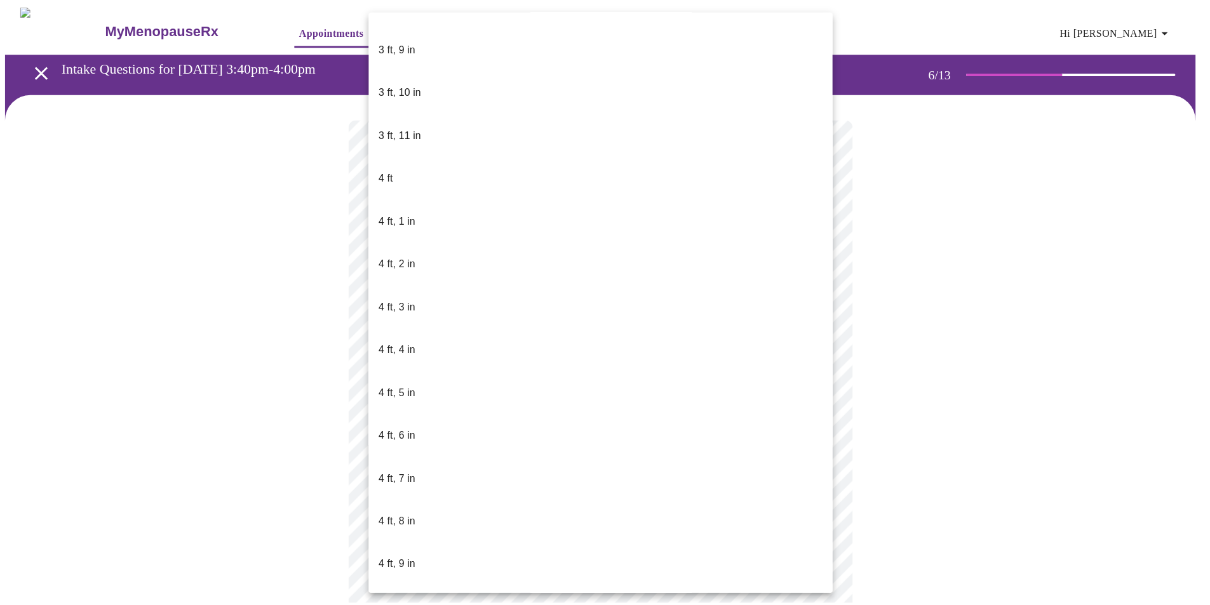
scroll to position [381, 0]
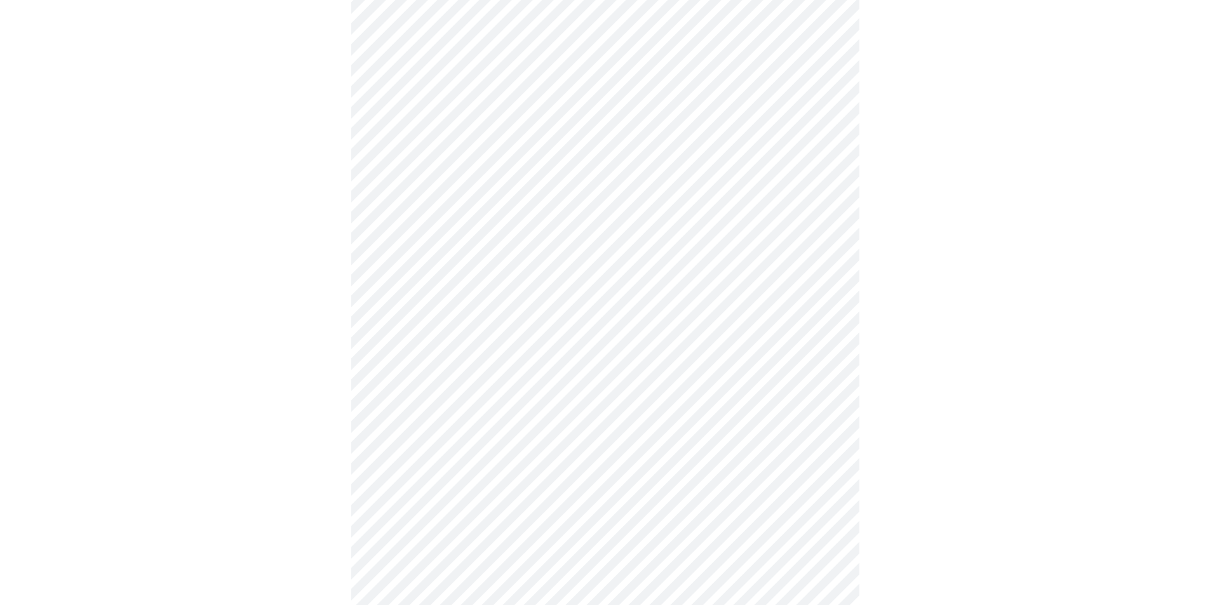
scroll to position [3240, 0]
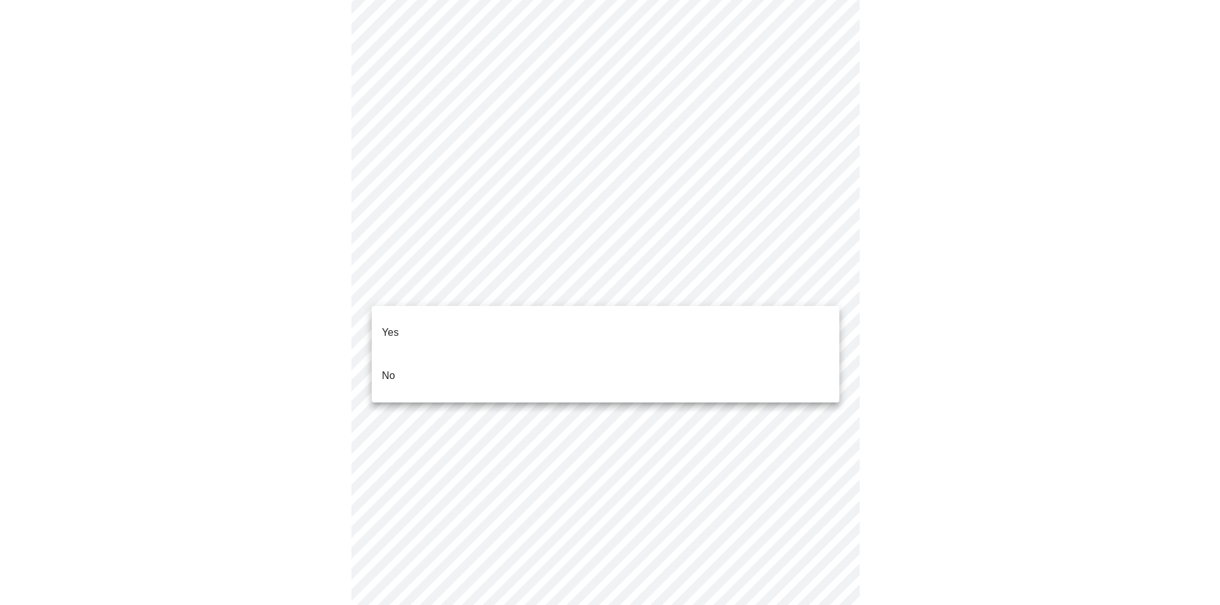
click at [769, 355] on li "No" at bounding box center [606, 376] width 468 height 43
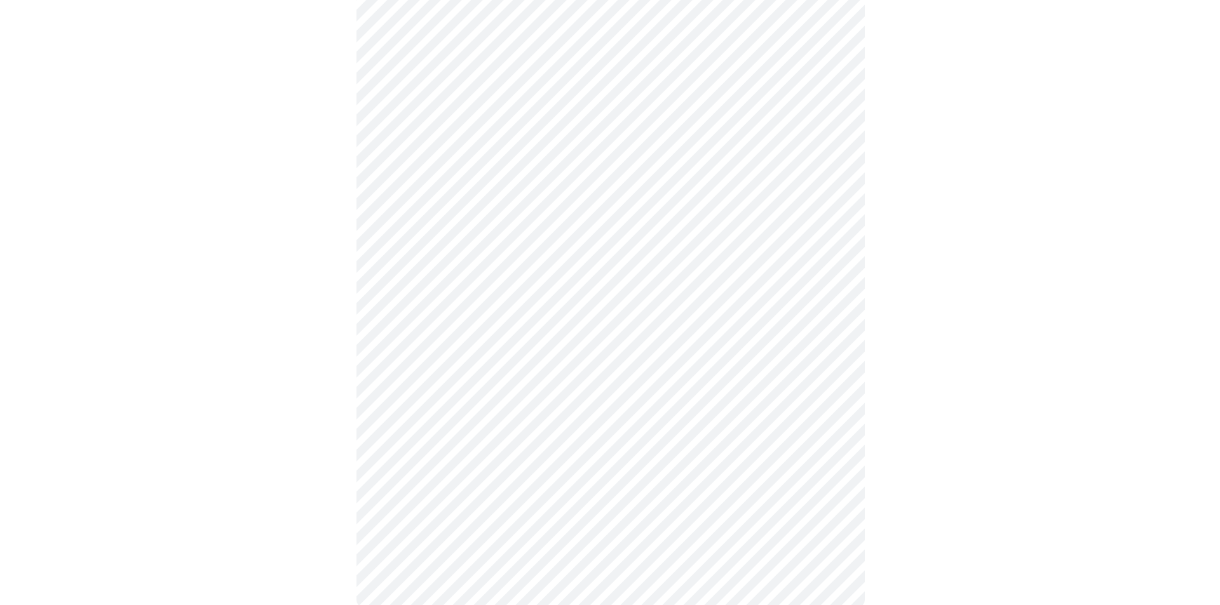
scroll to position [635, 0]
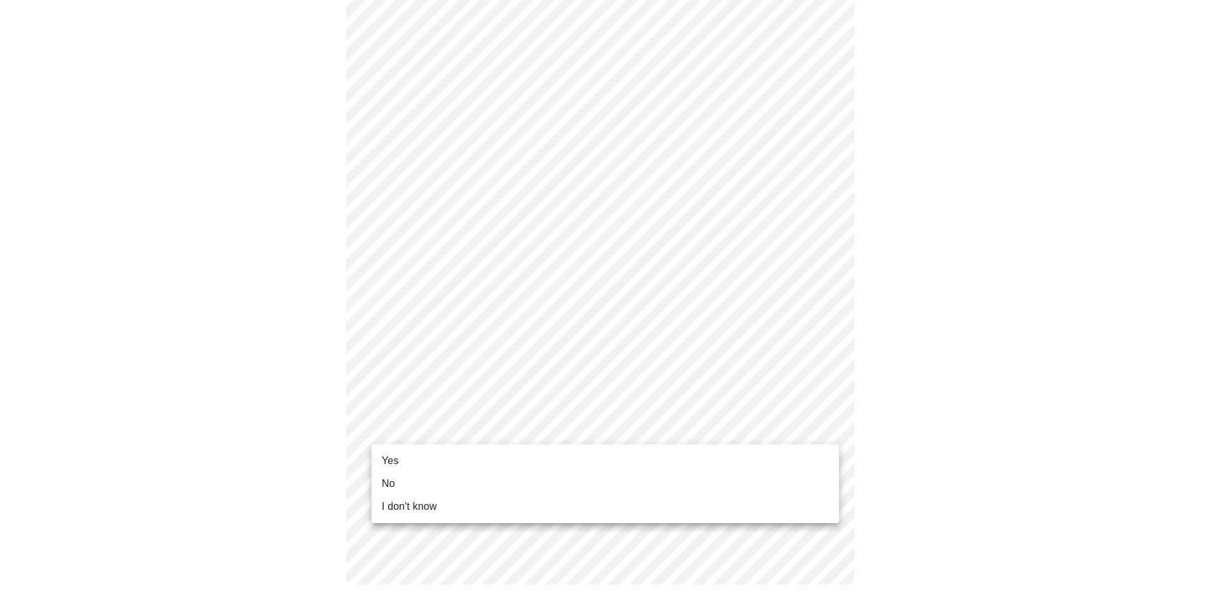
click at [572, 453] on li "Yes" at bounding box center [606, 461] width 468 height 23
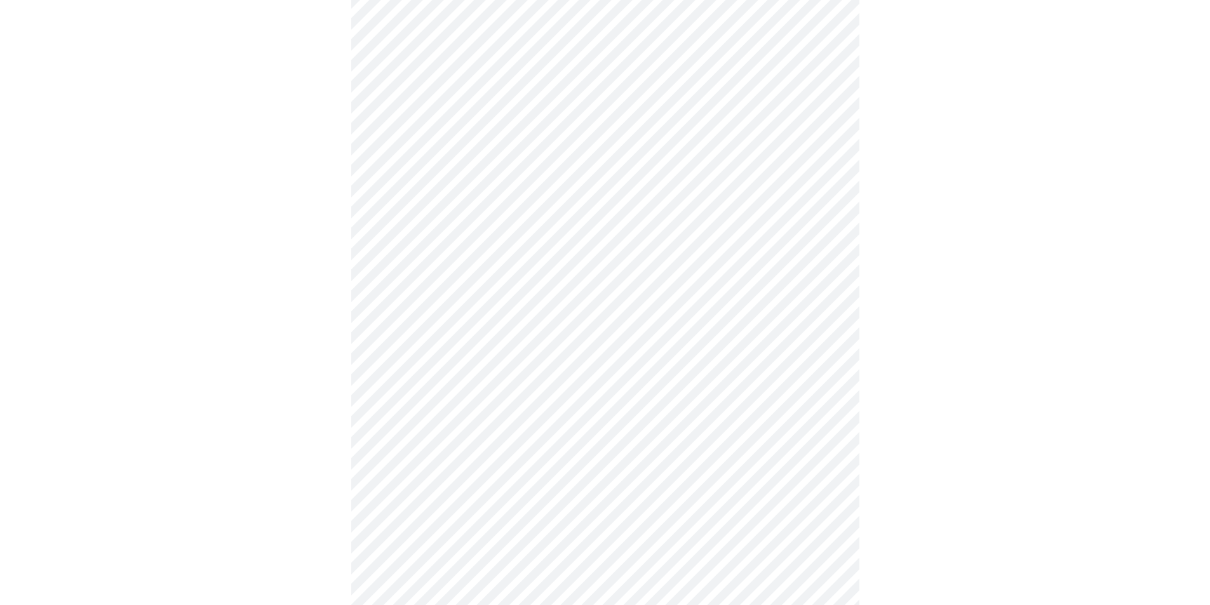
scroll to position [0, 0]
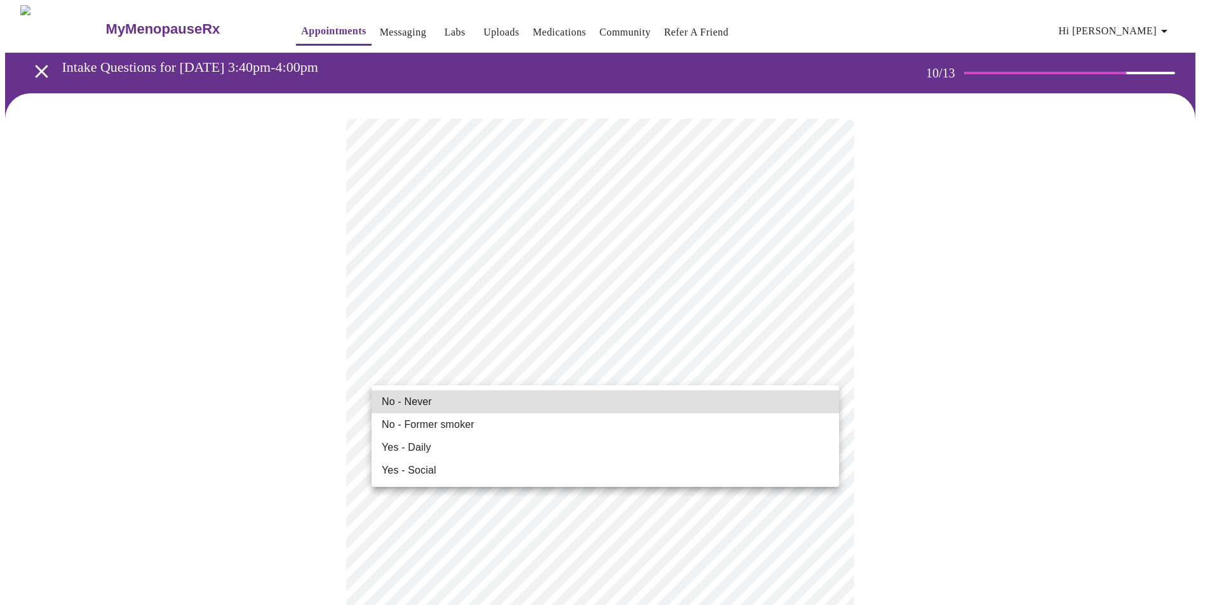
click at [525, 428] on li "No - Former smoker" at bounding box center [606, 425] width 468 height 23
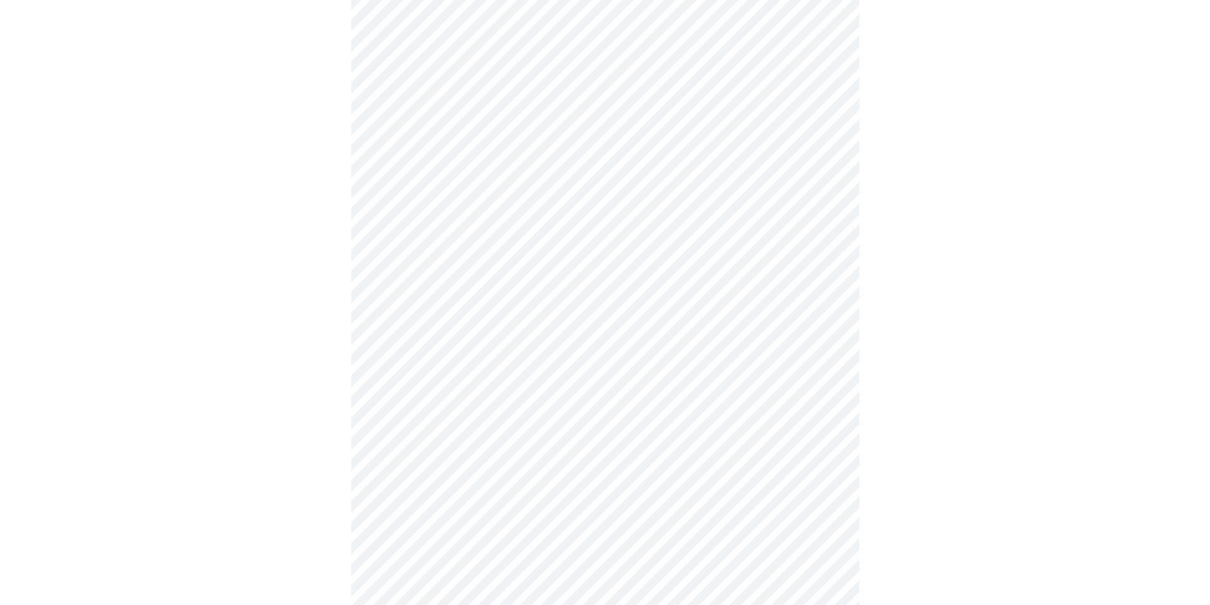
scroll to position [953, 0]
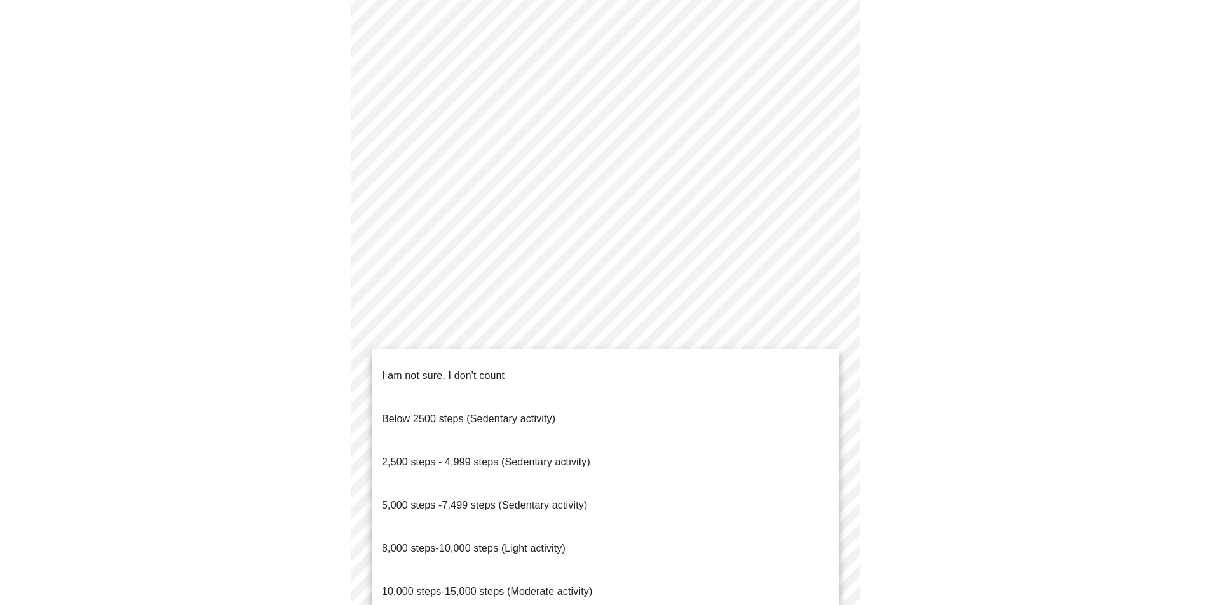
click at [570, 500] on span "5,000 steps -7,499 steps (Sedentary activity)" at bounding box center [484, 505] width 205 height 11
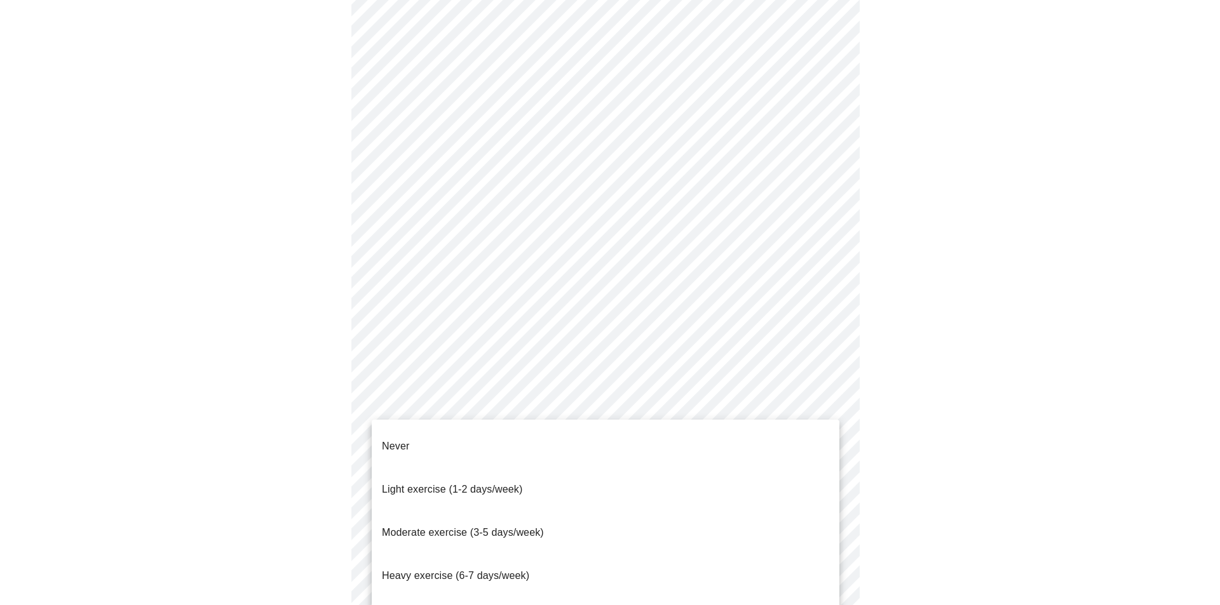
click at [543, 527] on span "Moderate exercise (3-5 days/week)" at bounding box center [463, 532] width 162 height 11
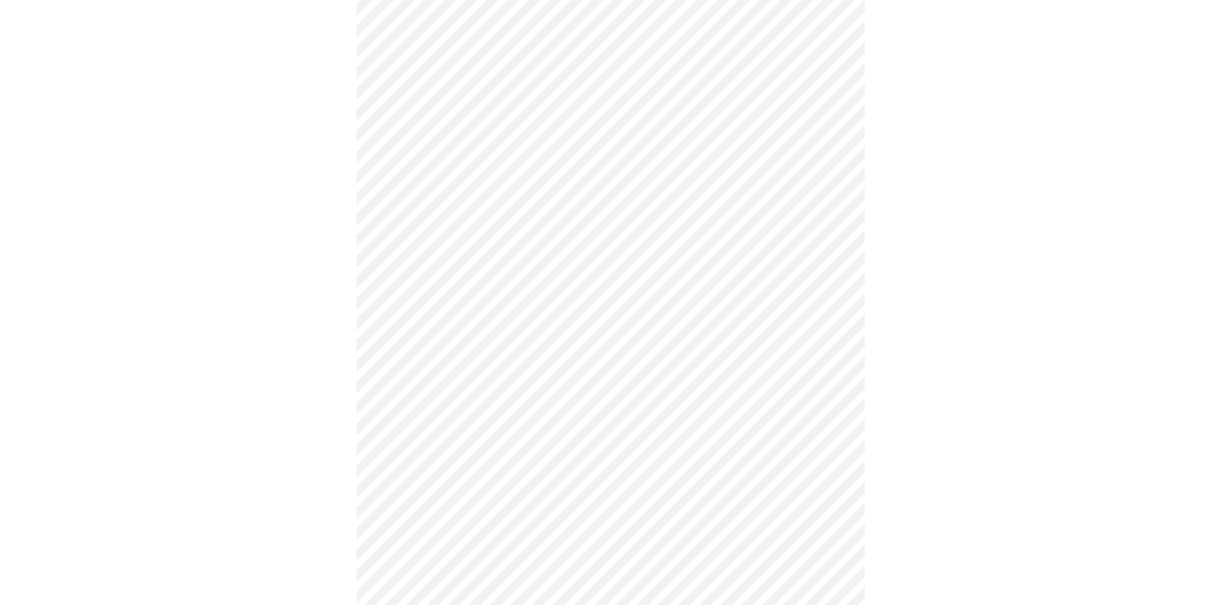
scroll to position [1044, 0]
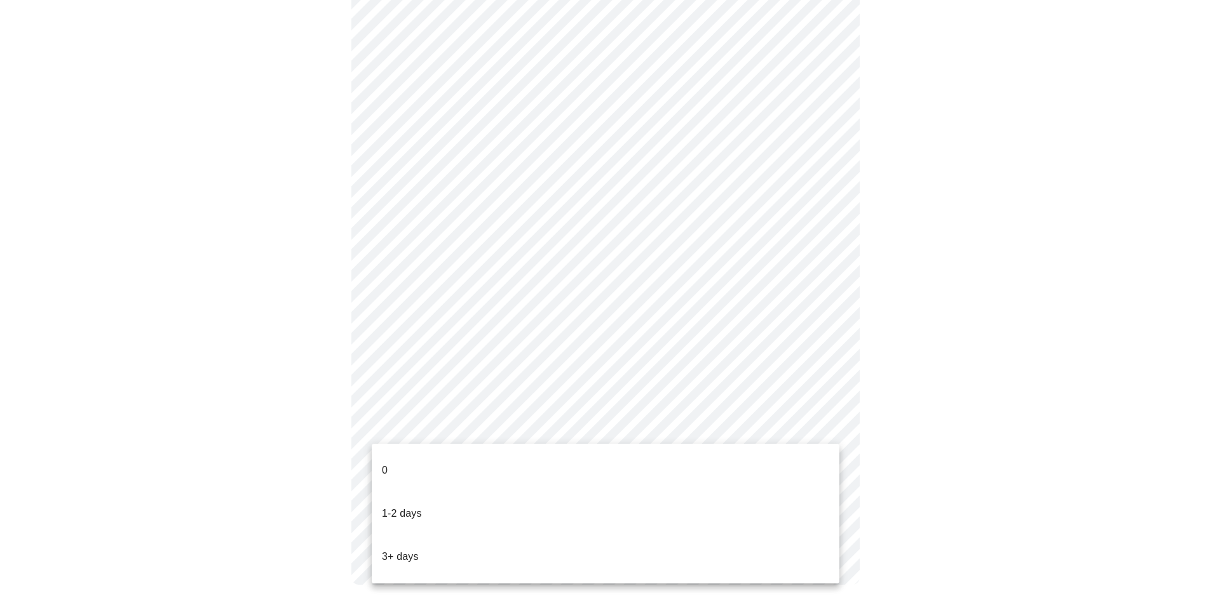
click at [520, 536] on li "3+ days" at bounding box center [606, 557] width 468 height 43
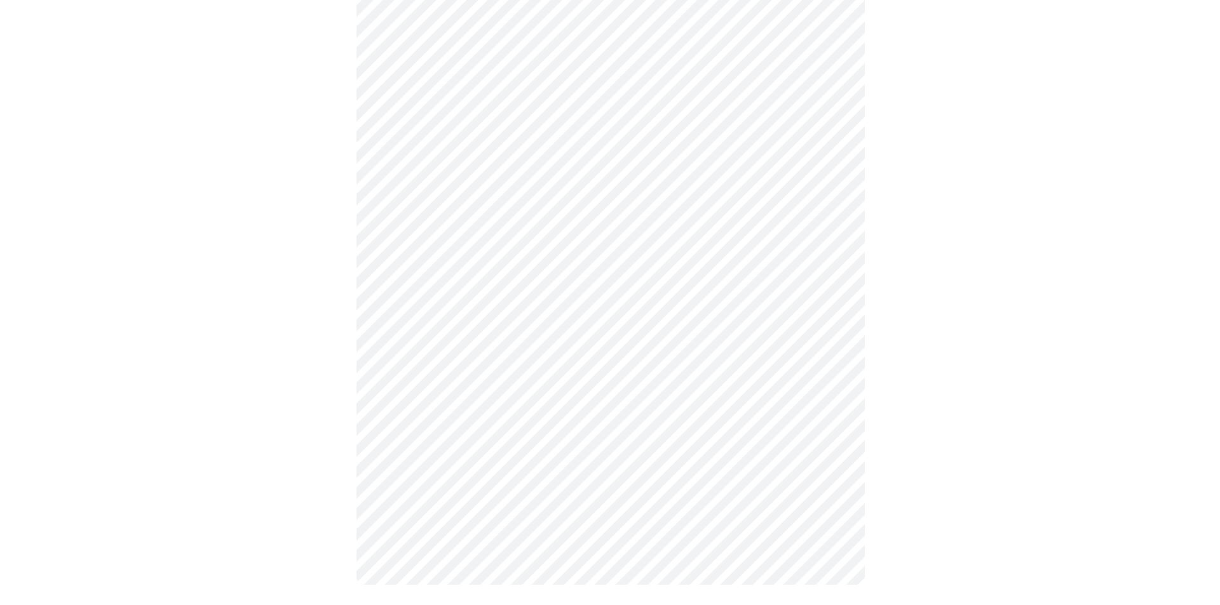
scroll to position [0, 0]
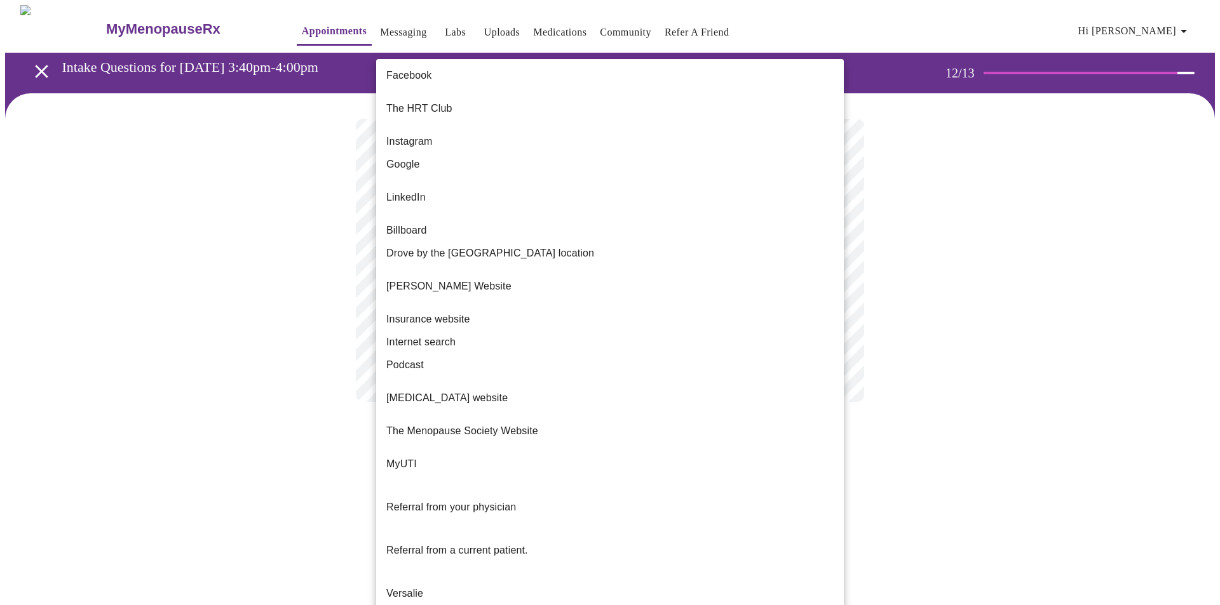
click at [679, 268] on body "MyMenopauseRx Appointments Messaging Labs Uploads Medications Community Refer a…" at bounding box center [610, 216] width 1210 height 422
click at [640, 161] on li "Google" at bounding box center [610, 164] width 468 height 23
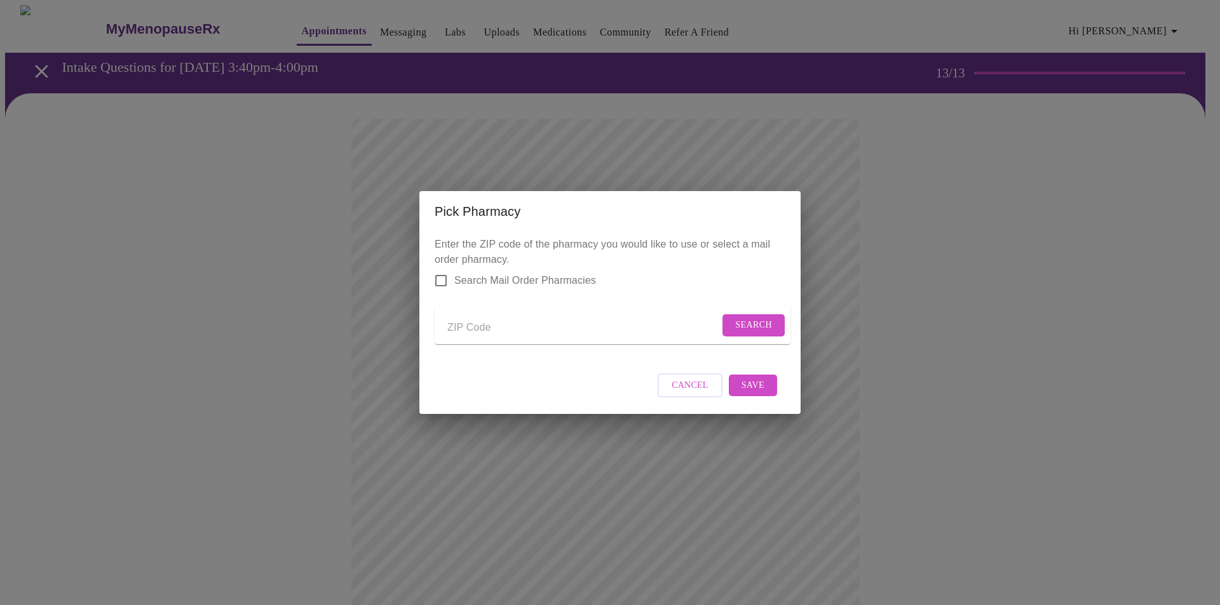
click at [556, 312] on form "Search" at bounding box center [613, 325] width 356 height 37
click at [633, 321] on input "Send a message to your care team" at bounding box center [583, 328] width 272 height 20
click at [745, 328] on span "Search" at bounding box center [753, 326] width 37 height 16
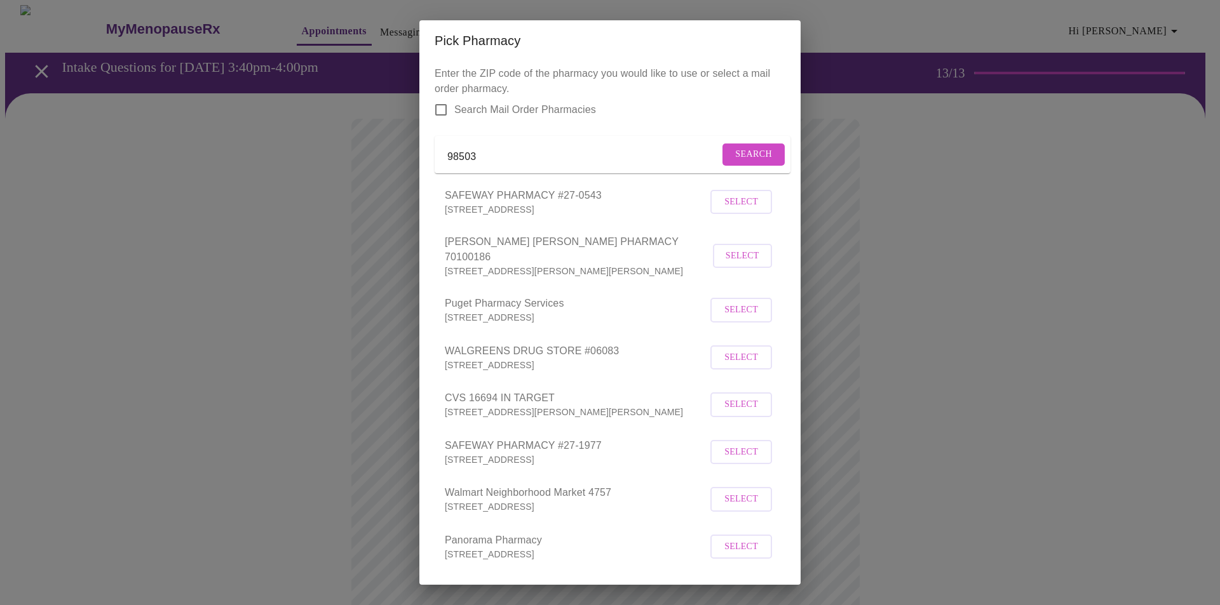
drag, startPoint x: 539, startPoint y: 159, endPoint x: 447, endPoint y: 165, distance: 91.6
click at [452, 165] on input "98503" at bounding box center [583, 157] width 272 height 20
type input "98446"
click at [736, 154] on span "Search" at bounding box center [753, 155] width 37 height 16
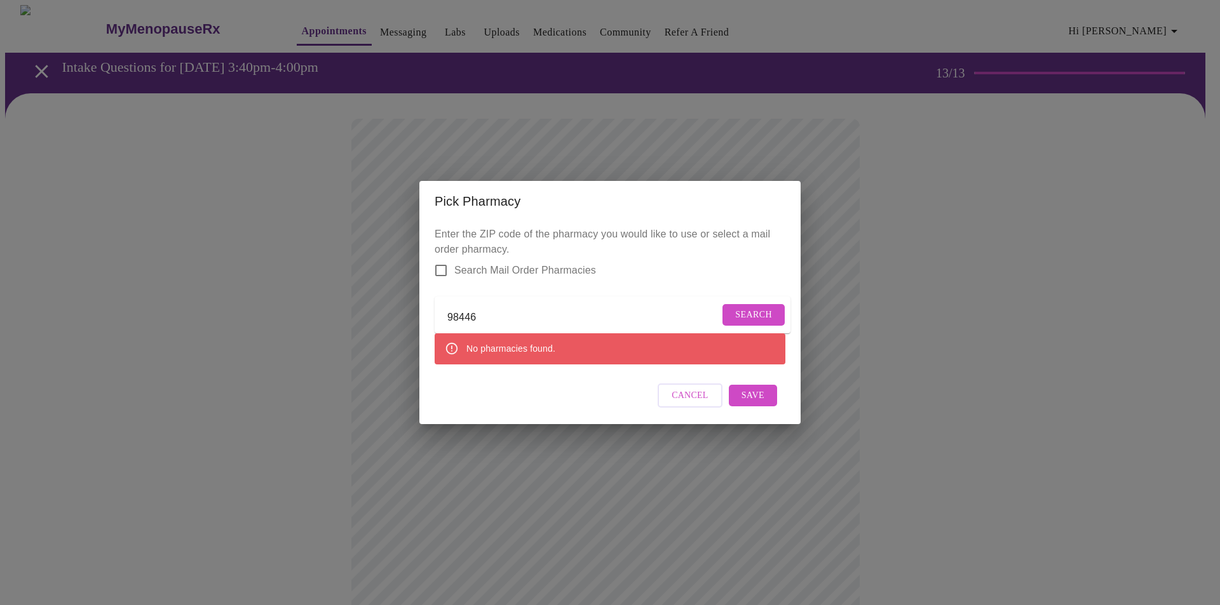
click at [442, 257] on input "Search Mail Order Pharmacies" at bounding box center [441, 270] width 27 height 27
checkbox input "true"
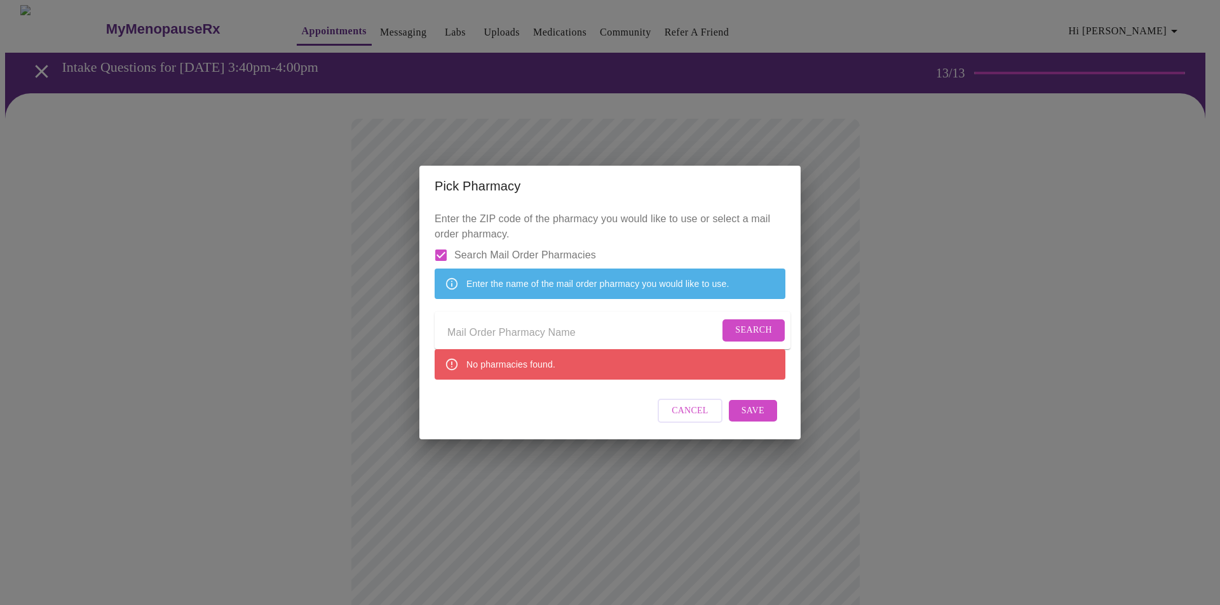
click at [552, 333] on input "Send a message to your care team" at bounding box center [583, 333] width 272 height 20
type input "express scripts"
click at [747, 337] on span "Search" at bounding box center [753, 331] width 37 height 16
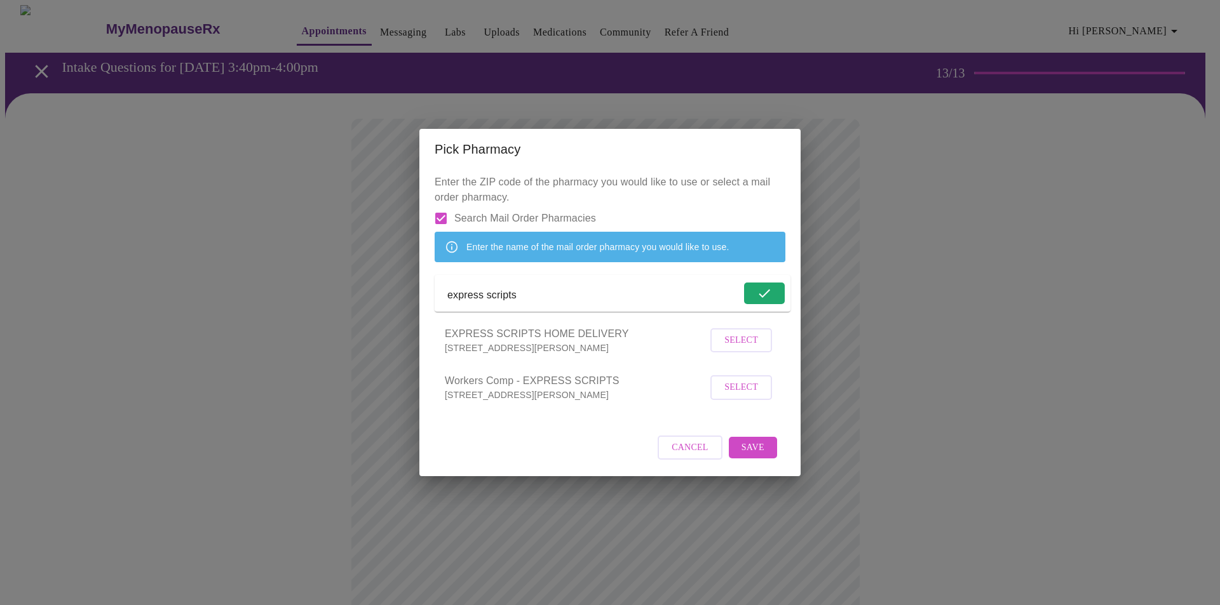
click at [738, 349] on span "Select" at bounding box center [741, 341] width 34 height 16
click at [760, 456] on span "Save" at bounding box center [752, 448] width 23 height 16
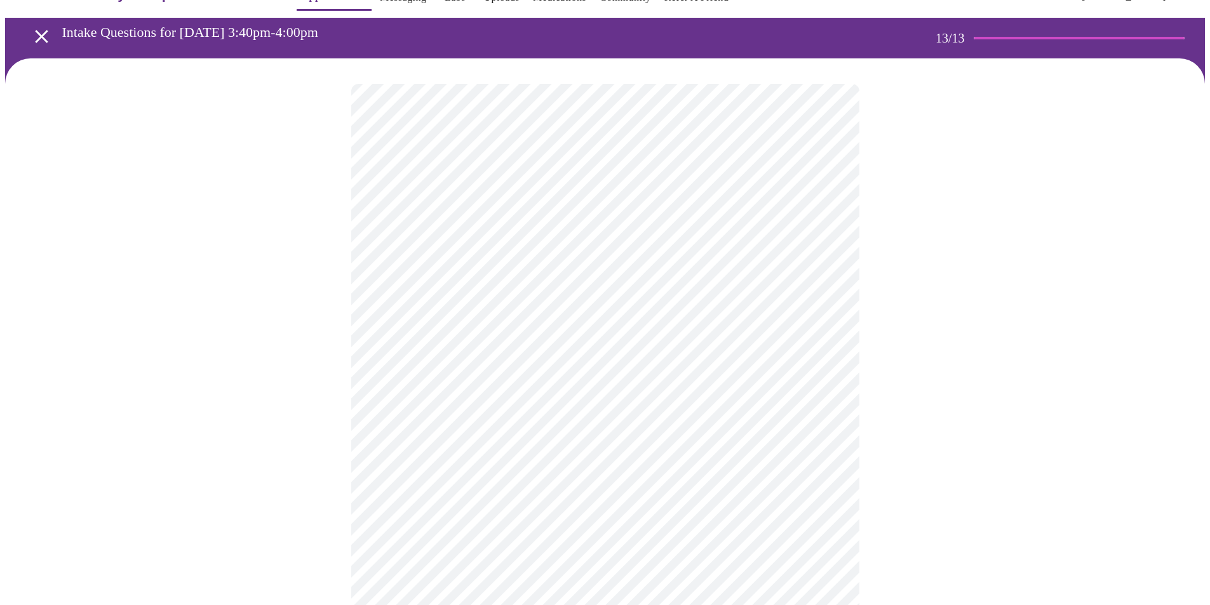
scroll to position [64, 0]
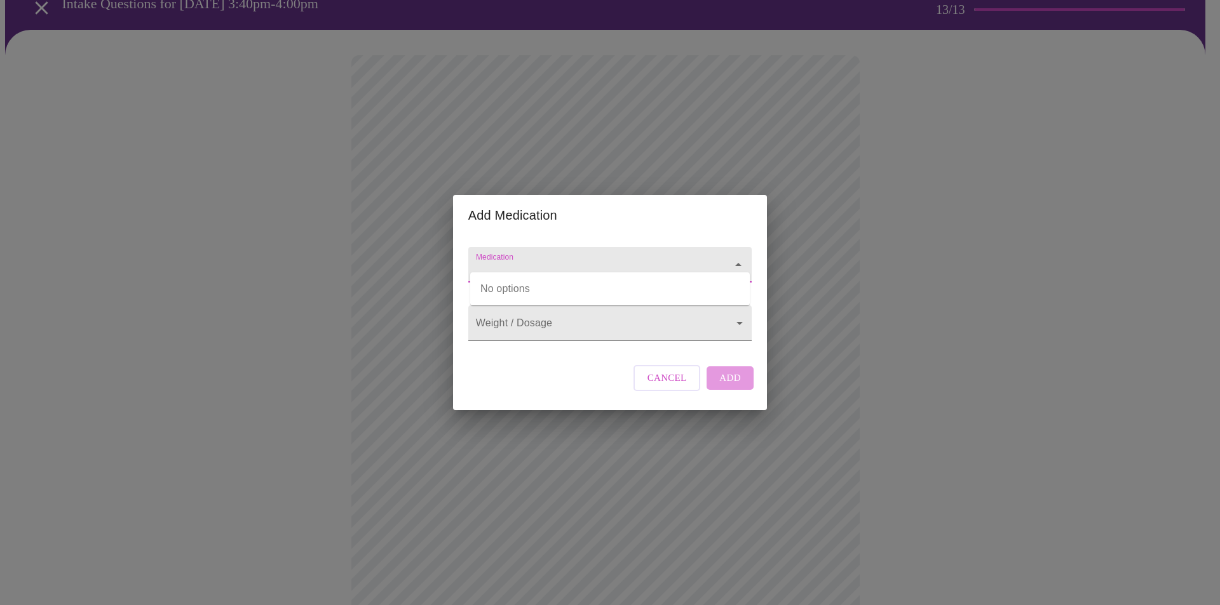
click at [610, 259] on input "Medication" at bounding box center [591, 271] width 237 height 24
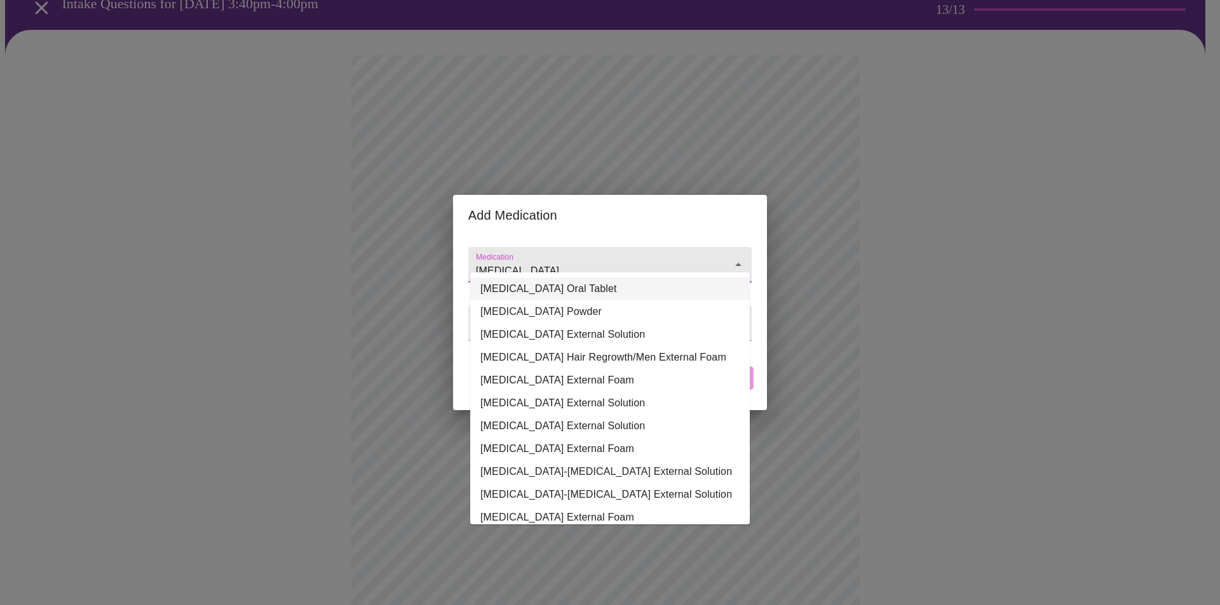
click at [600, 288] on li "[MEDICAL_DATA] Oral Tablet" at bounding box center [610, 289] width 280 height 23
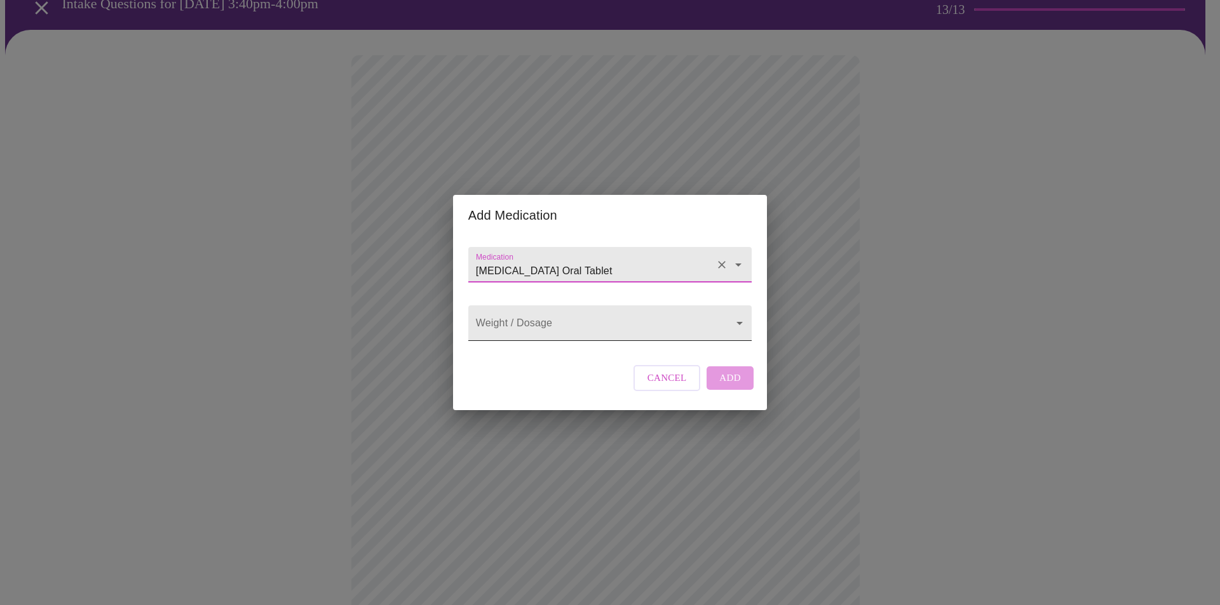
type input "[MEDICAL_DATA] Oral Tablet"
click at [589, 308] on body "MyMenopauseRx Appointments Messaging Labs Uploads Medications Community Refer a…" at bounding box center [610, 420] width 1210 height 956
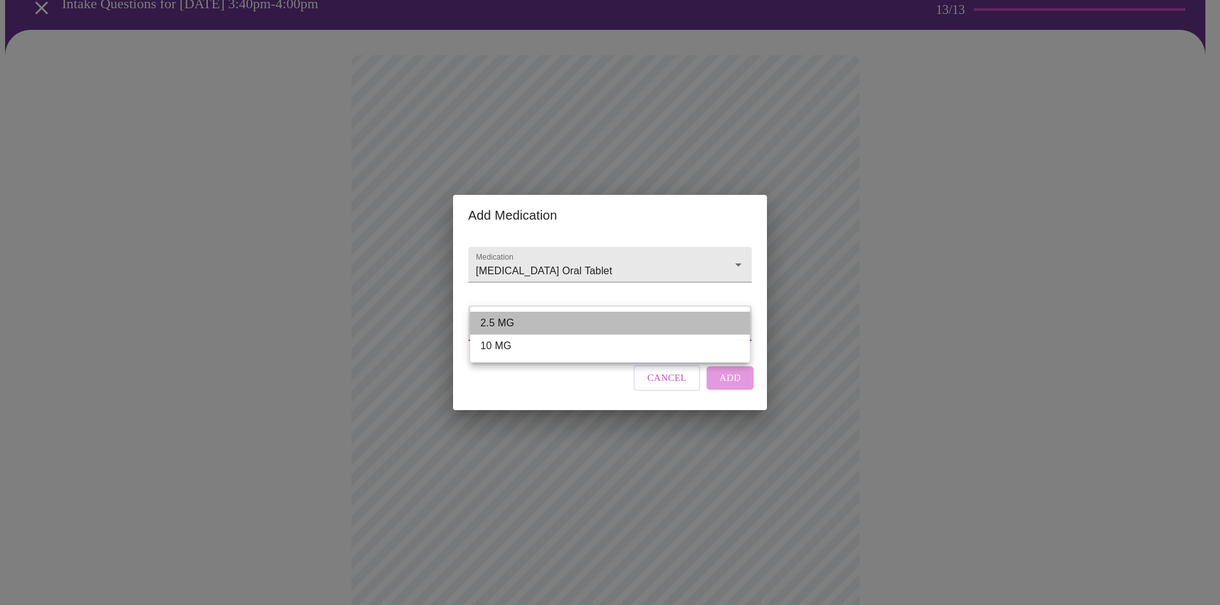
click at [546, 319] on li "2.5 MG" at bounding box center [610, 323] width 280 height 23
type input "2.5 MG"
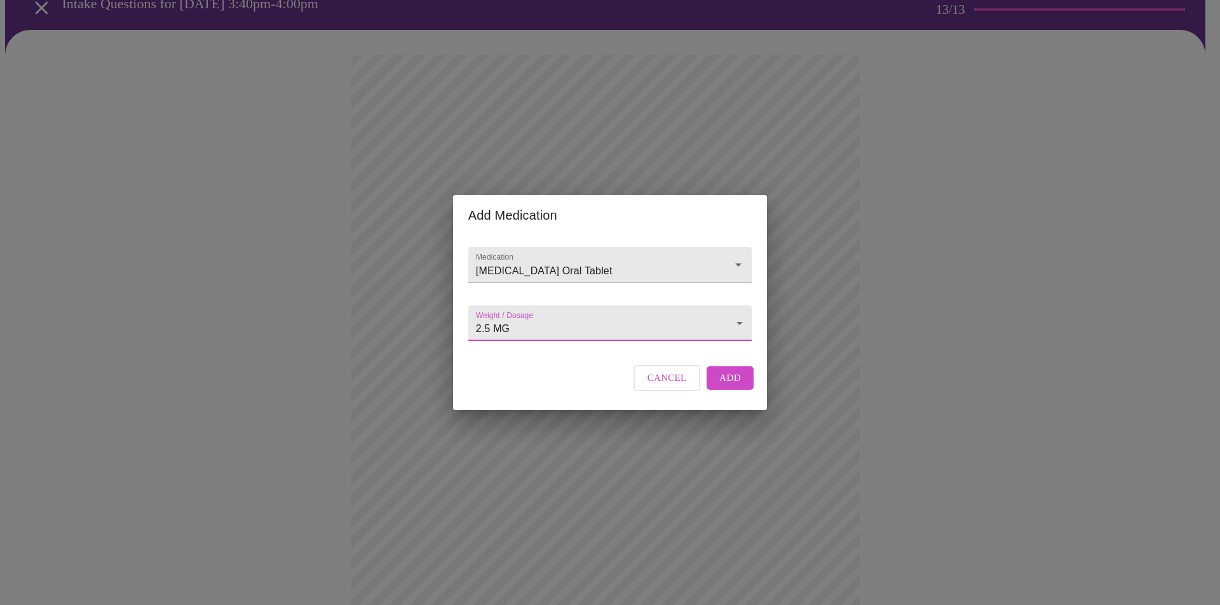
click at [736, 386] on span "Add" at bounding box center [730, 378] width 22 height 17
click at [644, 259] on input "Medication" at bounding box center [591, 271] width 237 height 24
click at [556, 262] on input "dutesteride" at bounding box center [591, 271] width 237 height 24
drag, startPoint x: 558, startPoint y: 256, endPoint x: 446, endPoint y: 257, distance: 112.5
click at [447, 257] on div "Add Medication Medication dutesteride Weight / Dosage ​ Cancel Add" at bounding box center [610, 302] width 1220 height 605
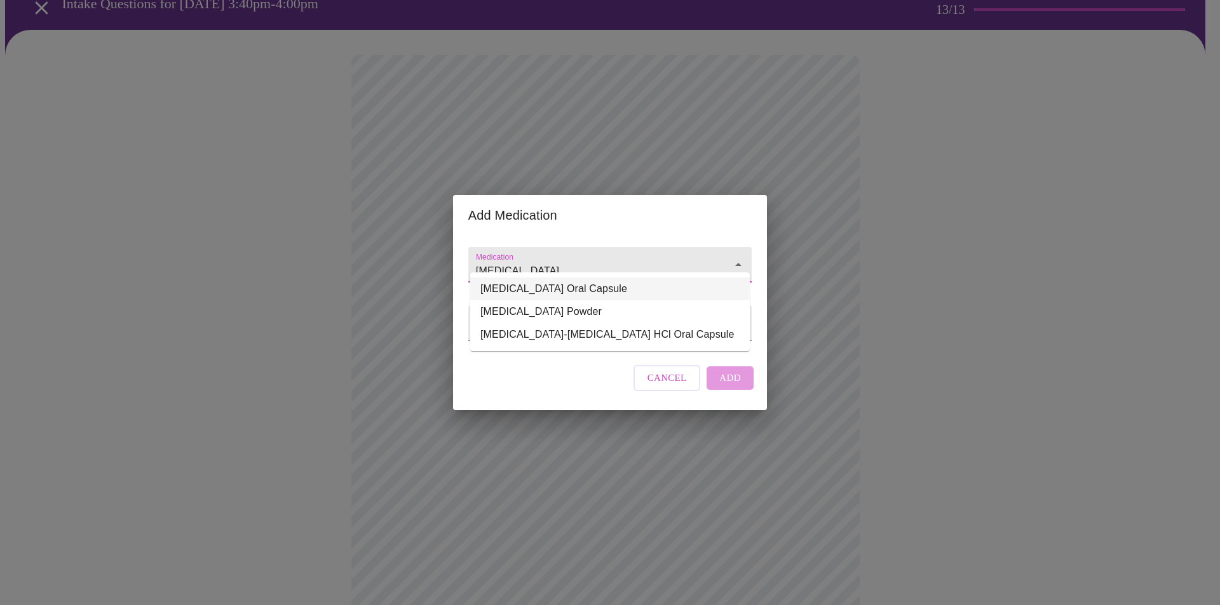
click at [604, 294] on li "[MEDICAL_DATA] Oral Capsule" at bounding box center [610, 289] width 280 height 23
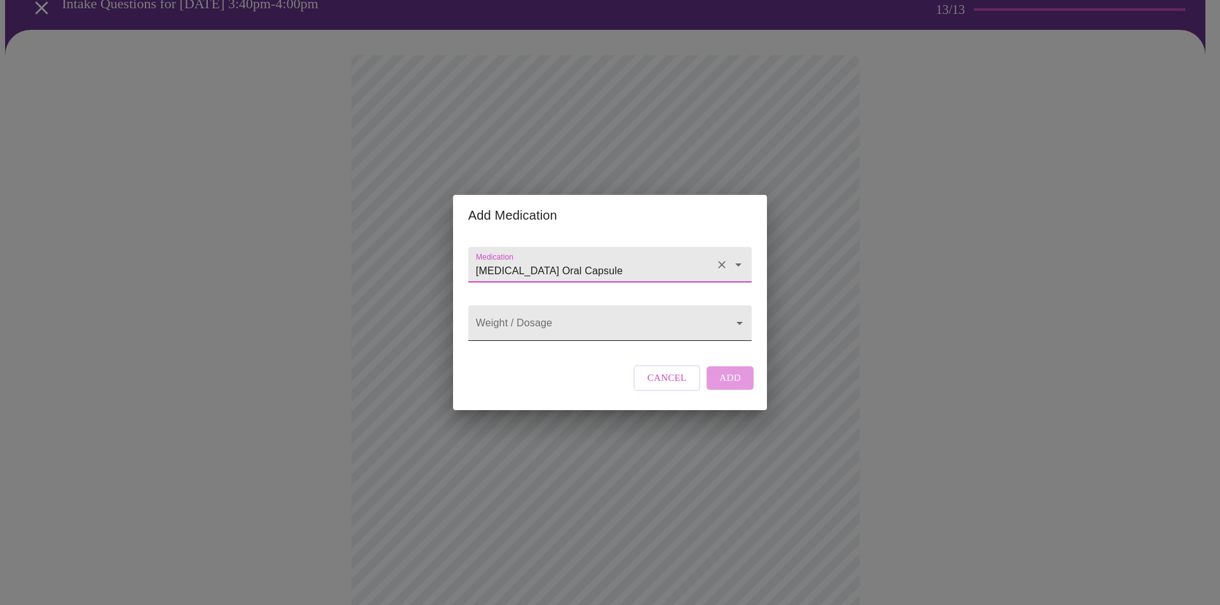
type input "[MEDICAL_DATA] Oral Capsule"
click at [599, 329] on body "MyMenopauseRx Appointments Messaging Labs Uploads Medications Community Refer a…" at bounding box center [610, 433] width 1210 height 983
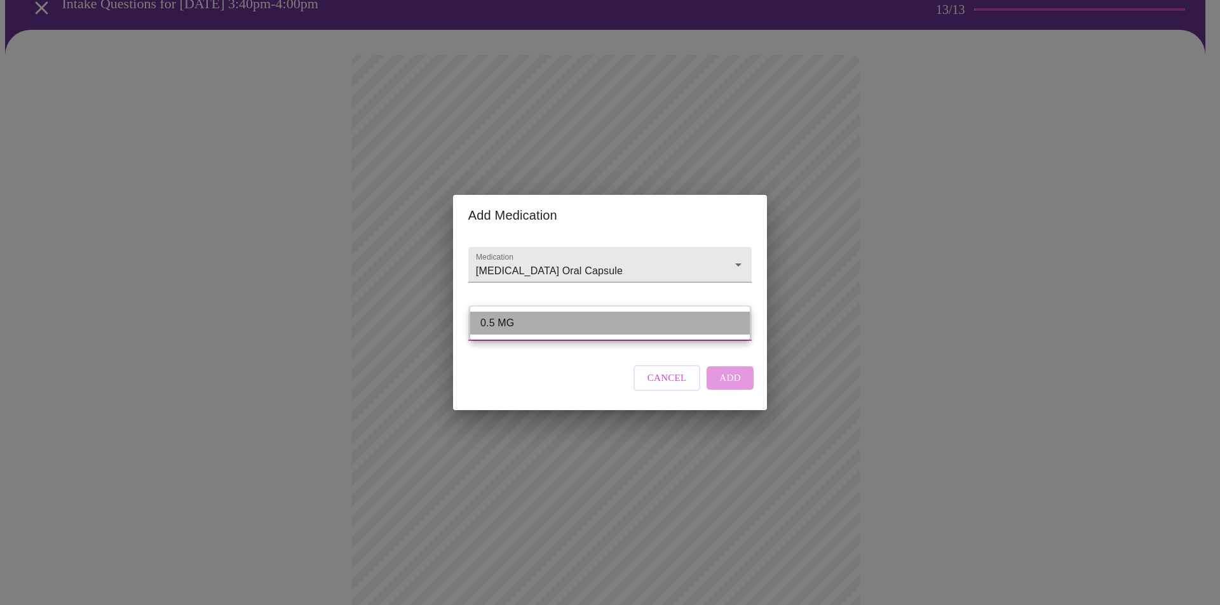
click at [599, 329] on li "0.5 MG" at bounding box center [610, 323] width 280 height 23
type input "0.5 MG"
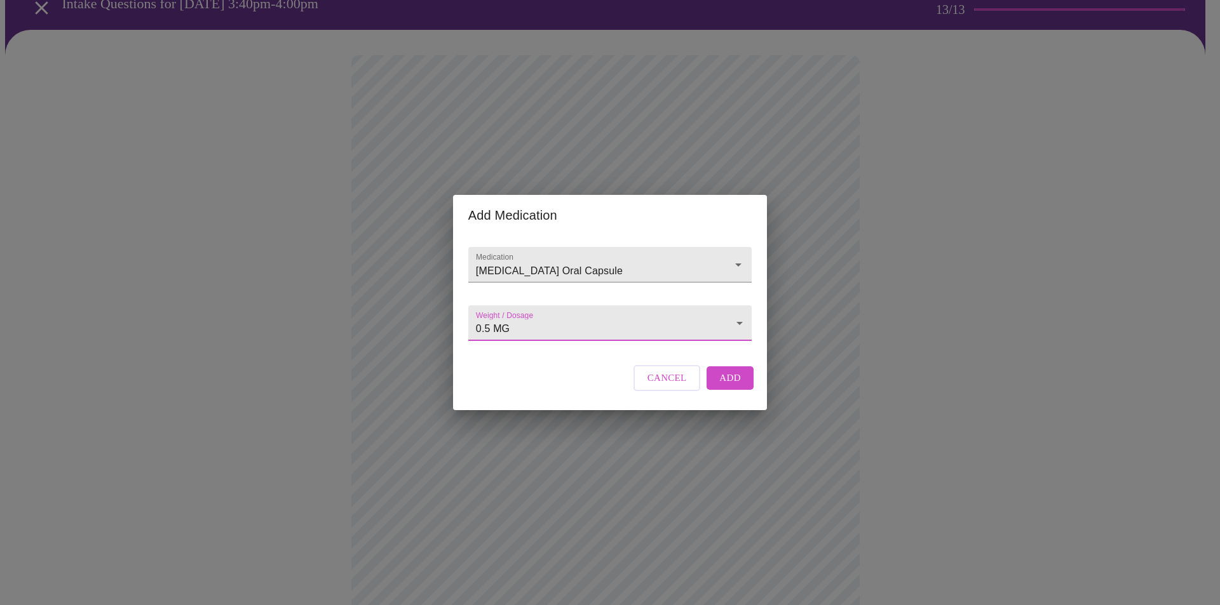
click at [727, 386] on span "Add" at bounding box center [730, 378] width 22 height 17
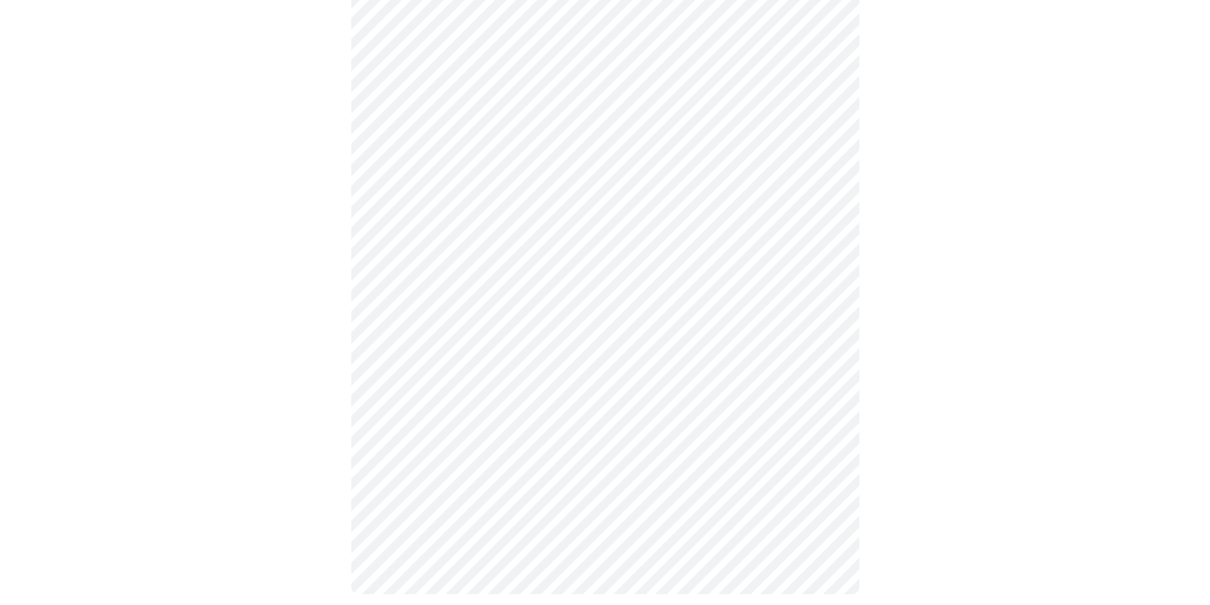
scroll to position [425, 0]
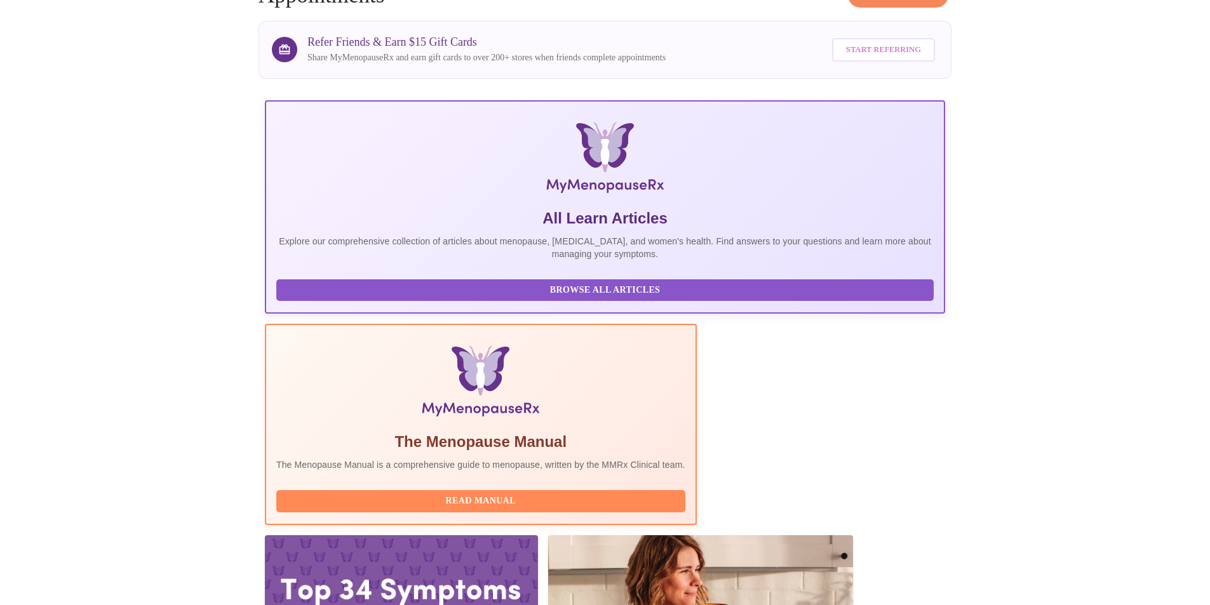
scroll to position [90, 0]
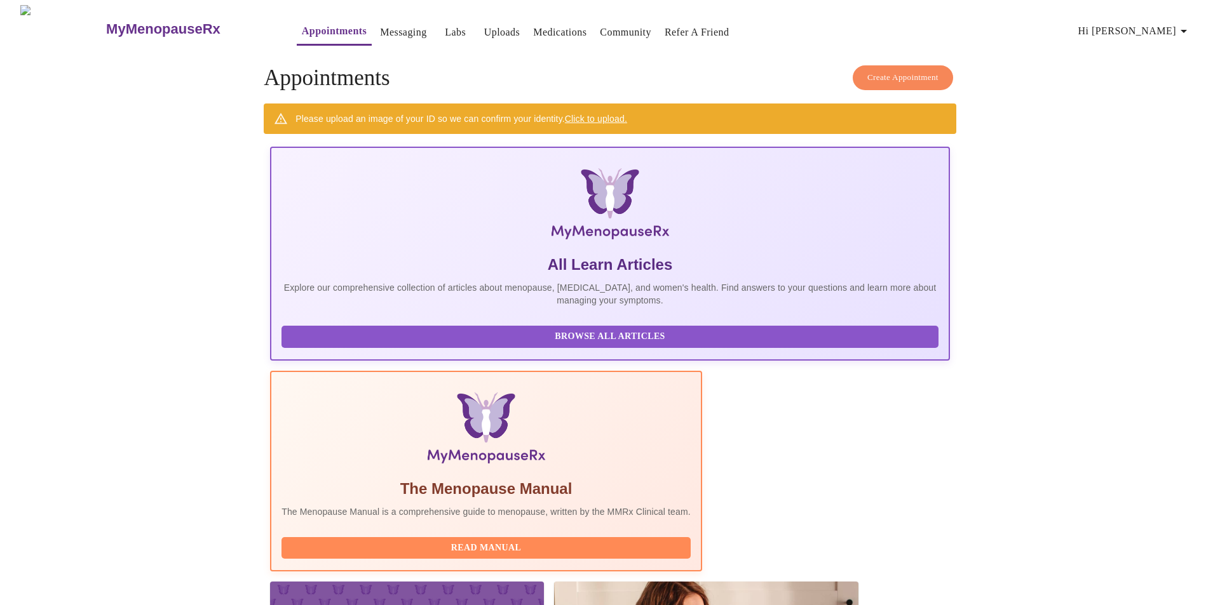
click at [106, 25] on h3 "MyMenopauseRx" at bounding box center [163, 29] width 114 height 17
click at [114, 21] on h3 "MyMenopauseRx" at bounding box center [163, 29] width 114 height 17
click at [112, 21] on h3 "MyMenopauseRx" at bounding box center [163, 29] width 114 height 17
